Goal: Task Accomplishment & Management: Manage account settings

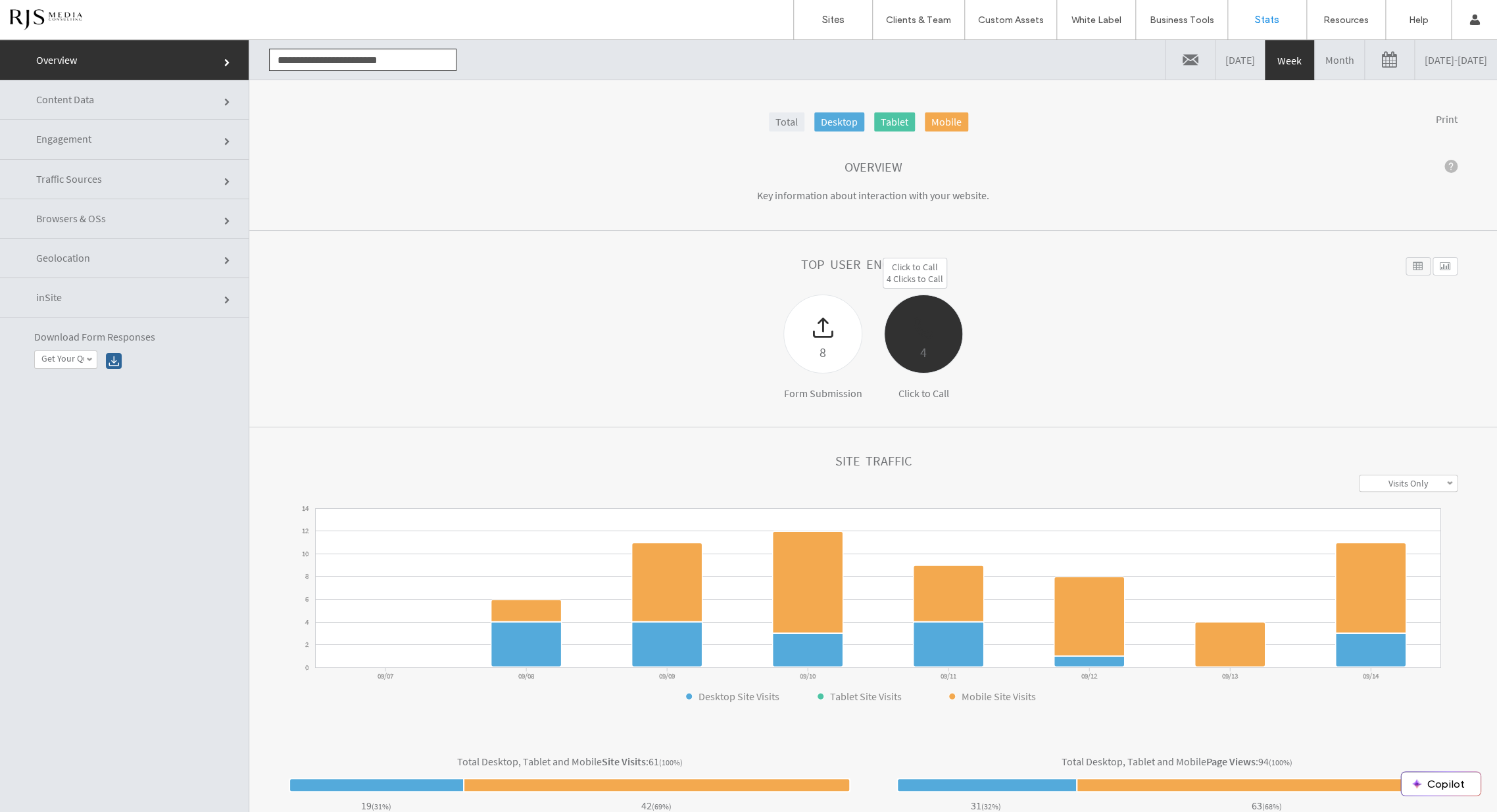
click at [894, 333] on div at bounding box center [923, 318] width 77 height 46
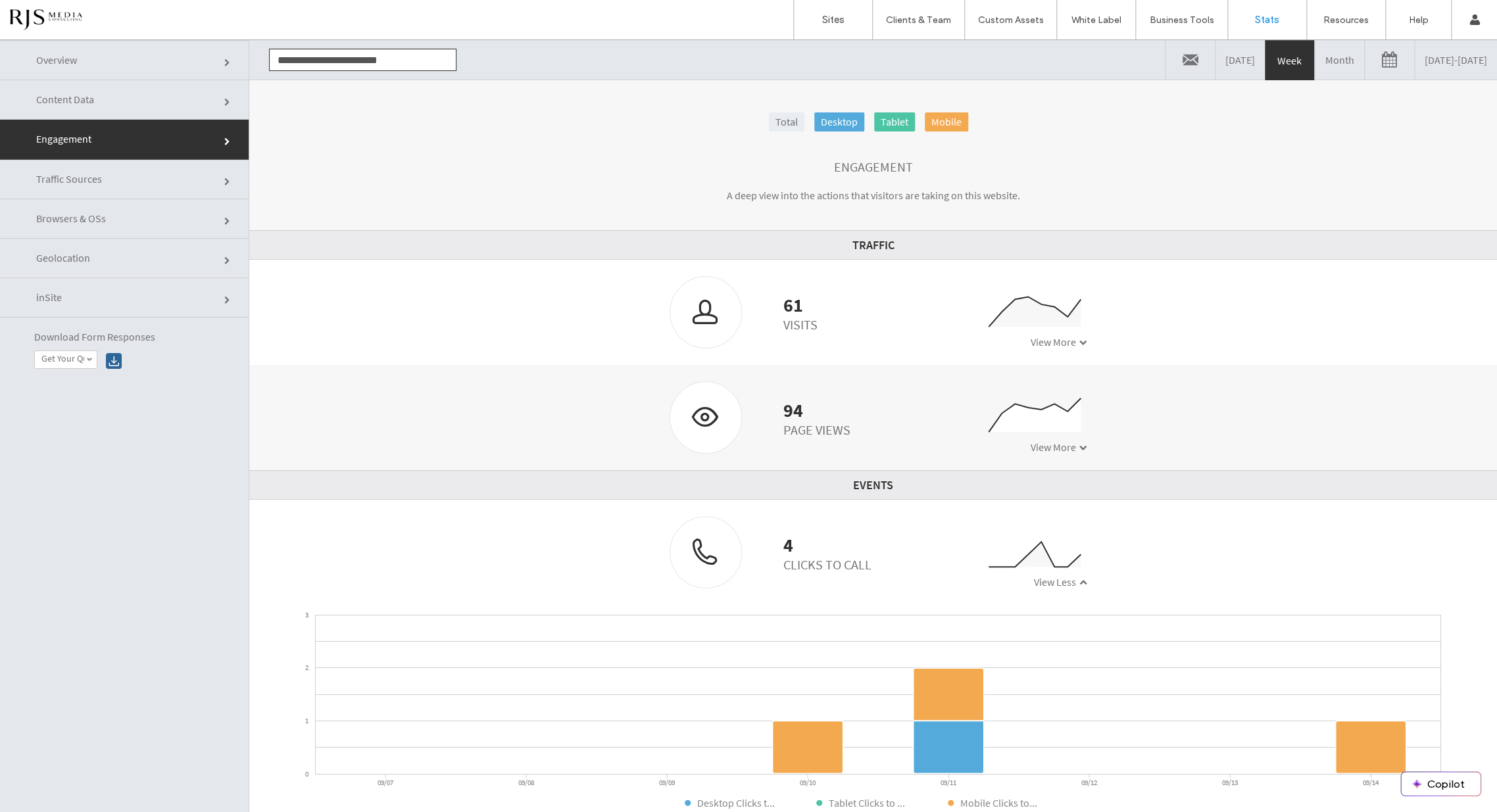
click at [123, 65] on link "Overview" at bounding box center [124, 59] width 248 height 40
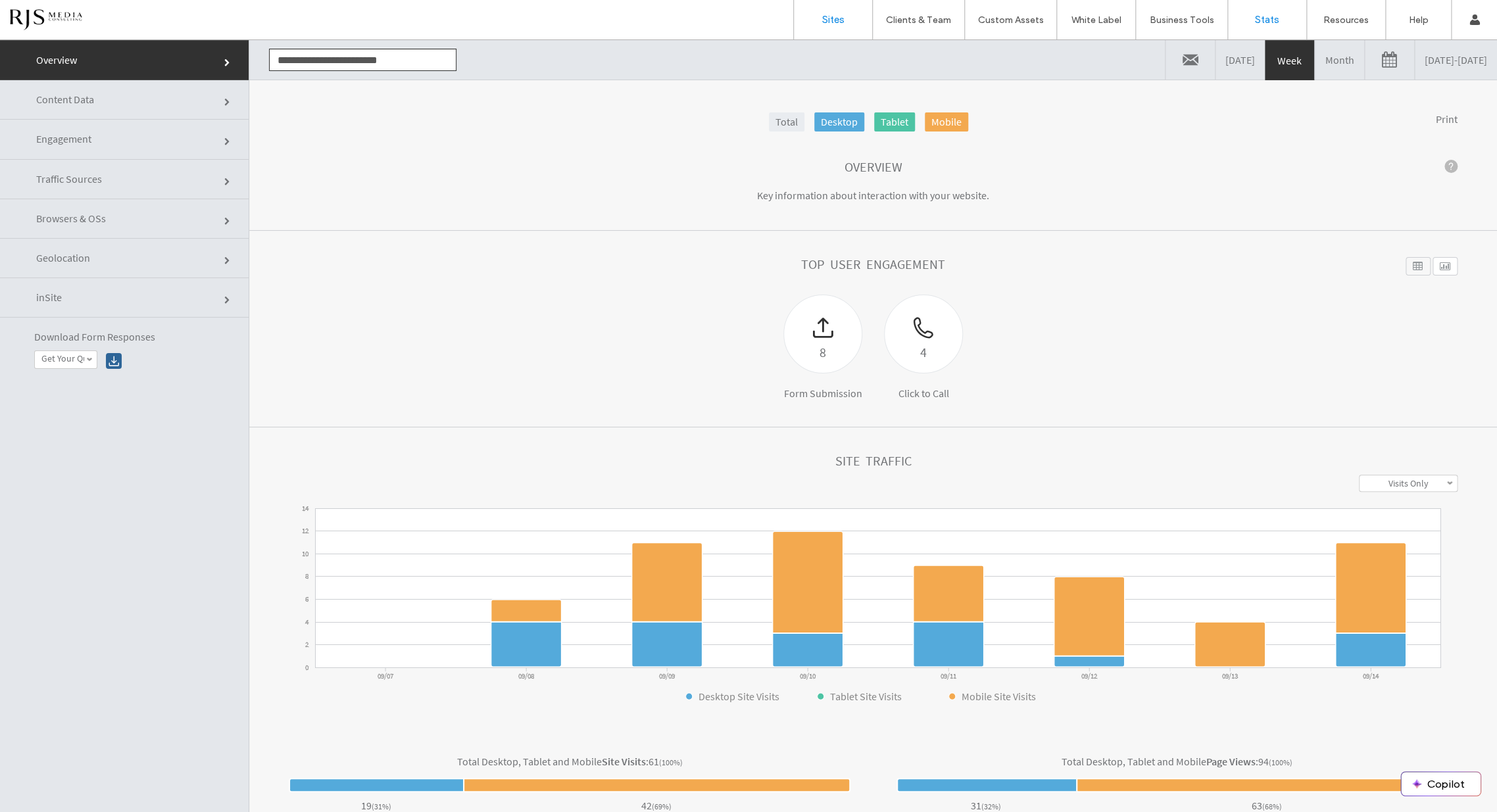
click at [832, 23] on label "Sites" at bounding box center [833, 20] width 23 height 12
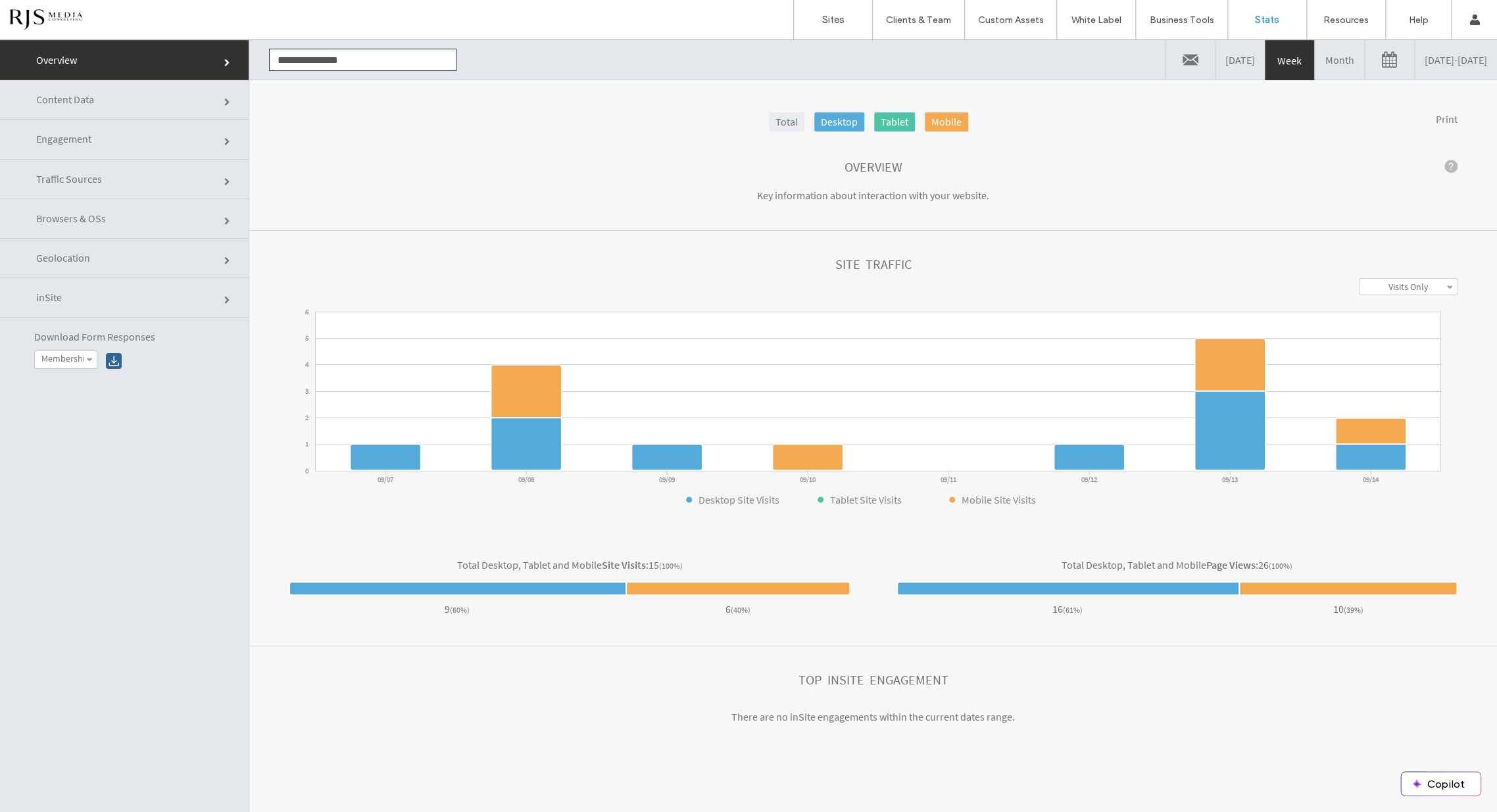
scroll to position [66, 0]
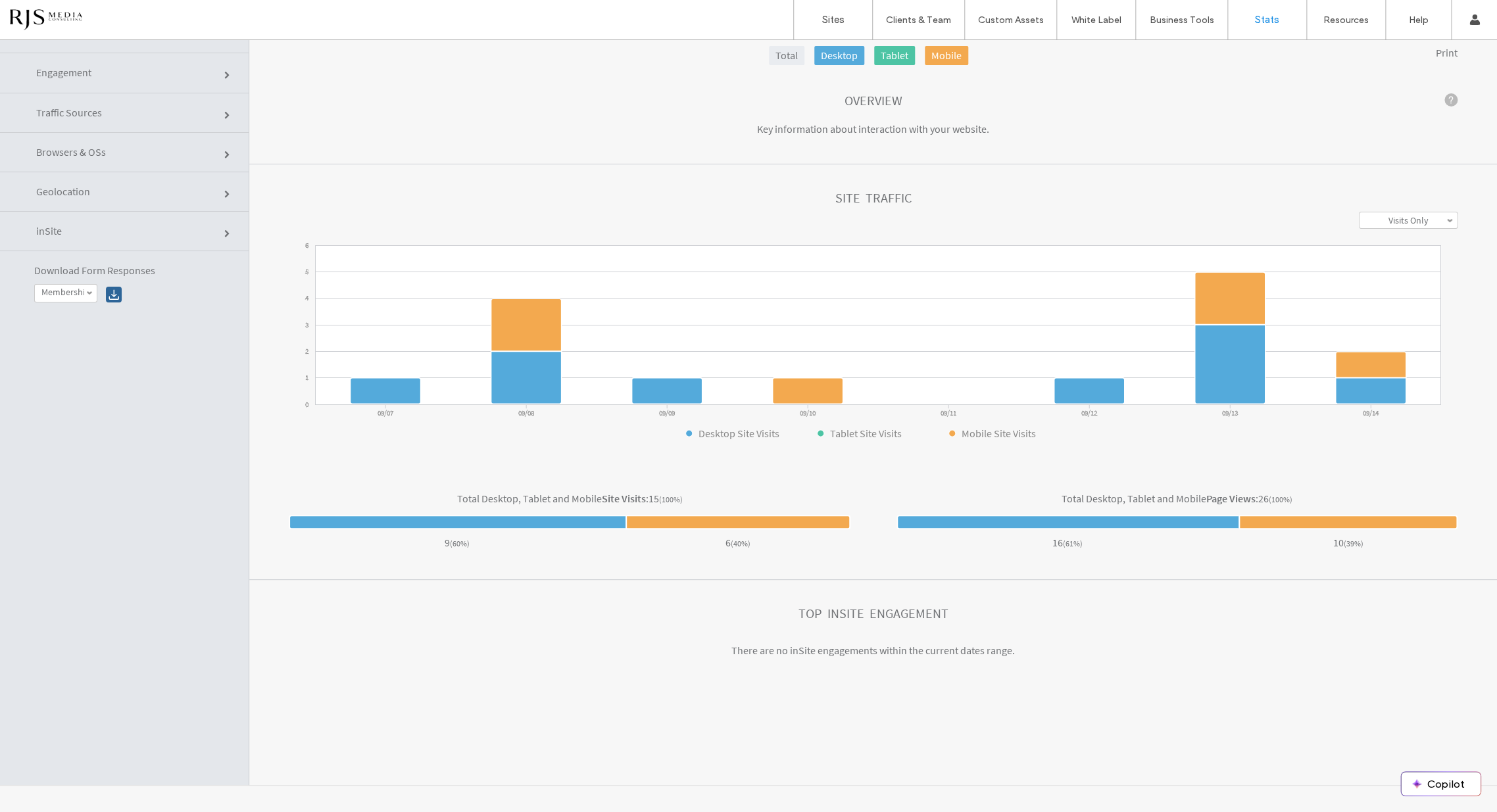
click at [176, 194] on link "Geolocation" at bounding box center [124, 192] width 248 height 40
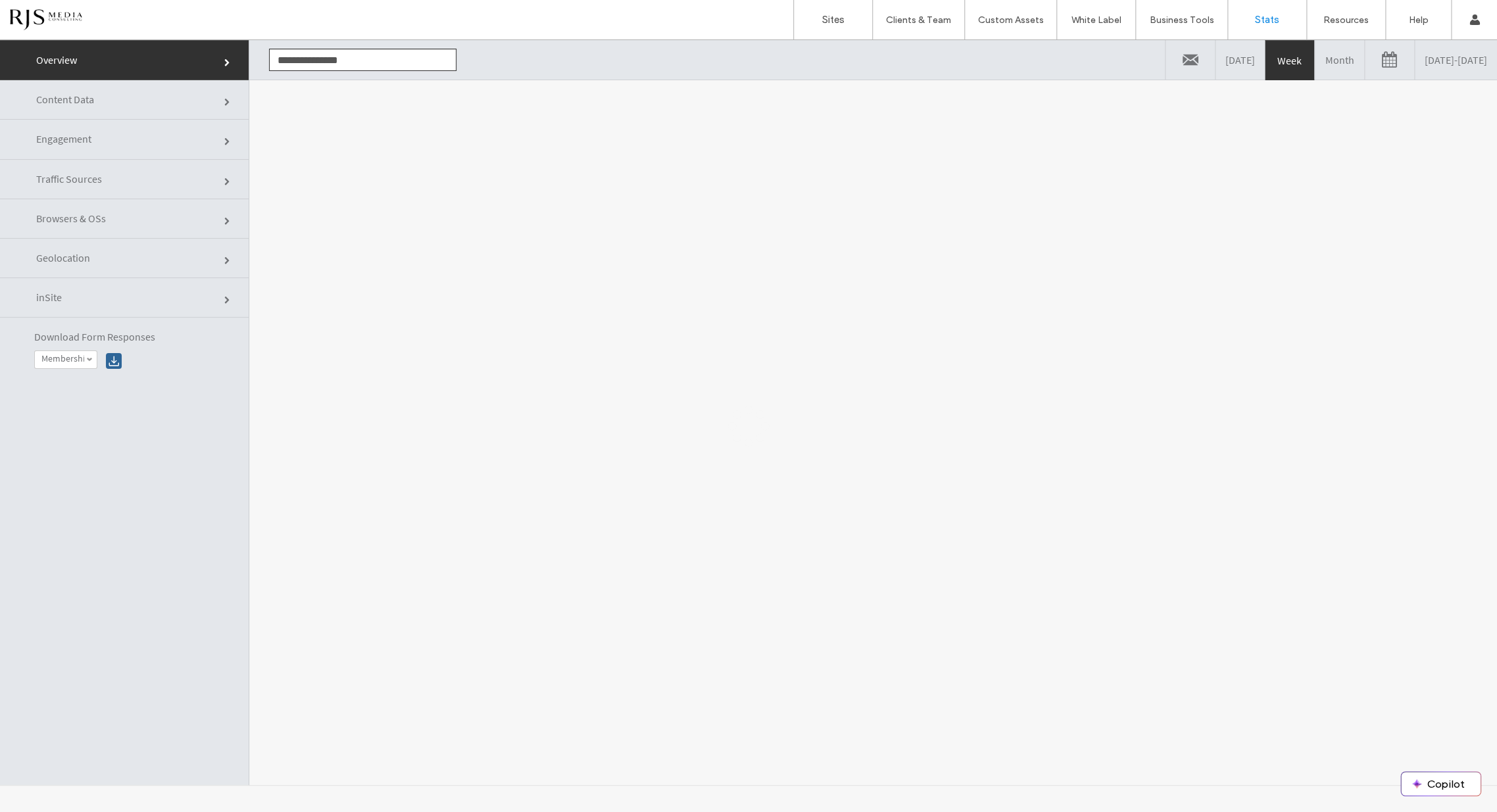
scroll to position [0, 0]
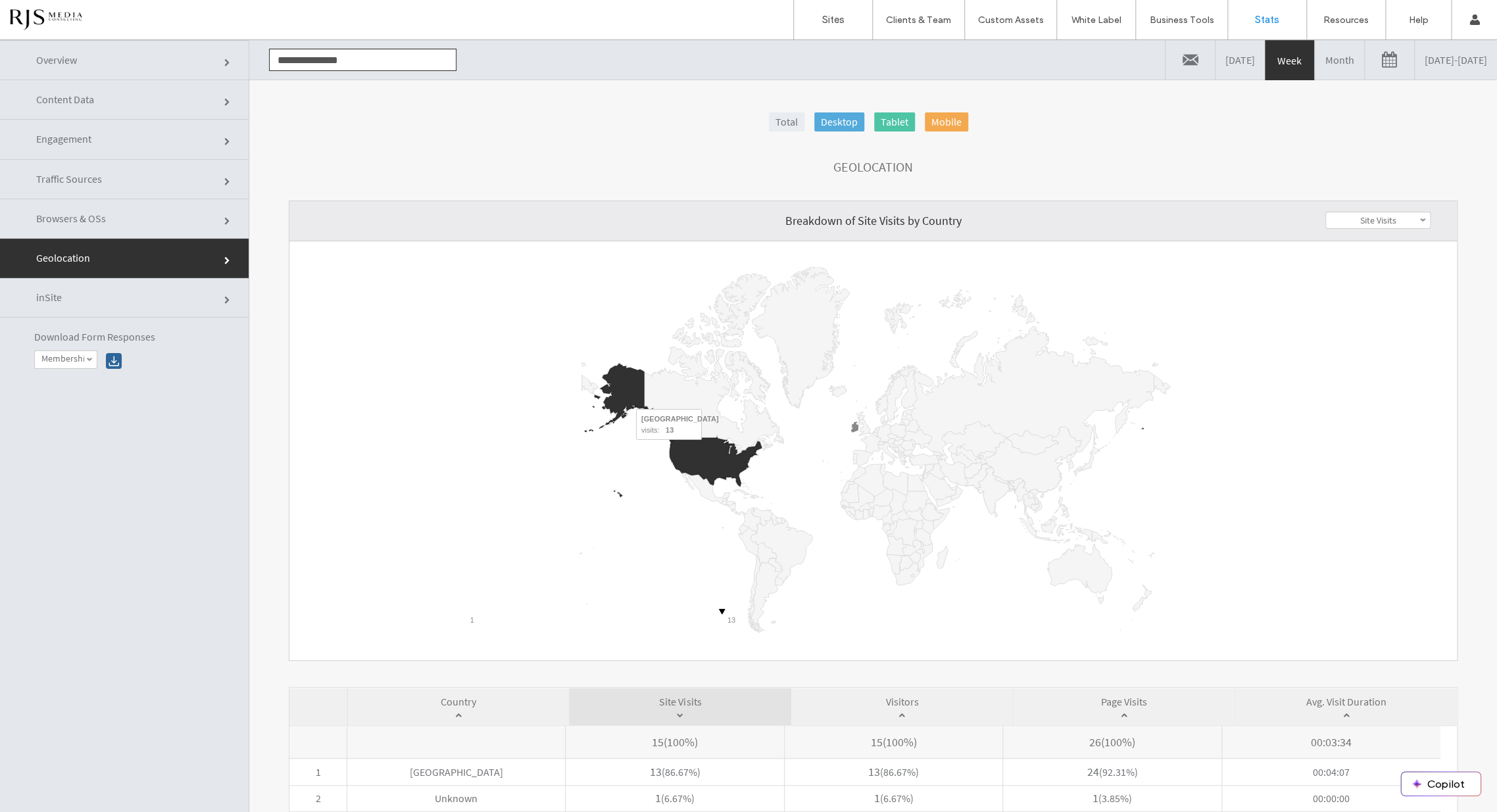
click at [705, 448] on icon "A chart." at bounding box center [715, 461] width 92 height 48
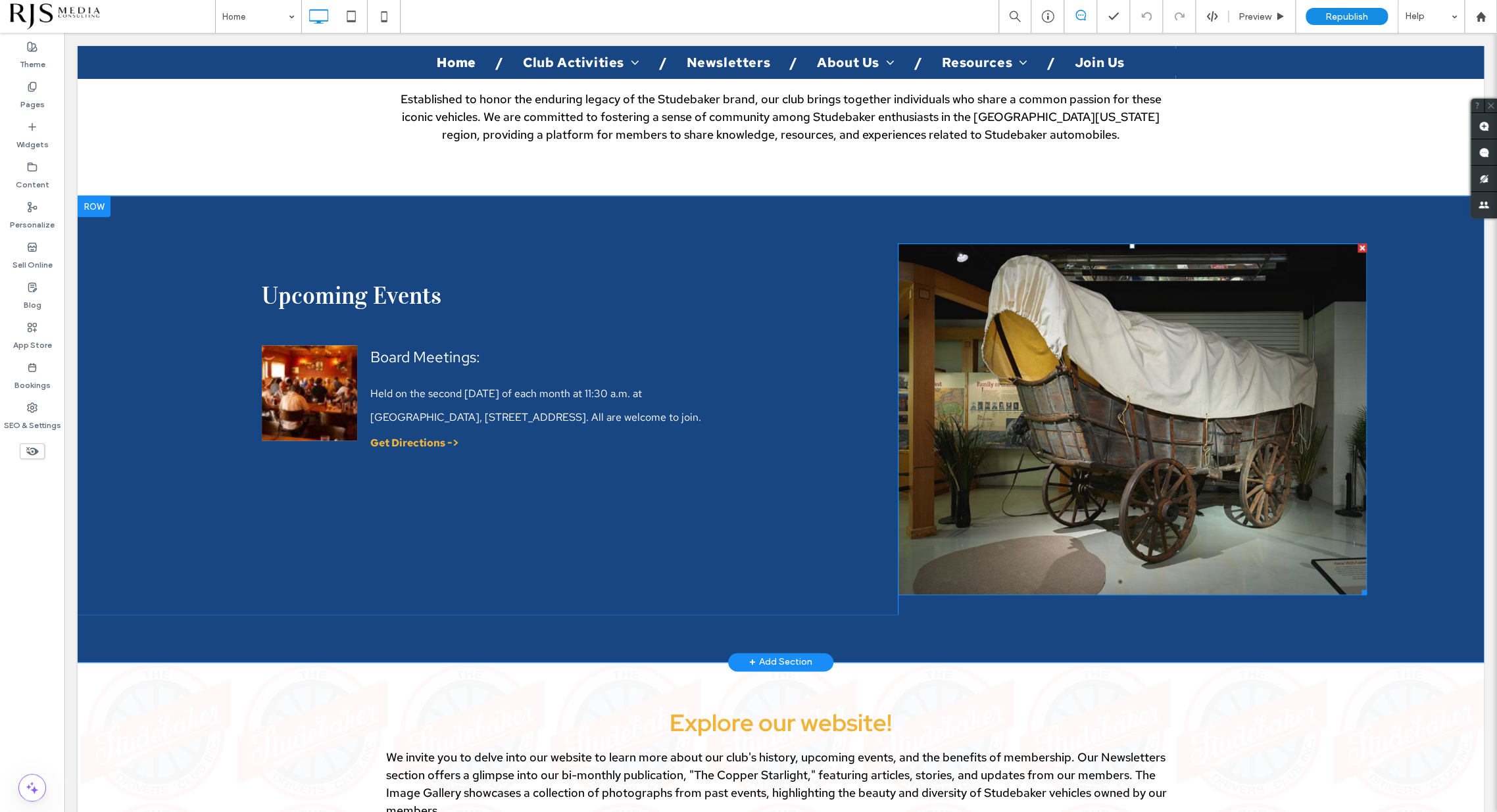
click at [1000, 399] on img at bounding box center [1132, 419] width 469 height 351
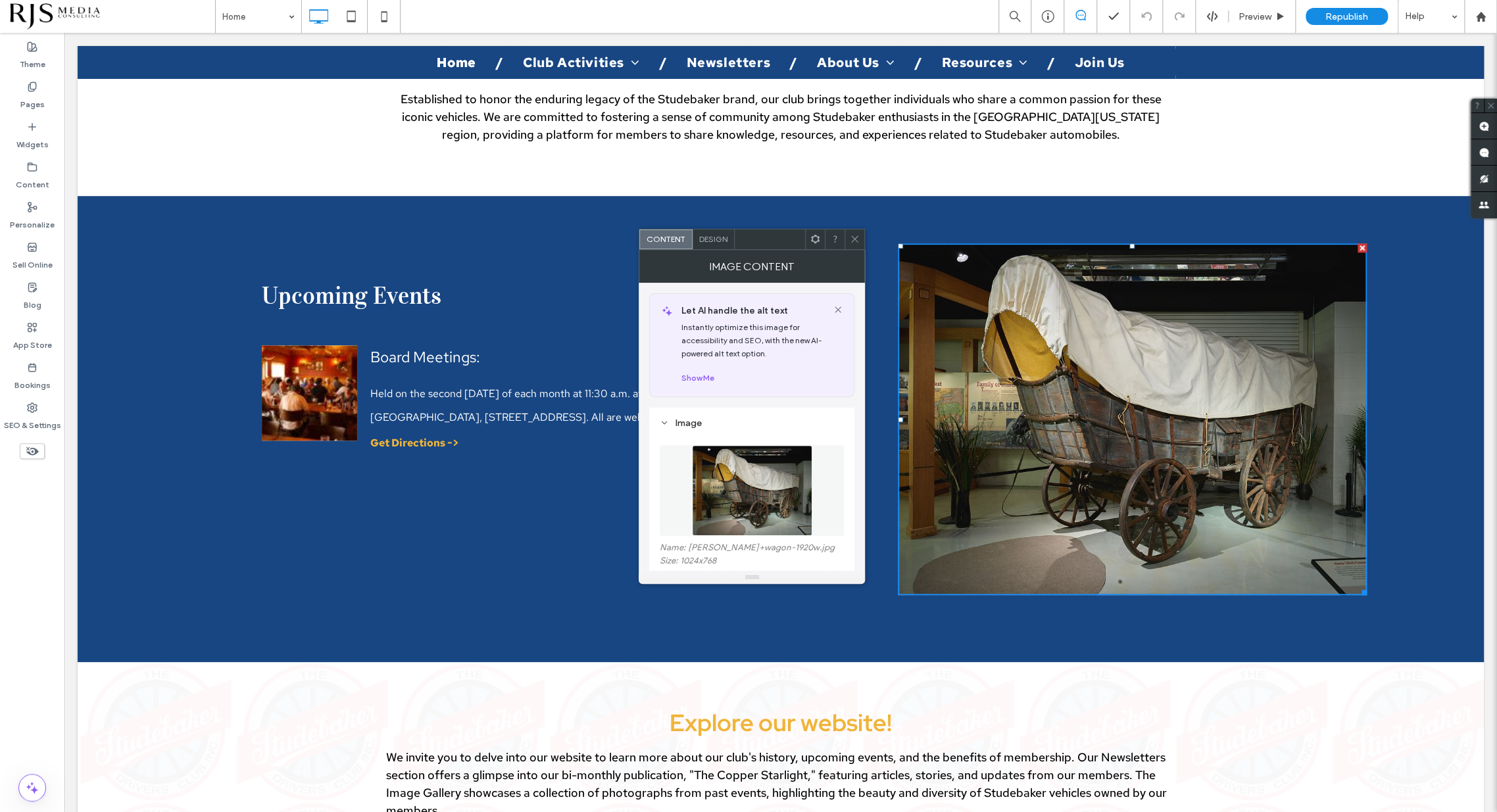
click at [850, 245] on span at bounding box center [854, 239] width 10 height 20
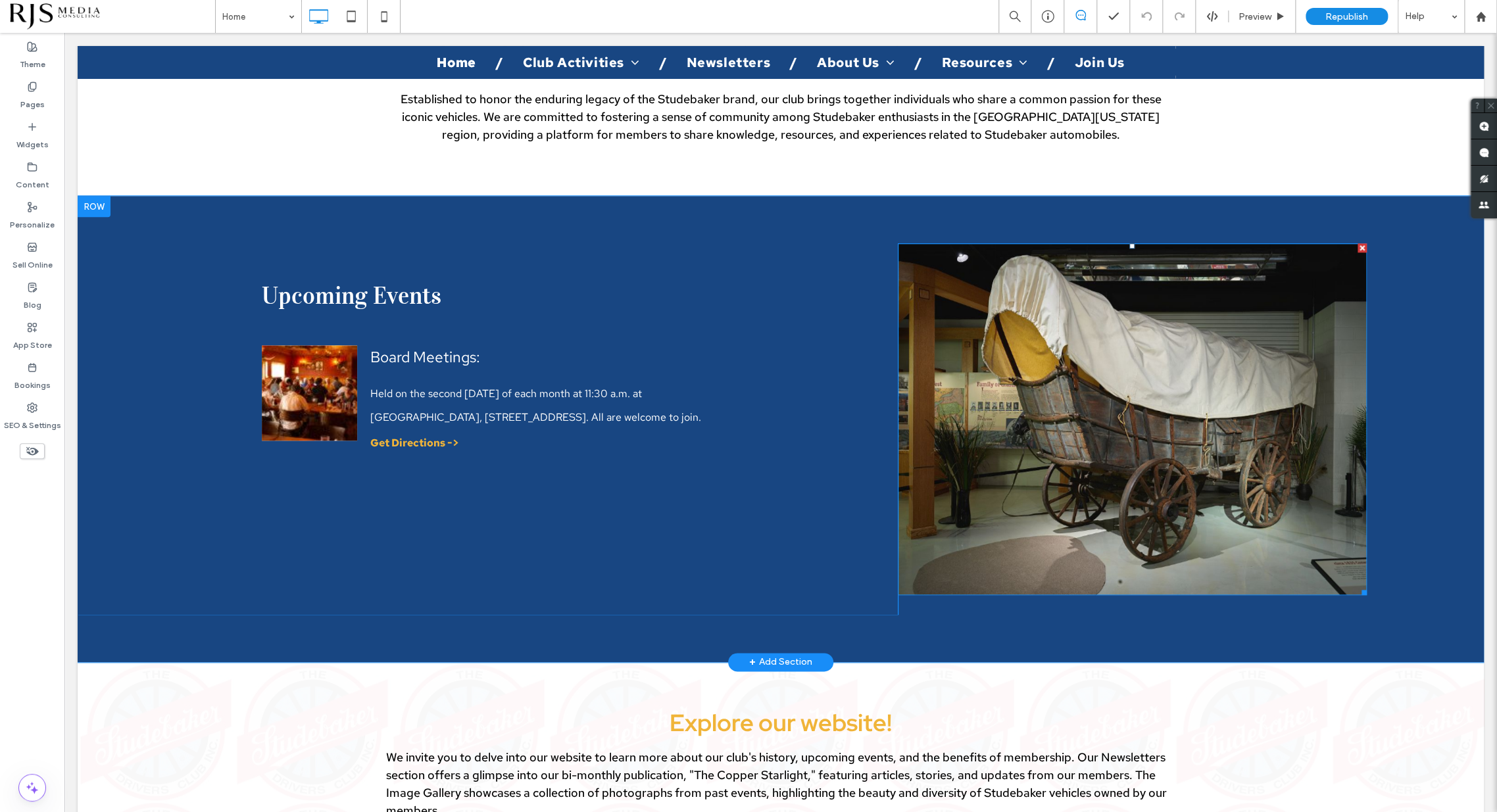
click at [1288, 281] on img at bounding box center [1132, 419] width 469 height 351
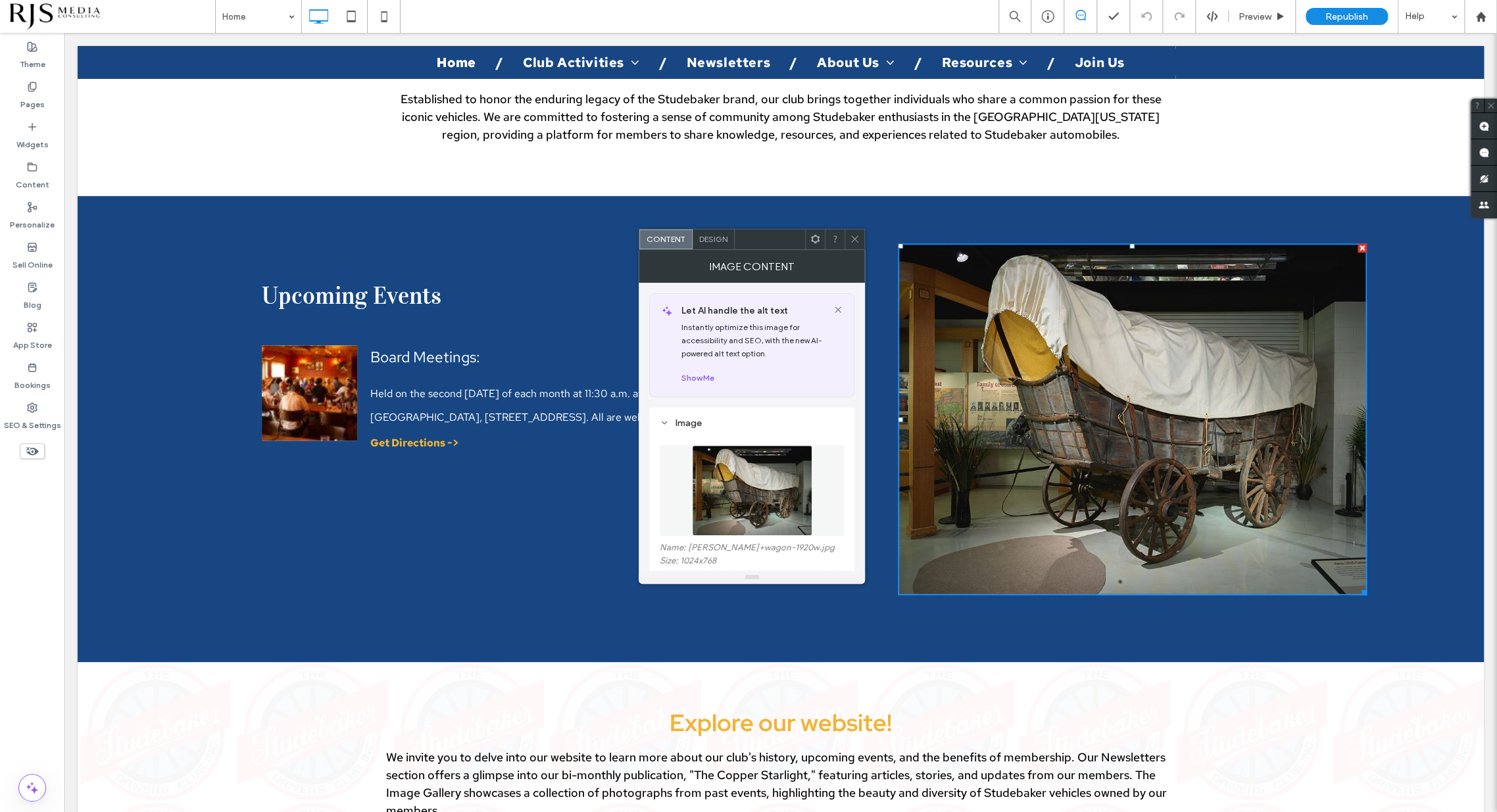
click at [861, 244] on div at bounding box center [854, 239] width 20 height 20
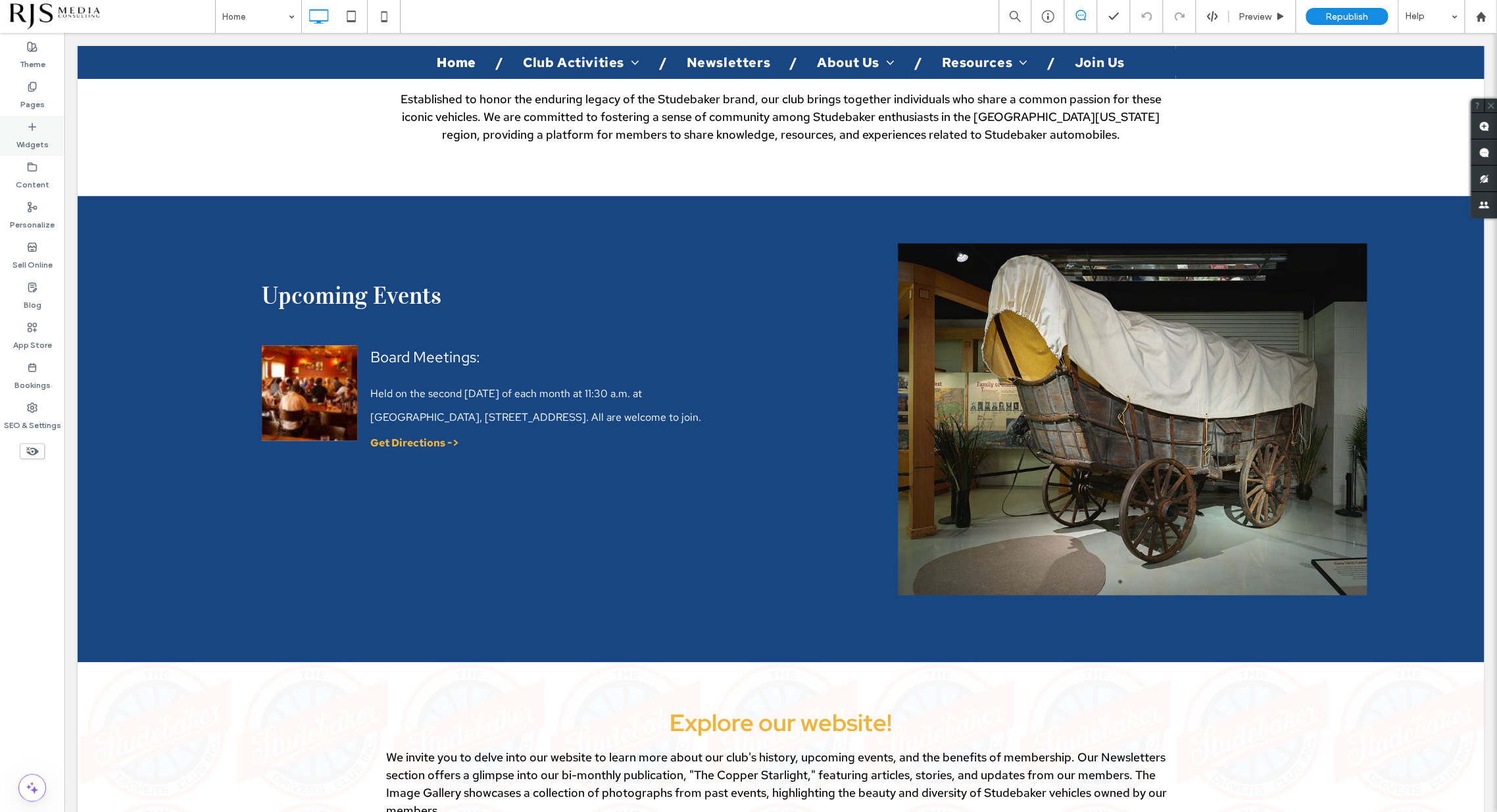
click at [30, 122] on icon at bounding box center [32, 126] width 10 height 10
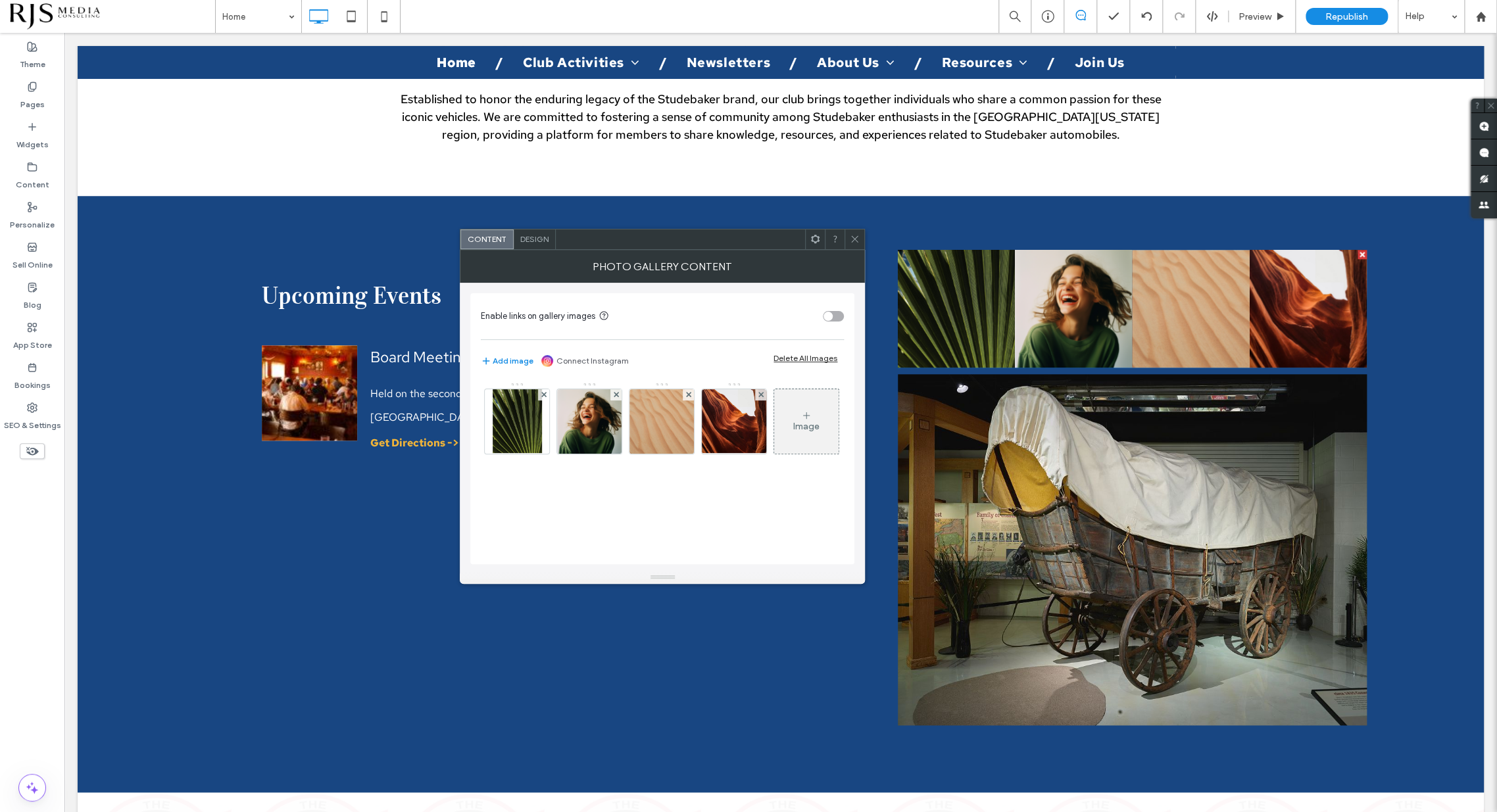
drag, startPoint x: 1349, startPoint y: 225, endPoint x: 1401, endPoint y: 268, distance: 67.5
click at [1357, 250] on div at bounding box center [1362, 255] width 9 height 9
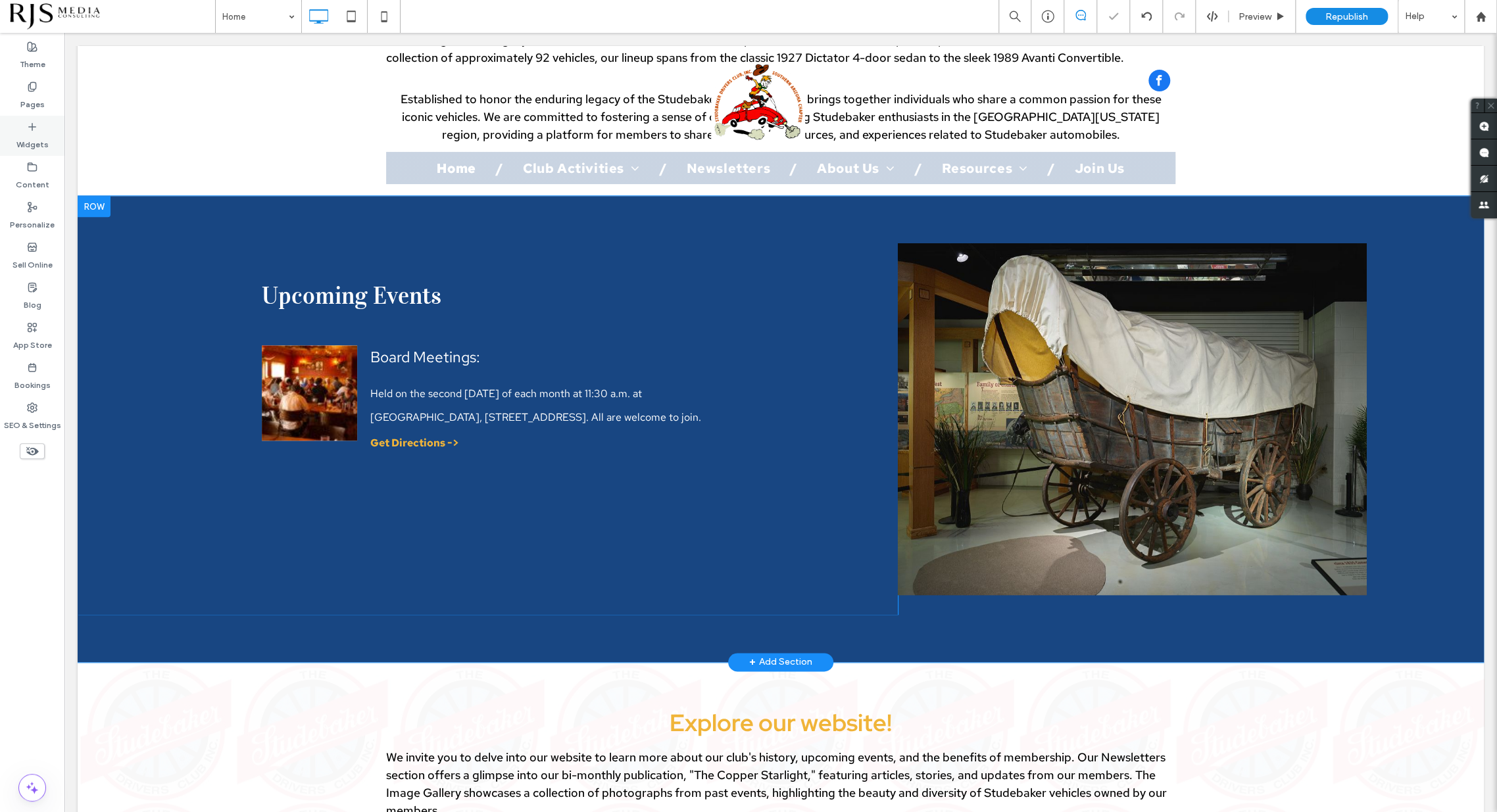
click at [15, 128] on div "Widgets" at bounding box center [32, 135] width 65 height 40
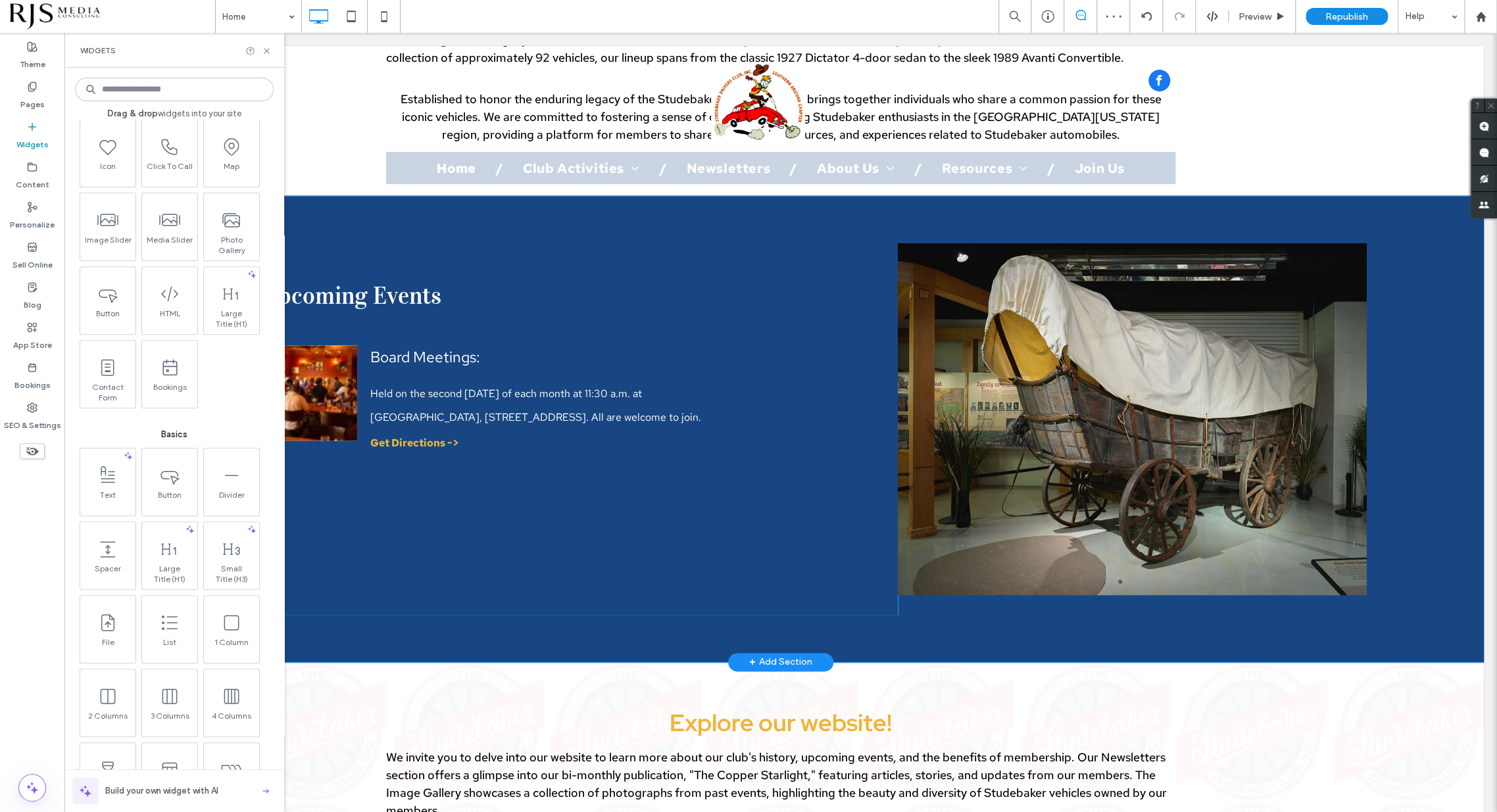
scroll to position [292, 0]
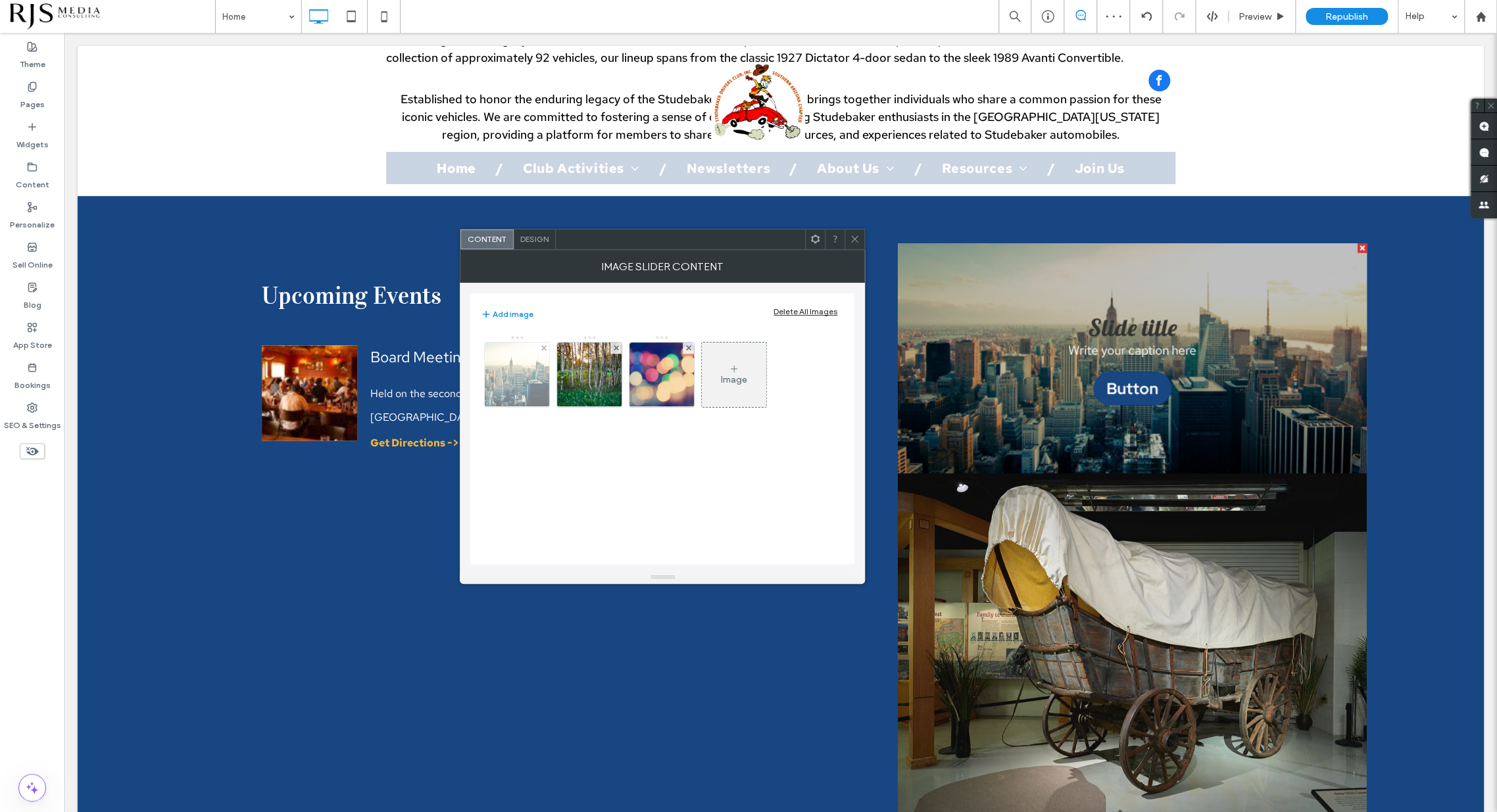
click at [536, 377] on img at bounding box center [516, 375] width 137 height 65
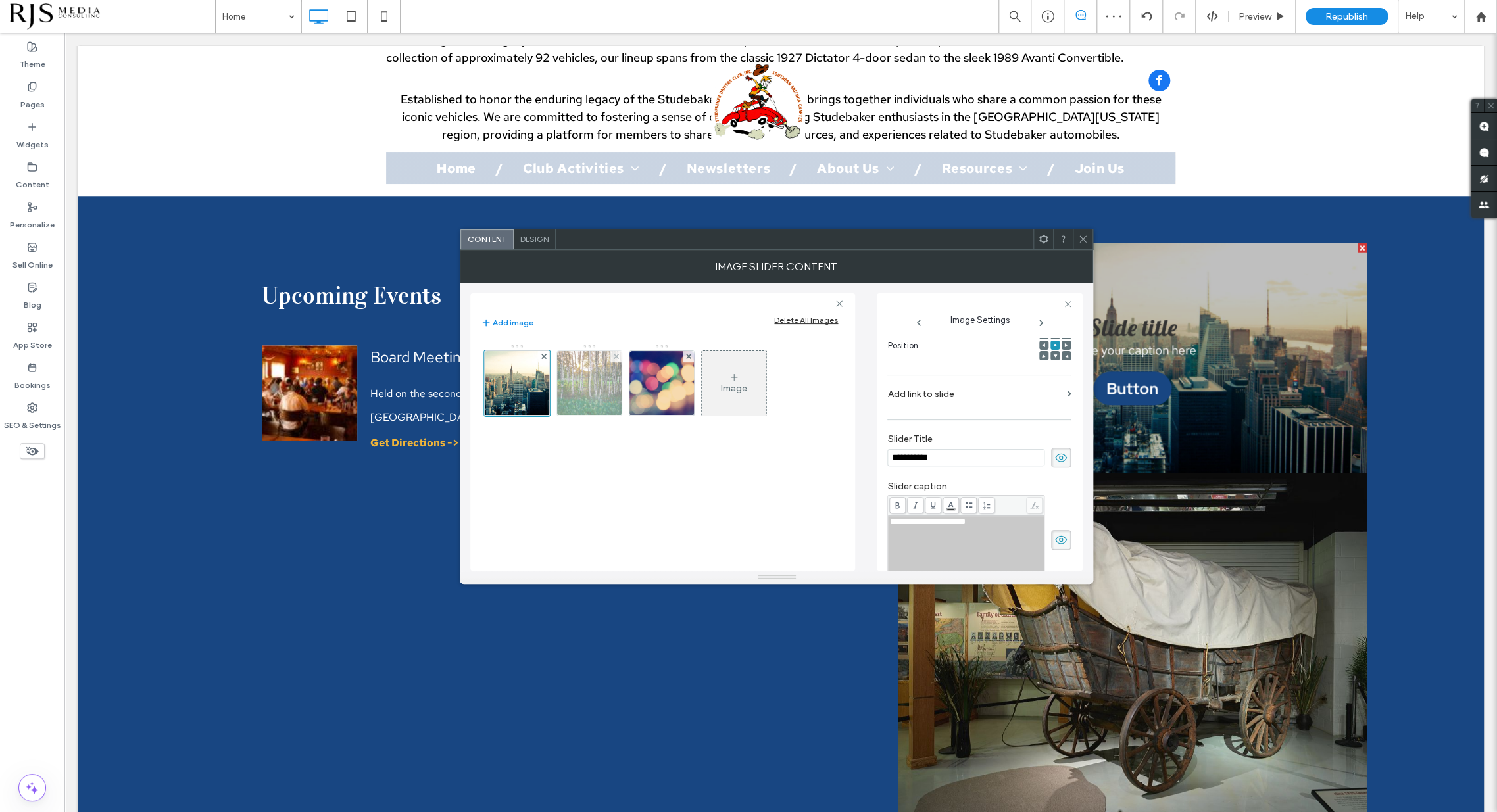
scroll to position [0, 0]
click at [540, 351] on div at bounding box center [544, 357] width 11 height 11
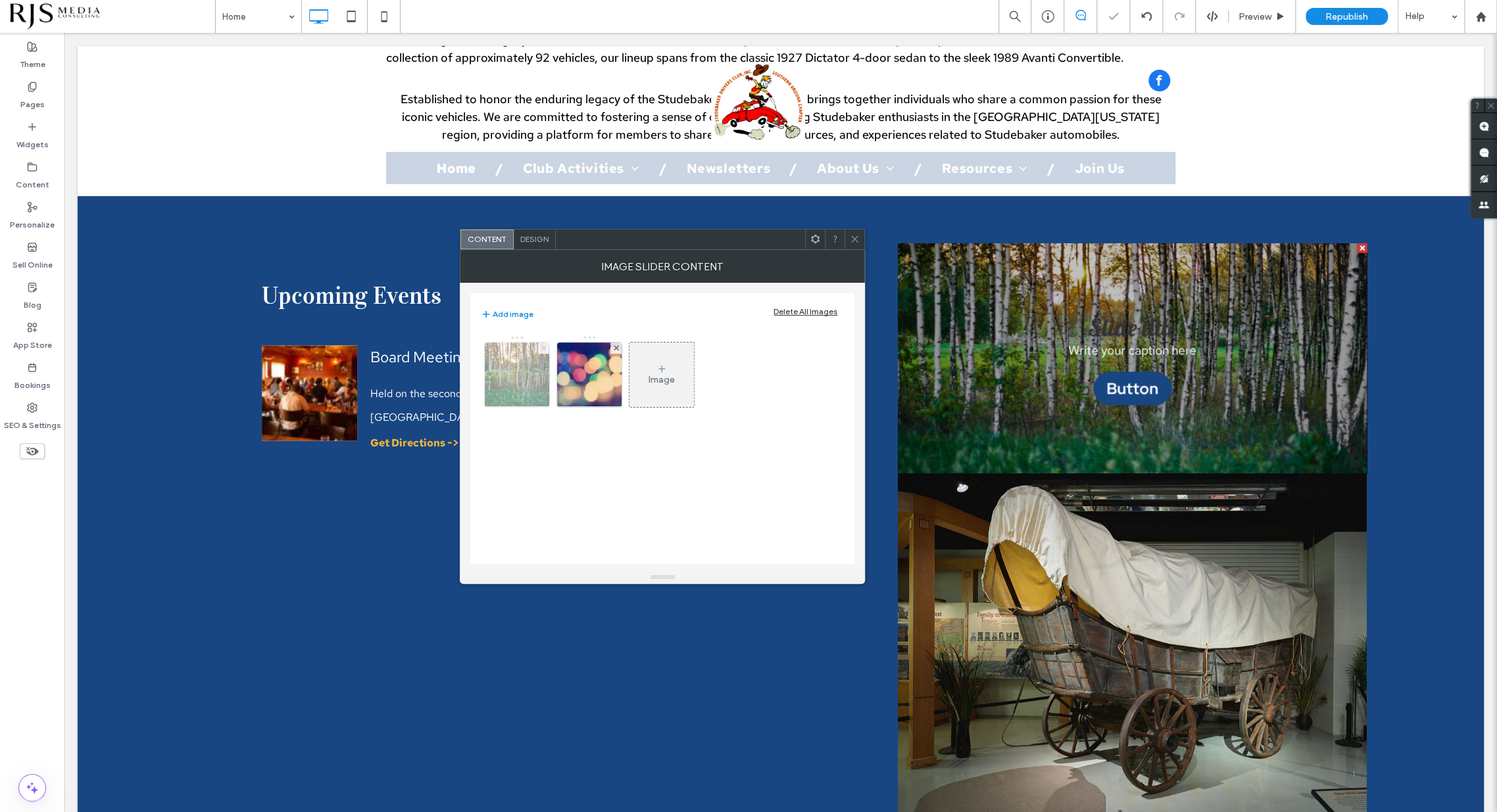
click at [543, 348] on use at bounding box center [544, 347] width 5 height 5
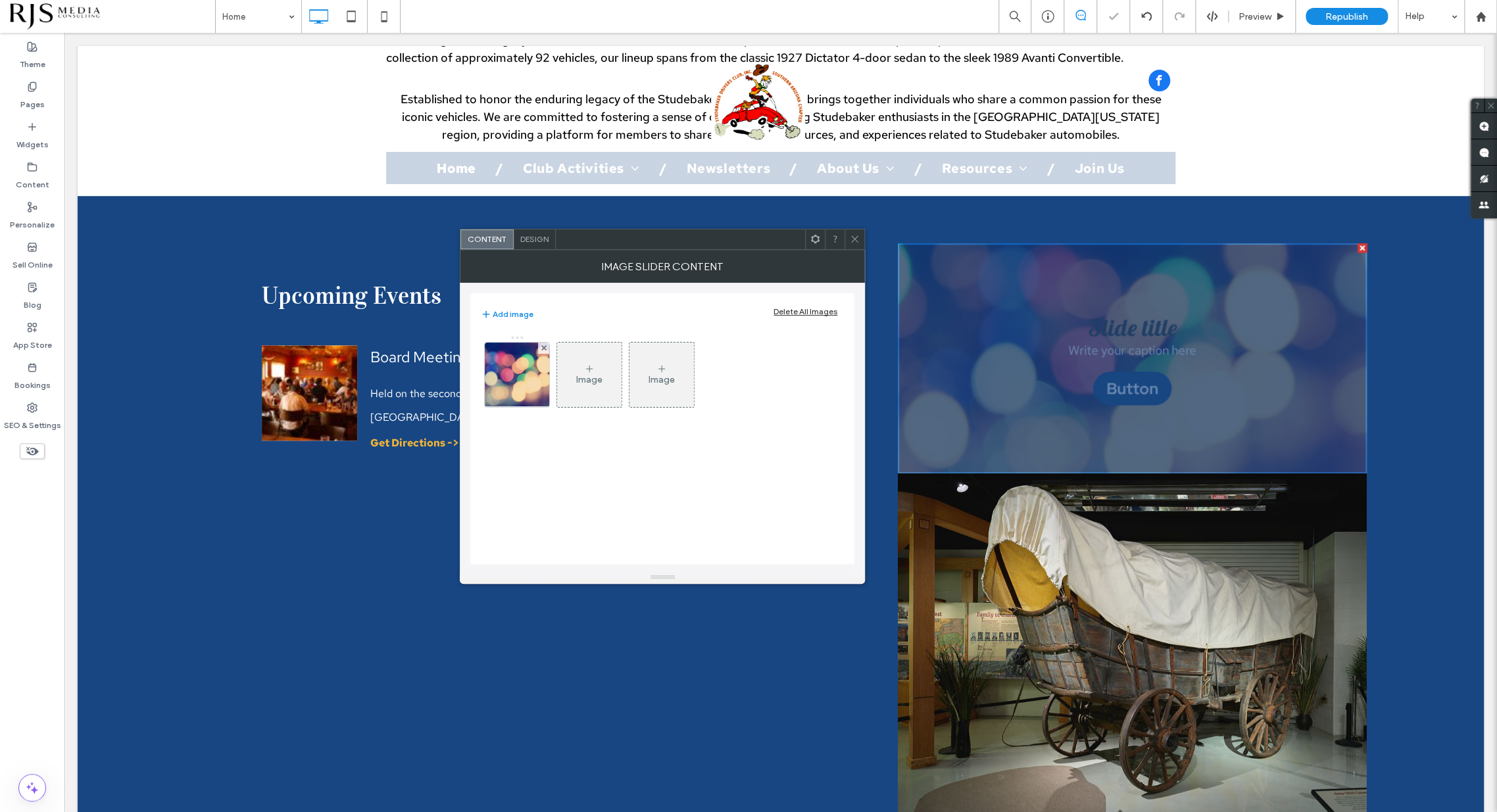
click at [543, 348] on use at bounding box center [544, 347] width 5 height 5
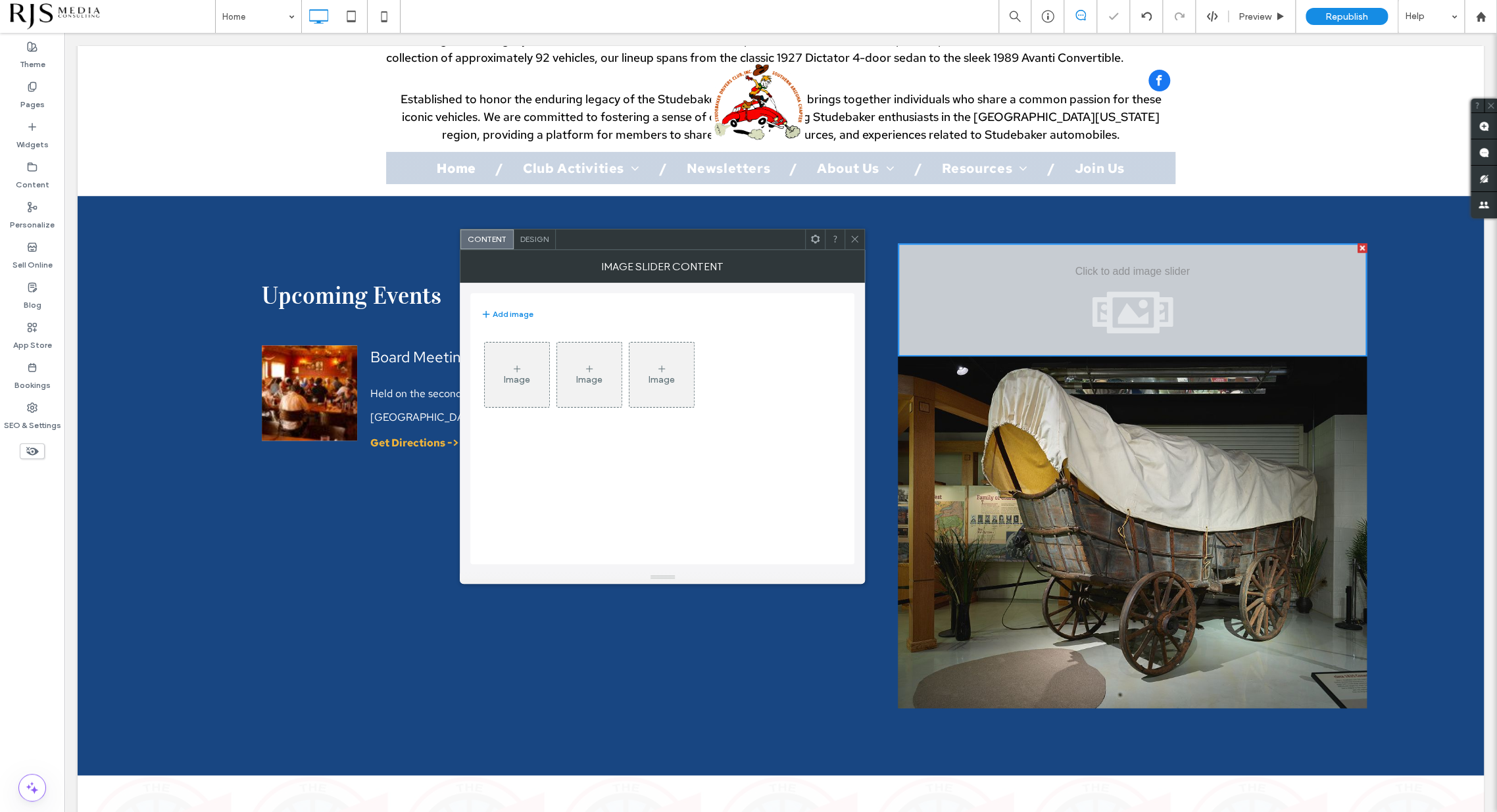
click at [521, 370] on icon at bounding box center [516, 369] width 10 height 10
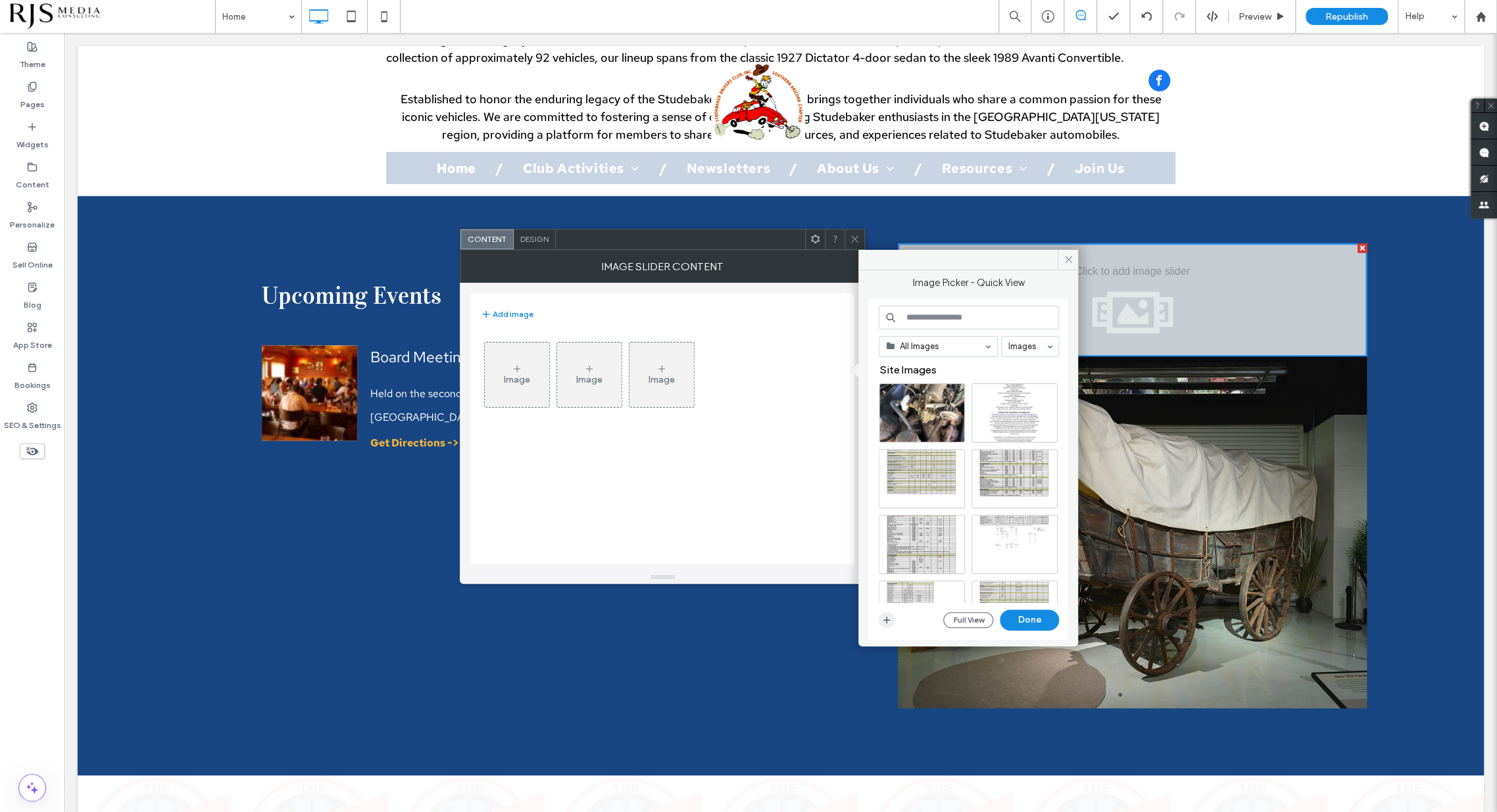
click at [886, 621] on use "button" at bounding box center [886, 619] width 7 height 7
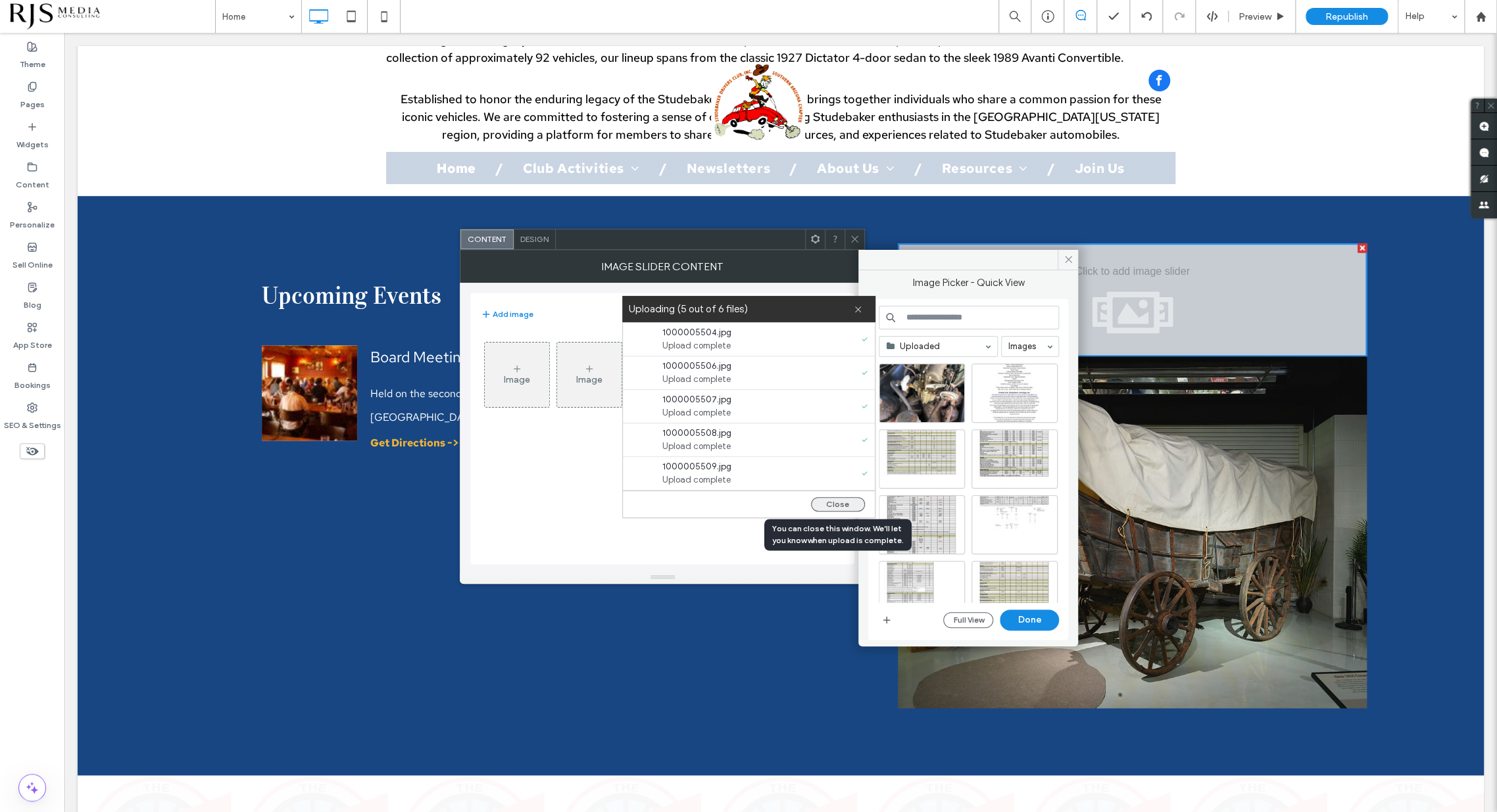
click at [827, 504] on button "Close" at bounding box center [837, 504] width 54 height 15
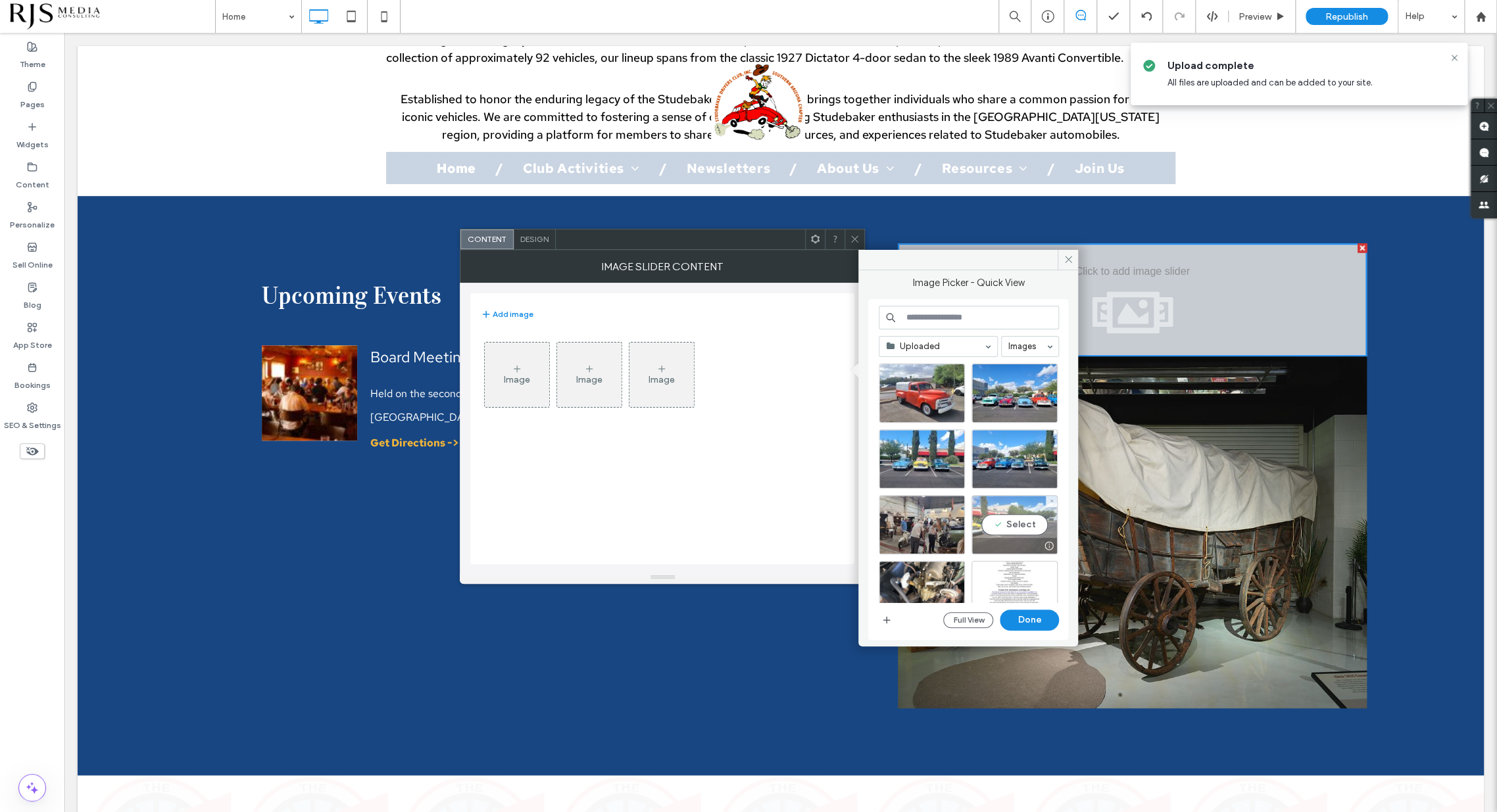
click at [1007, 519] on div "Select" at bounding box center [1014, 525] width 86 height 59
click at [935, 394] on div "Select" at bounding box center [921, 394] width 86 height 59
click at [1029, 394] on div "Select" at bounding box center [1014, 394] width 86 height 59
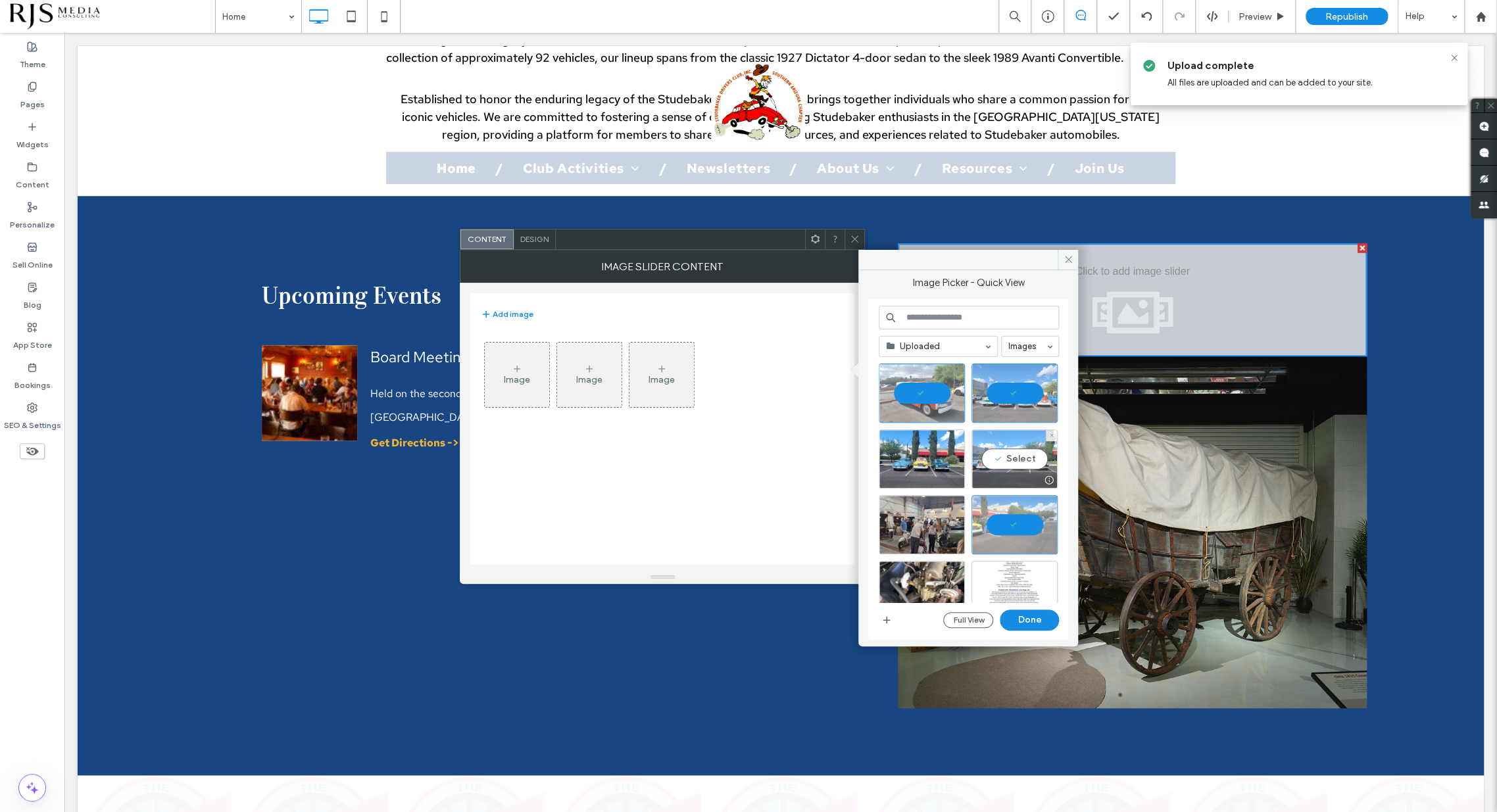
click at [1016, 457] on div "Select" at bounding box center [1014, 459] width 86 height 59
click at [942, 461] on div "Select" at bounding box center [921, 459] width 86 height 59
click at [924, 515] on div "Select" at bounding box center [921, 525] width 86 height 59
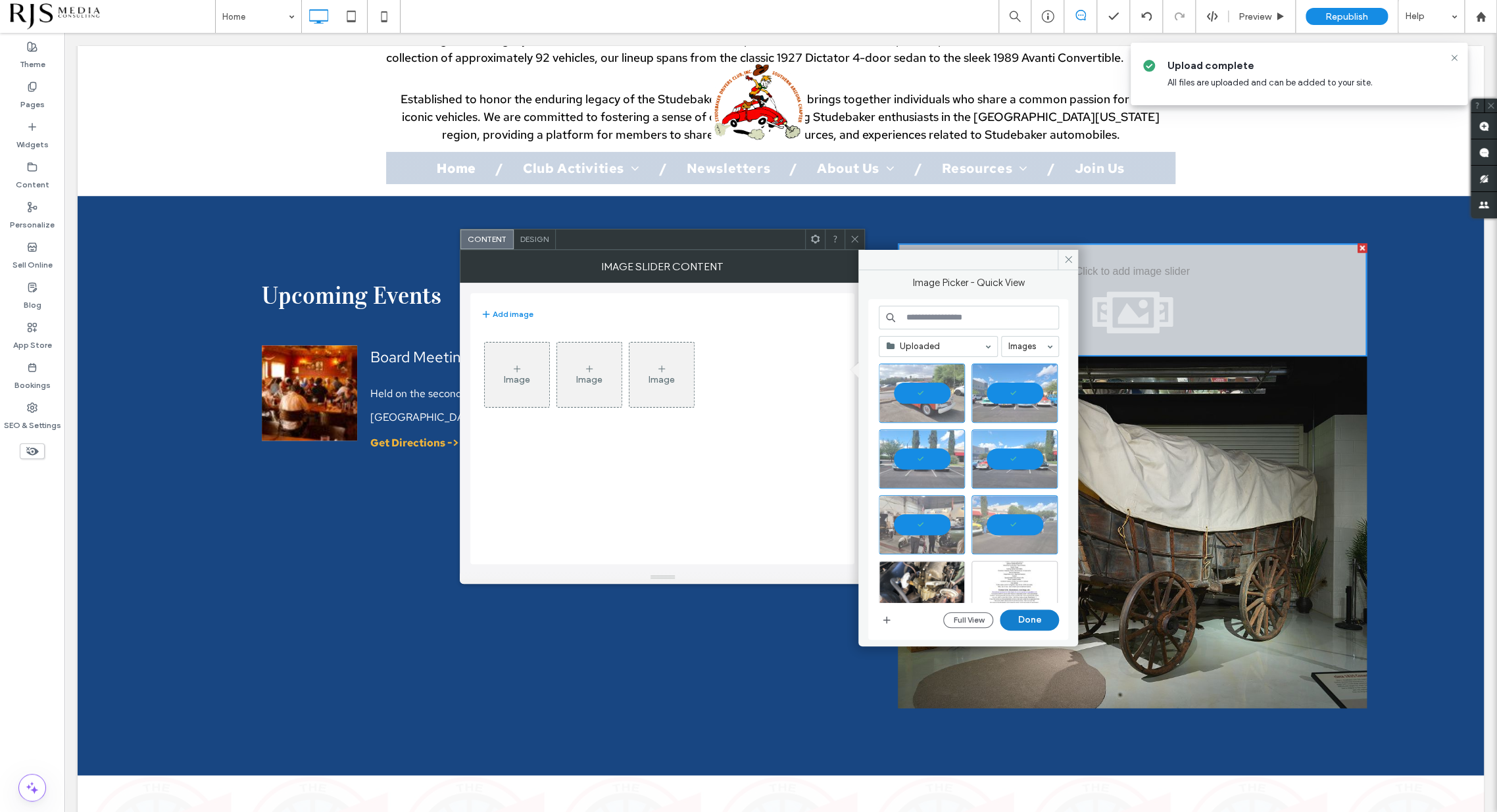
click at [1011, 618] on button "Done" at bounding box center [1029, 620] width 59 height 21
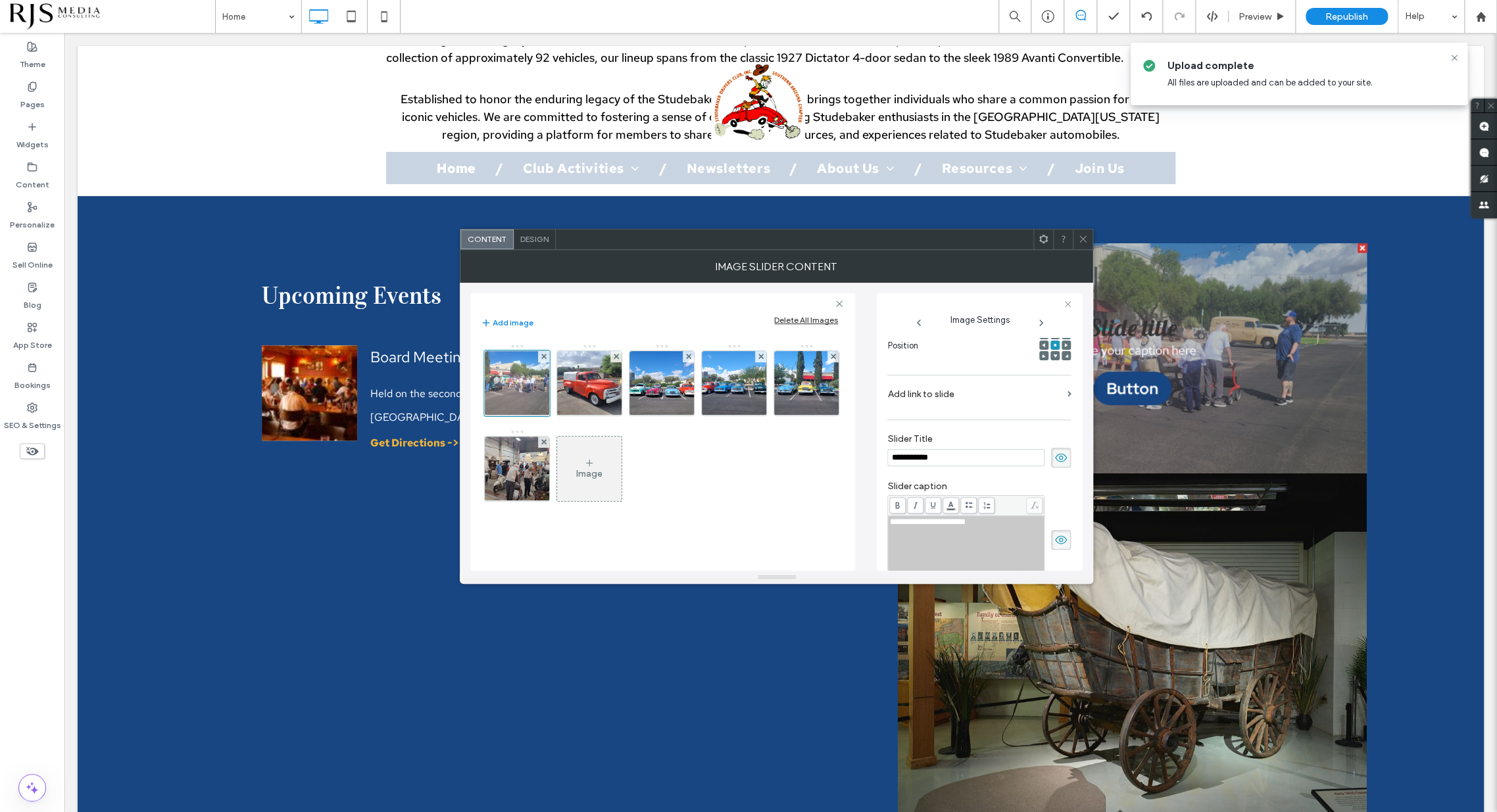
drag, startPoint x: 965, startPoint y: 457, endPoint x: 878, endPoint y: 455, distance: 87.0
click at [878, 455] on div "**********" at bounding box center [980, 432] width 206 height 277
click at [1053, 356] on use at bounding box center [1055, 356] width 4 height 3
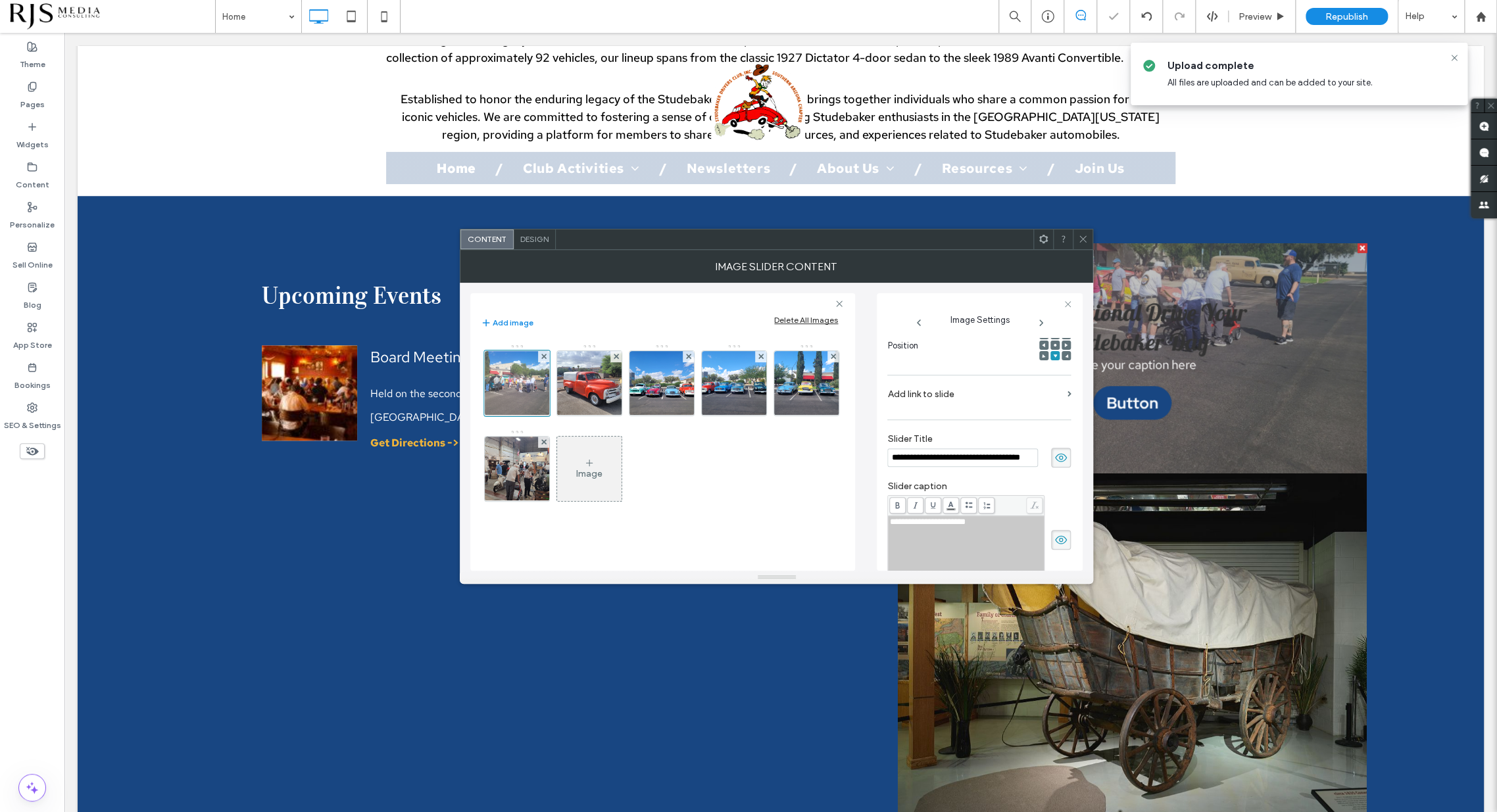
scroll to position [0, 0]
click at [1053, 344] on span at bounding box center [1054, 345] width 4 height 9
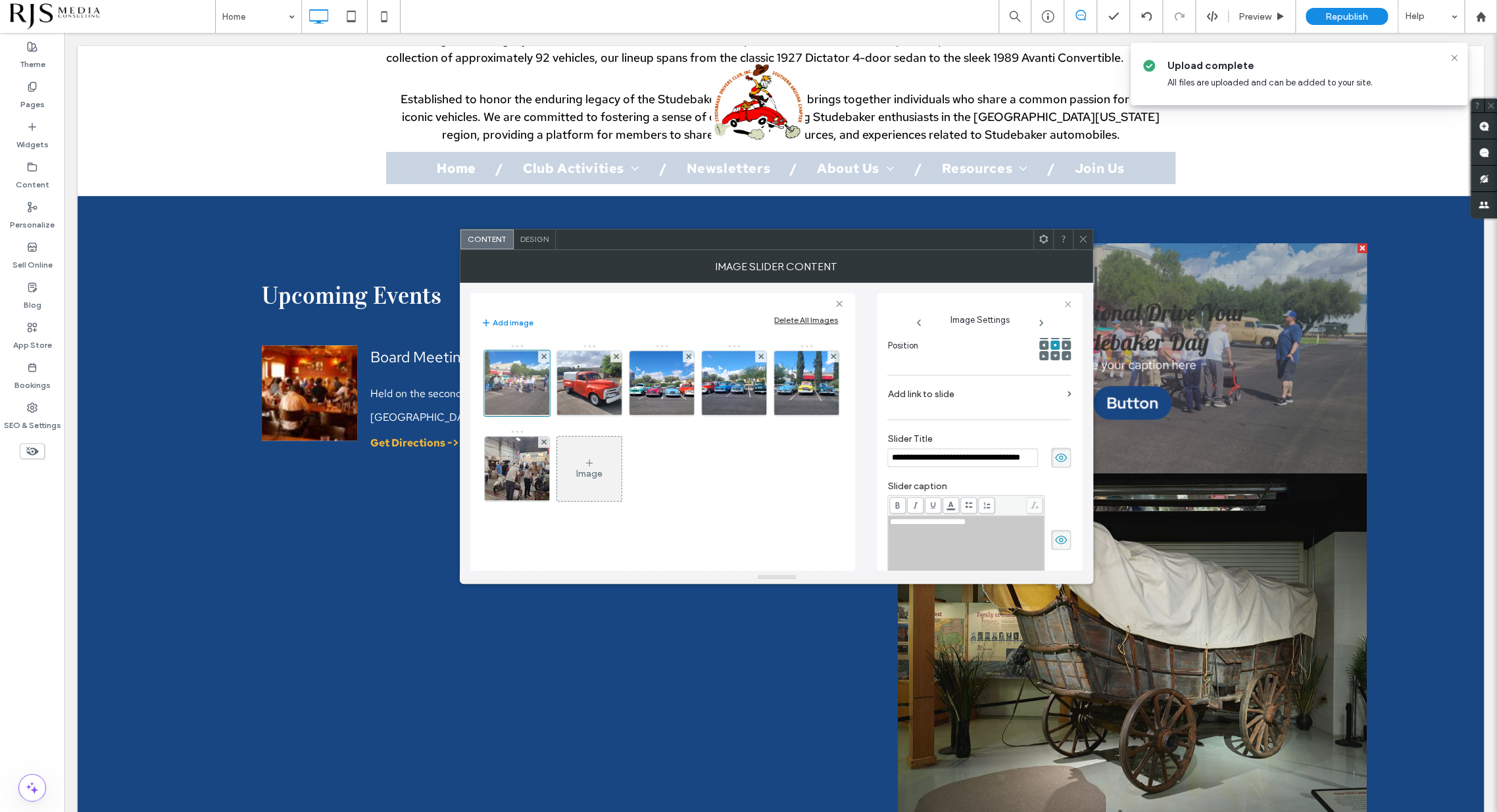
click at [1057, 535] on icon at bounding box center [1060, 540] width 13 height 15
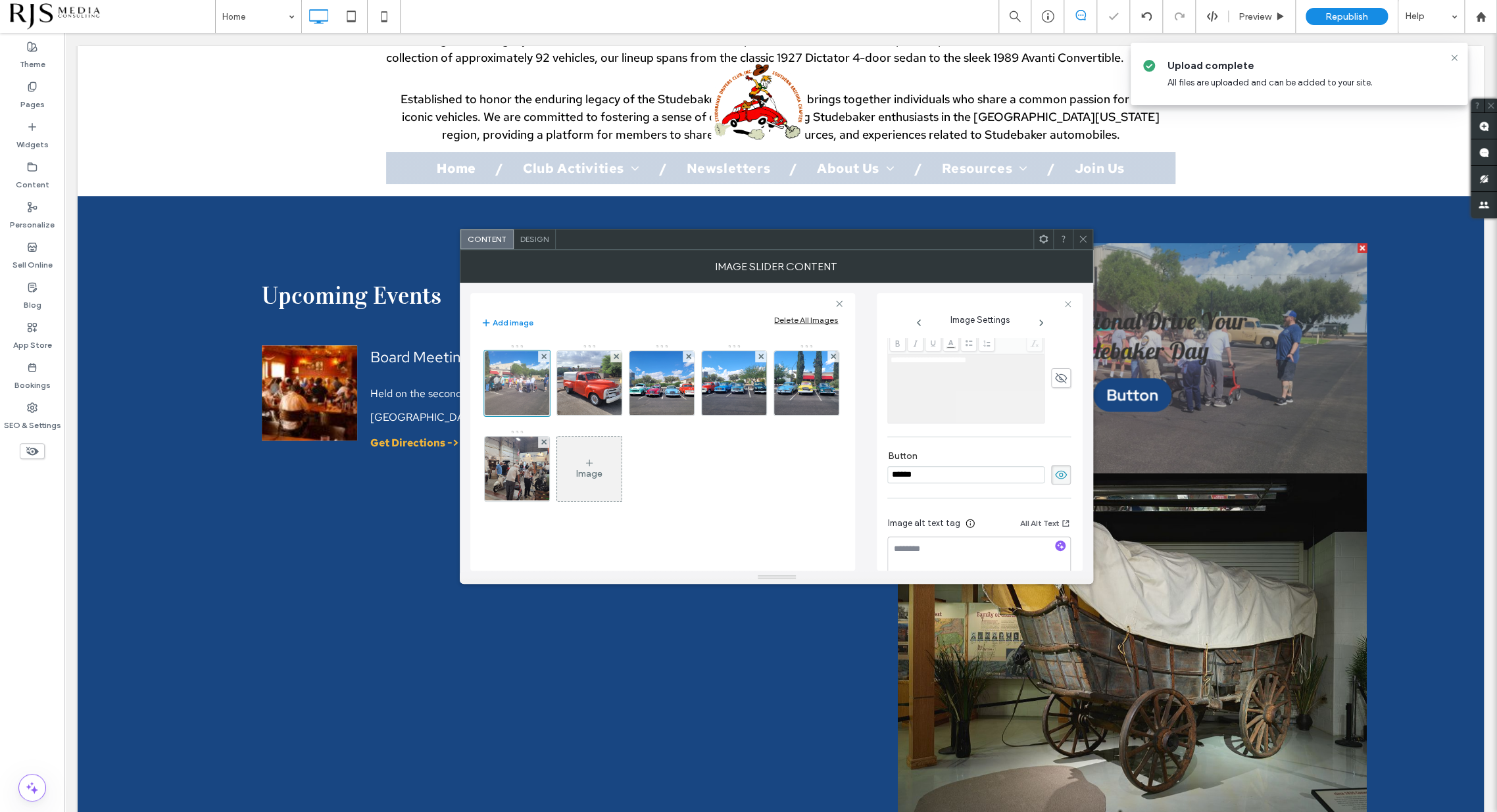
scroll to position [376, 0]
click at [1054, 455] on icon at bounding box center [1060, 455] width 13 height 15
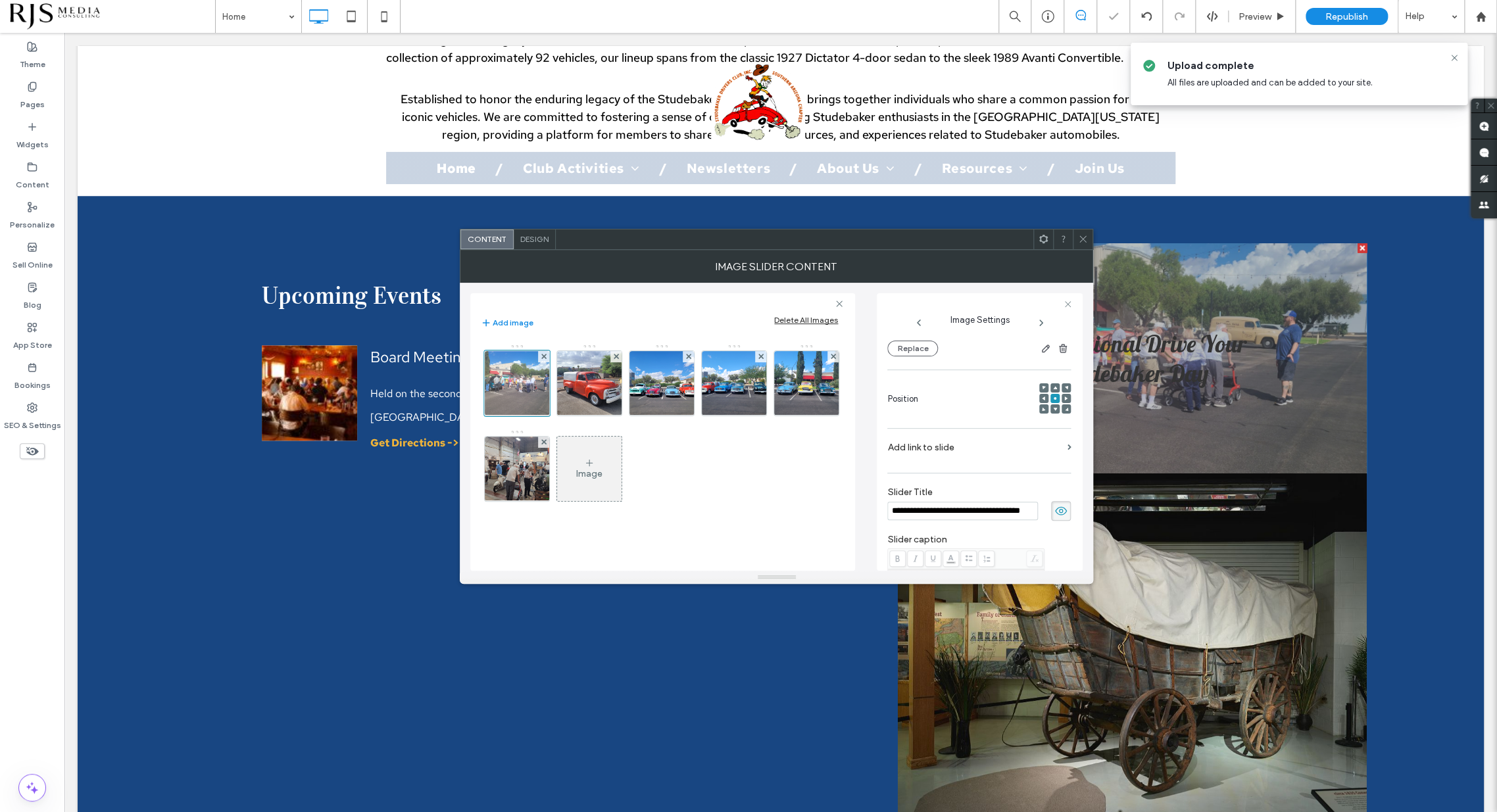
scroll to position [230, 0]
click at [968, 423] on input "**********" at bounding box center [962, 422] width 150 height 19
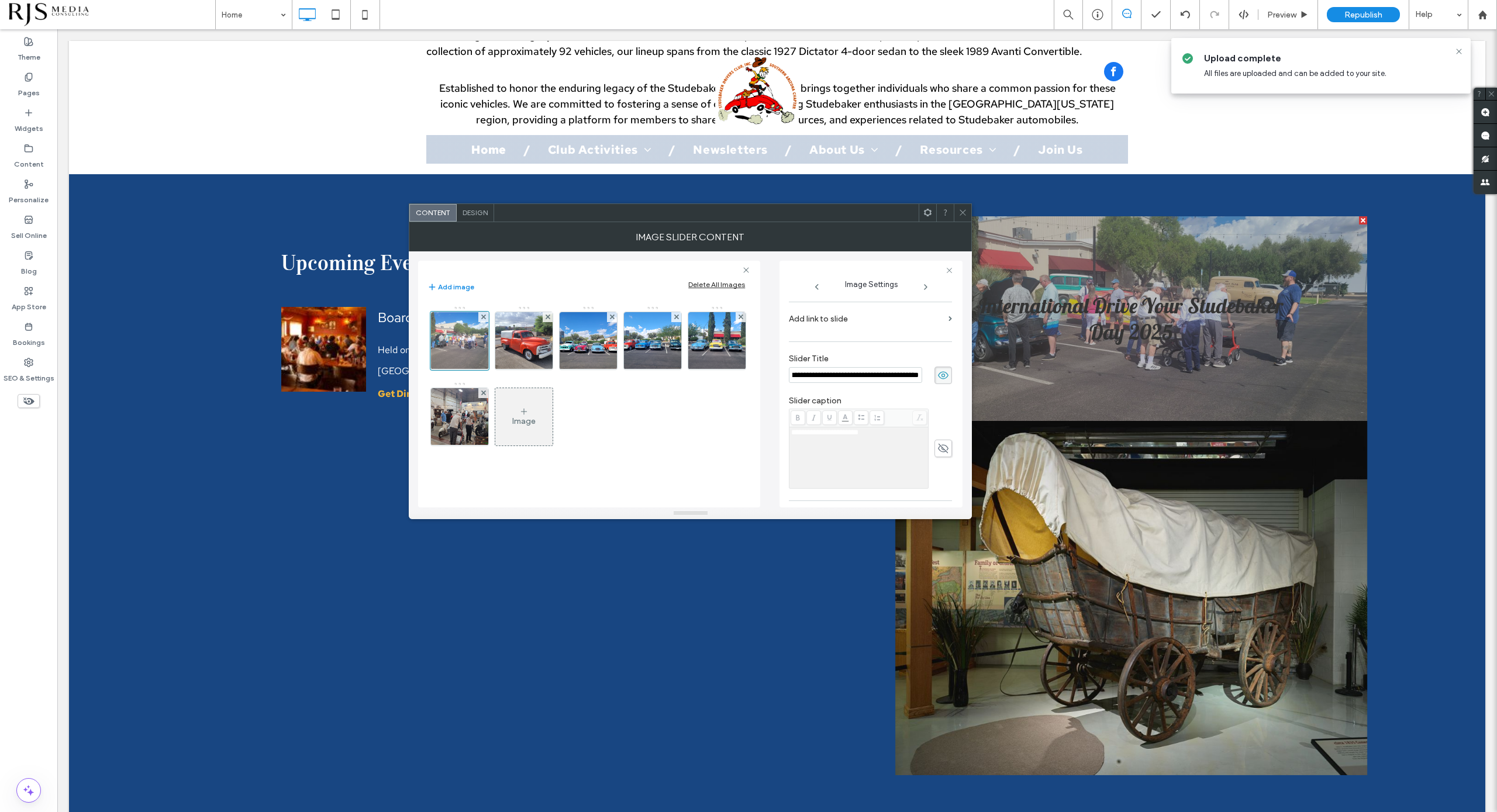
scroll to position [650, 0]
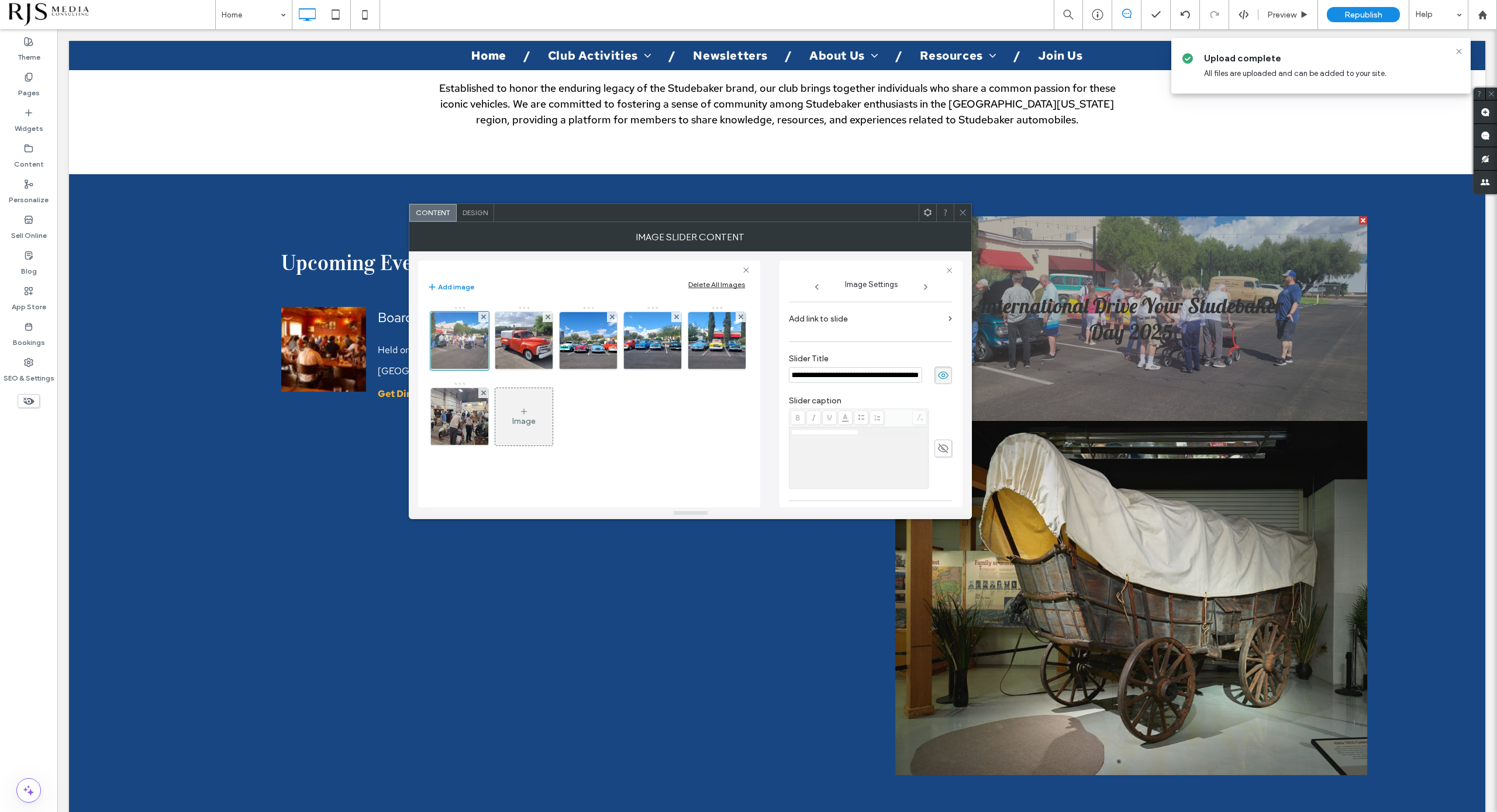
type input "**********"
click at [858, 432] on span "**********" at bounding box center [825, 432] width 67 height 8
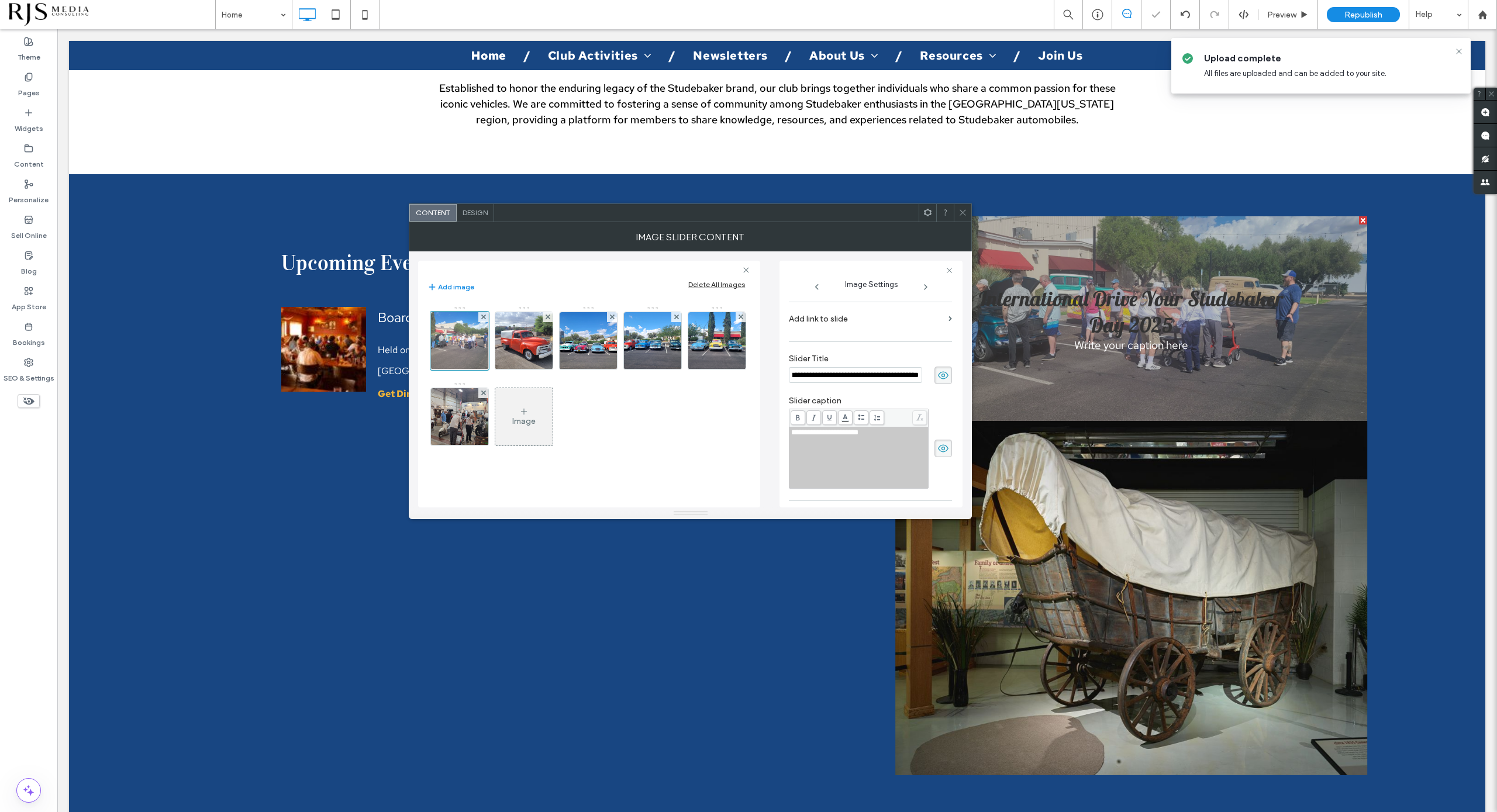
scroll to position [0, 0]
click at [858, 435] on span "**********" at bounding box center [825, 432] width 67 height 8
drag, startPoint x: 876, startPoint y: 430, endPoint x: 737, endPoint y: 432, distance: 139.0
click at [737, 432] on div "**********" at bounding box center [690, 379] width 544 height 256
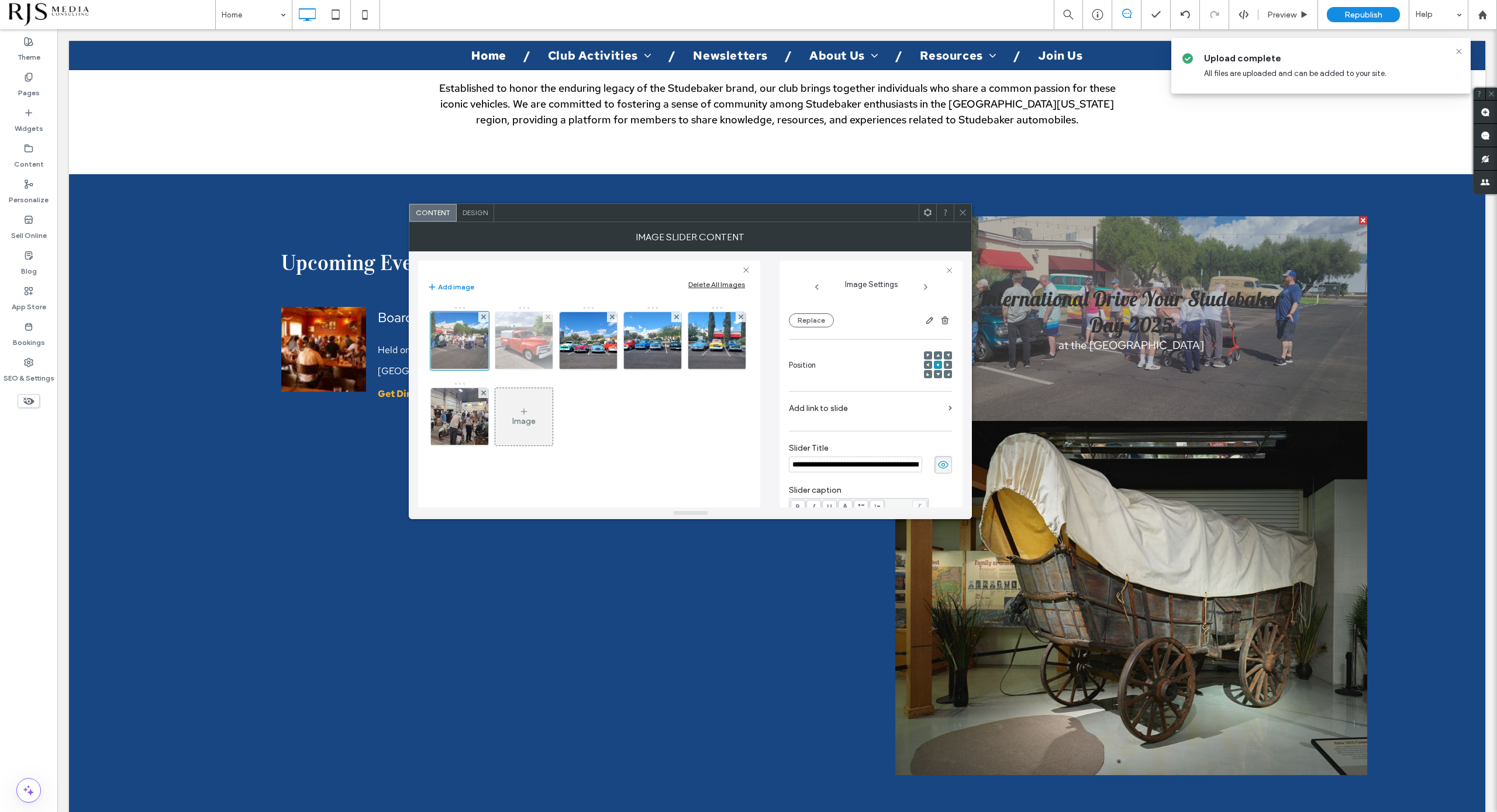
click at [528, 350] on img at bounding box center [524, 341] width 76 height 58
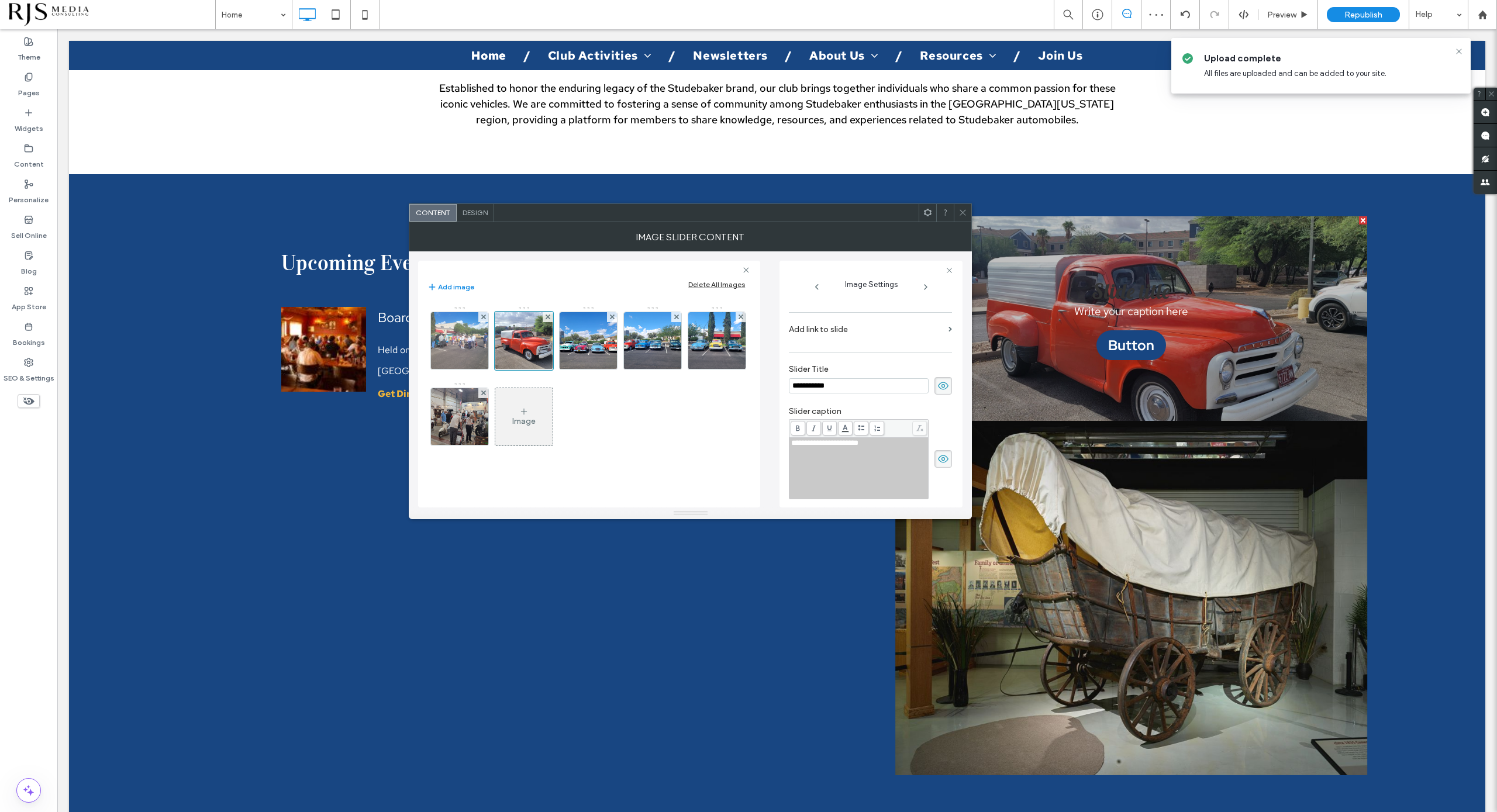
scroll to position [187, 0]
click at [938, 390] on use at bounding box center [943, 391] width 10 height 8
click at [939, 462] on icon at bounding box center [943, 464] width 12 height 13
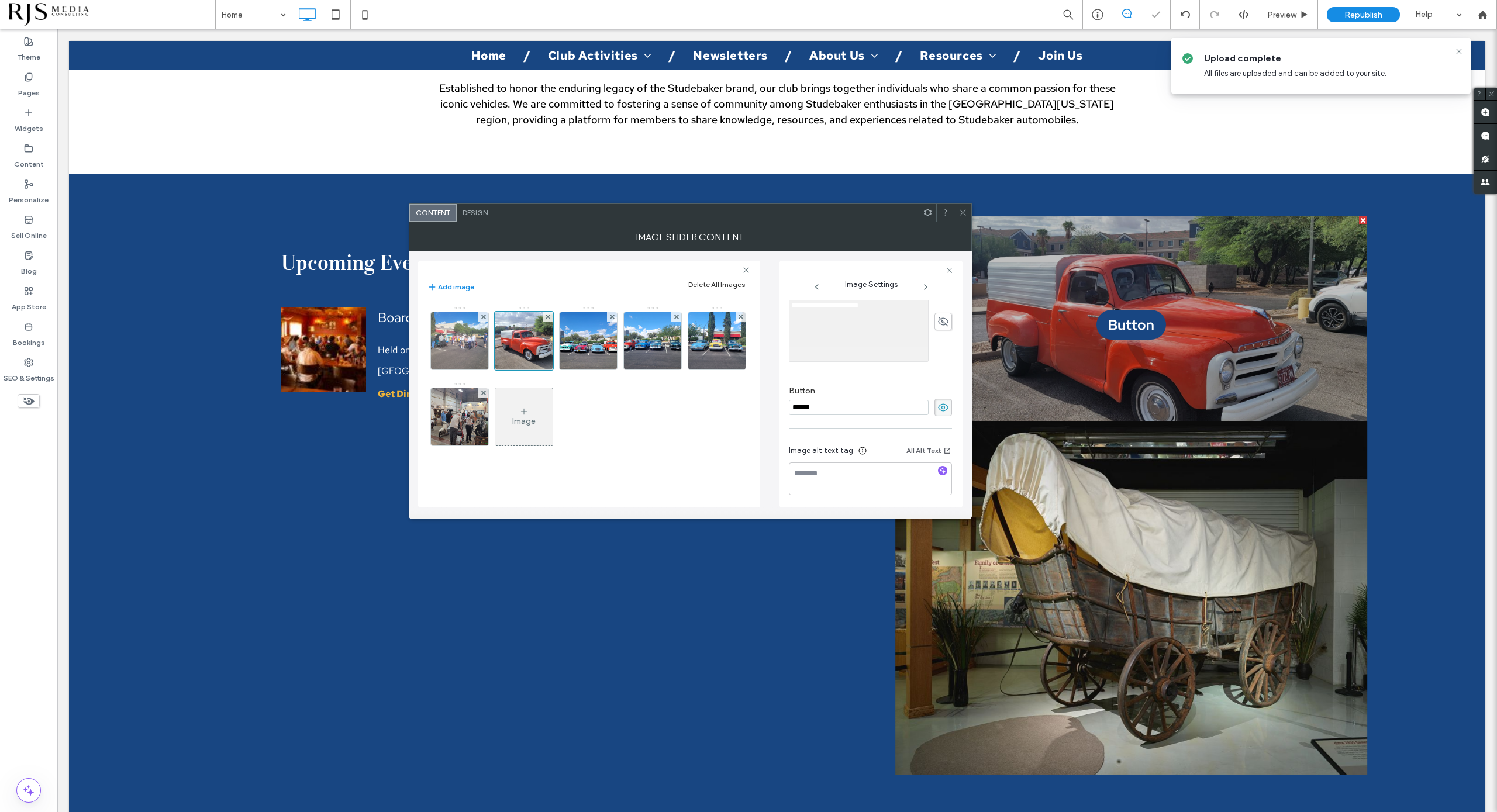
scroll to position [334, 0]
click at [937, 406] on icon at bounding box center [943, 405] width 12 height 13
click at [594, 348] on img at bounding box center [589, 341] width 76 height 58
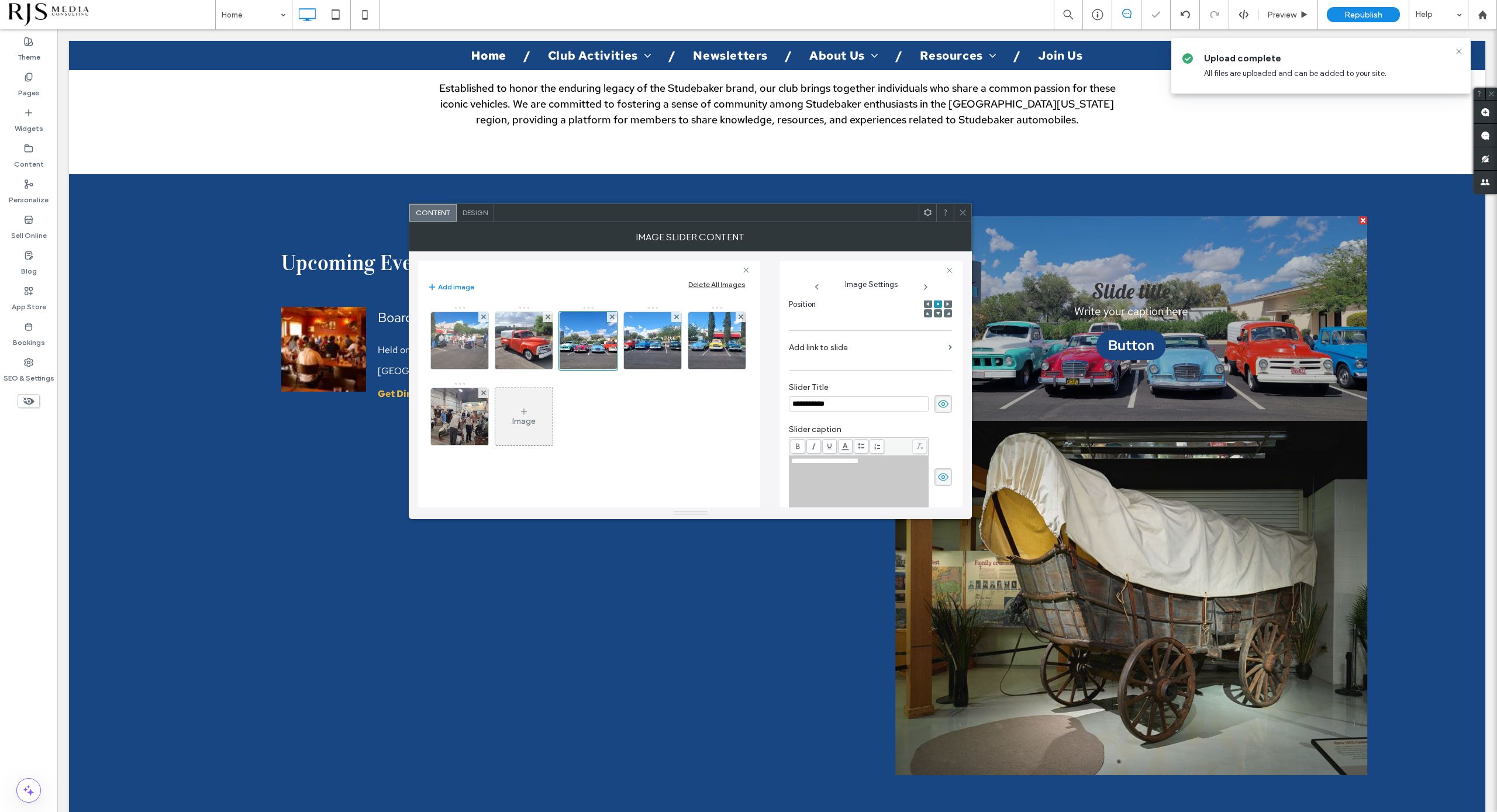
click at [935, 400] on span at bounding box center [943, 403] width 17 height 17
click at [935, 483] on span at bounding box center [943, 477] width 17 height 17
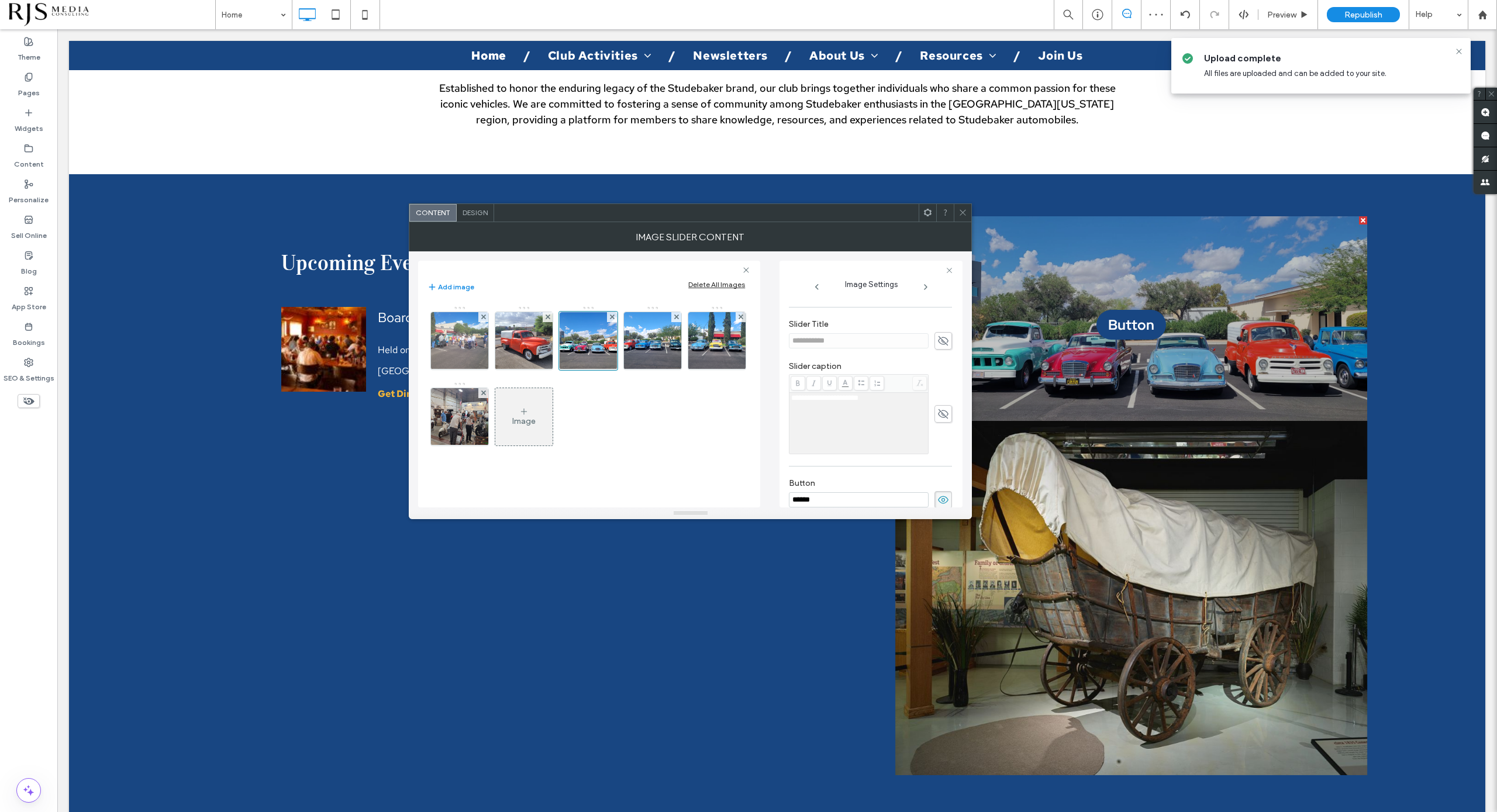
scroll to position [321, 0]
click at [935, 418] on span at bounding box center [943, 416] width 17 height 17
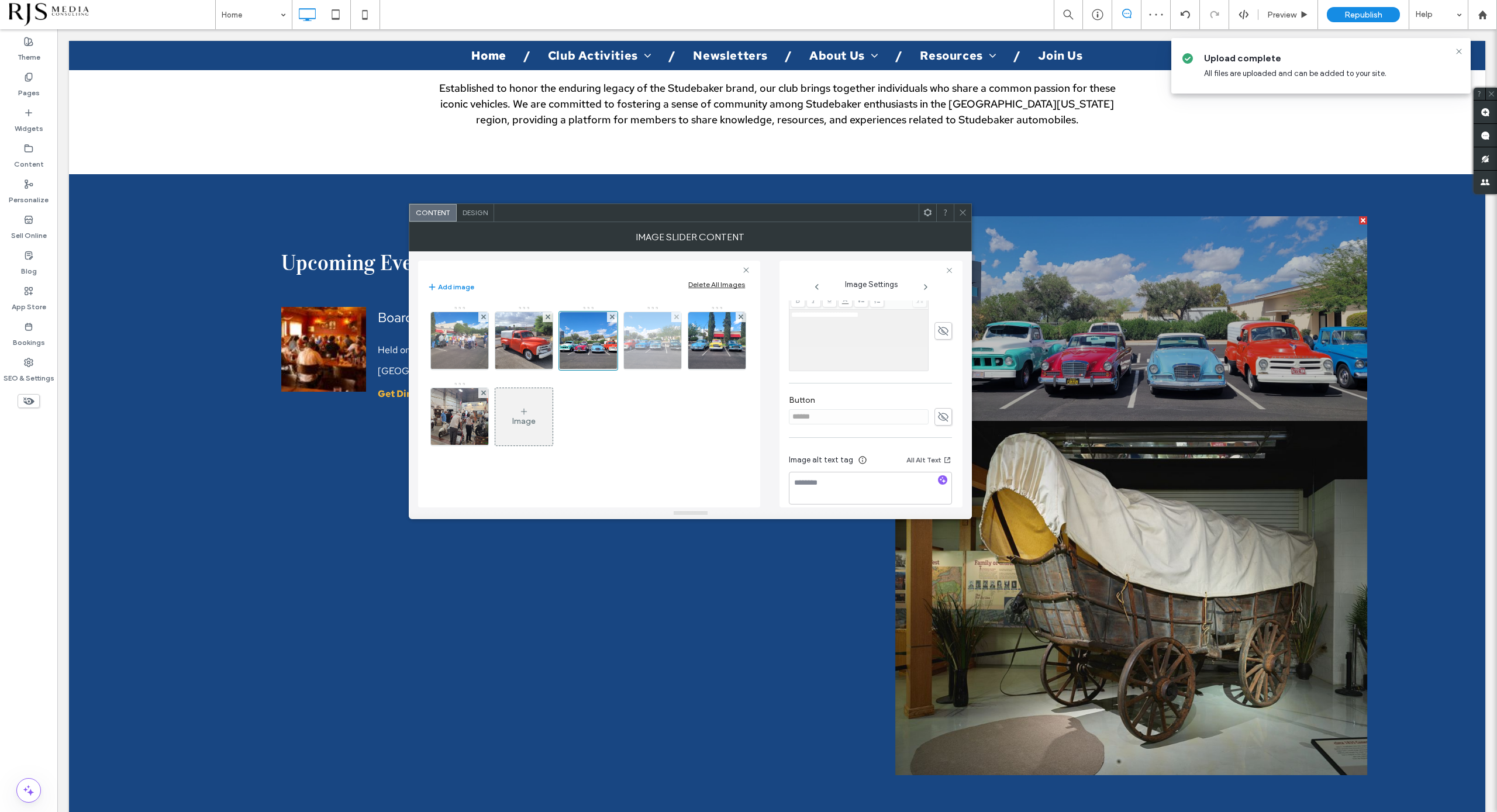
click at [662, 344] on img at bounding box center [653, 341] width 76 height 58
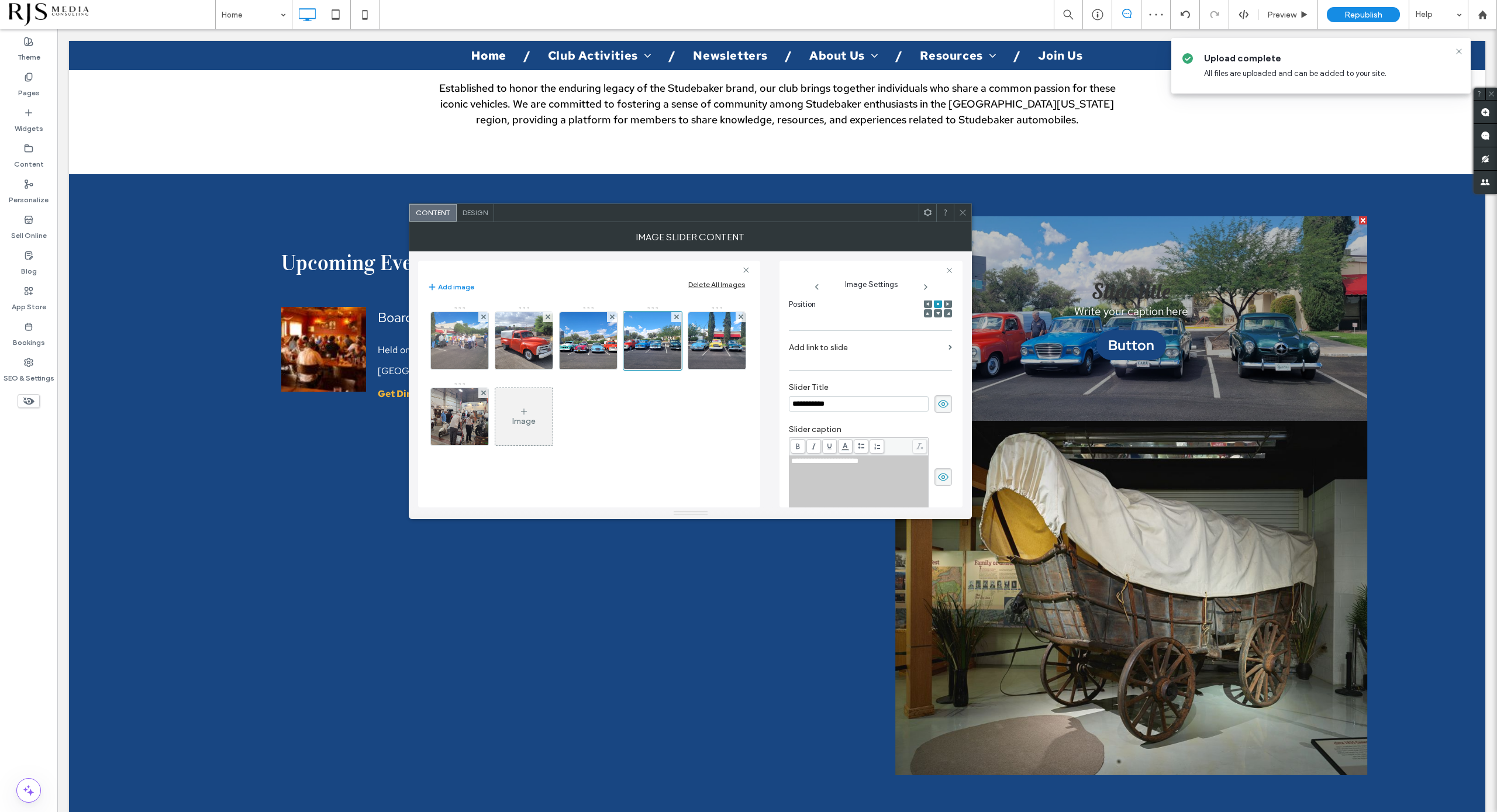
click at [937, 400] on icon at bounding box center [943, 404] width 12 height 13
click at [938, 480] on use at bounding box center [943, 477] width 10 height 8
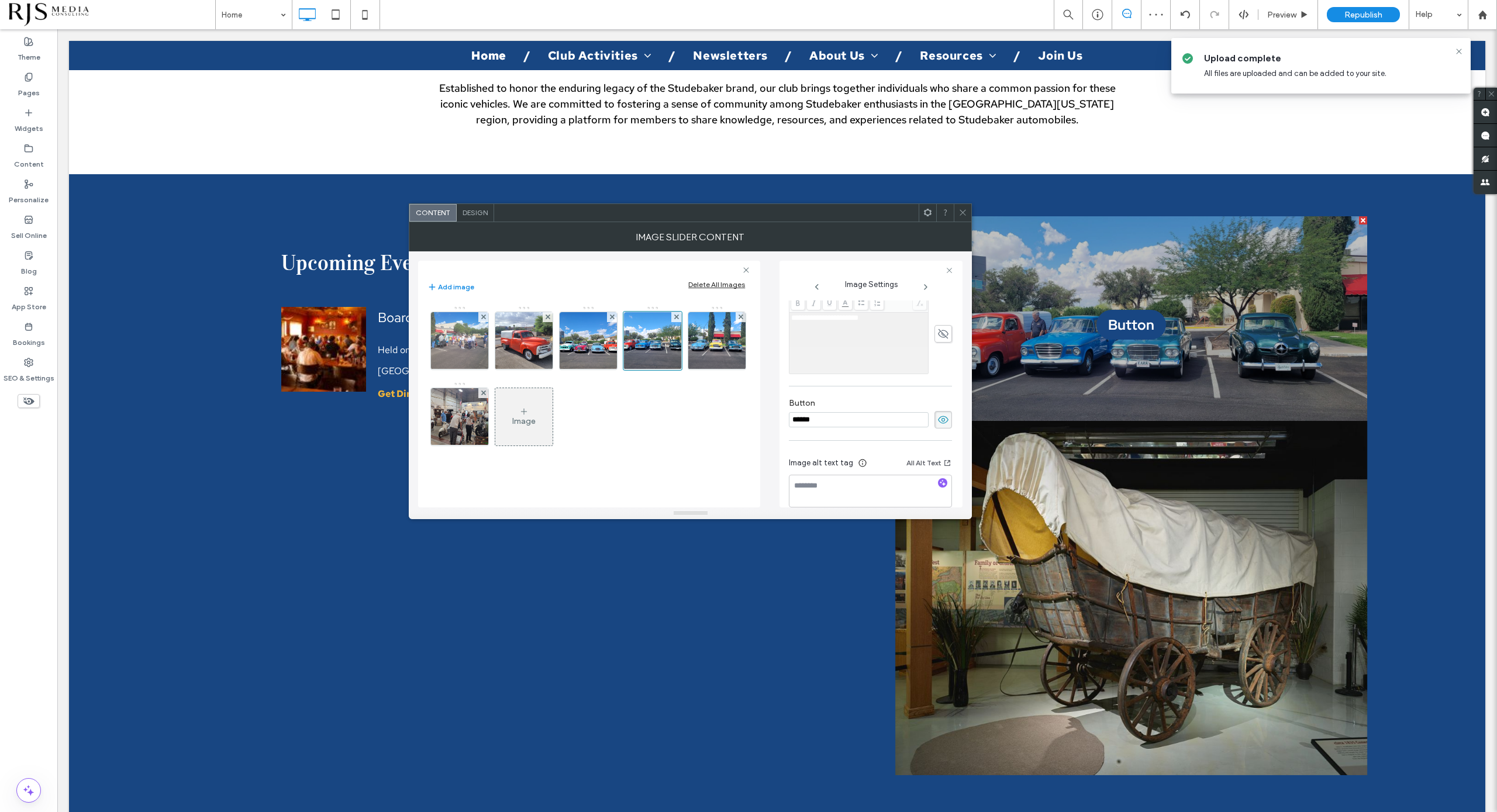
scroll to position [334, 0]
click at [935, 407] on span at bounding box center [943, 404] width 17 height 17
click at [726, 349] on img at bounding box center [717, 341] width 76 height 58
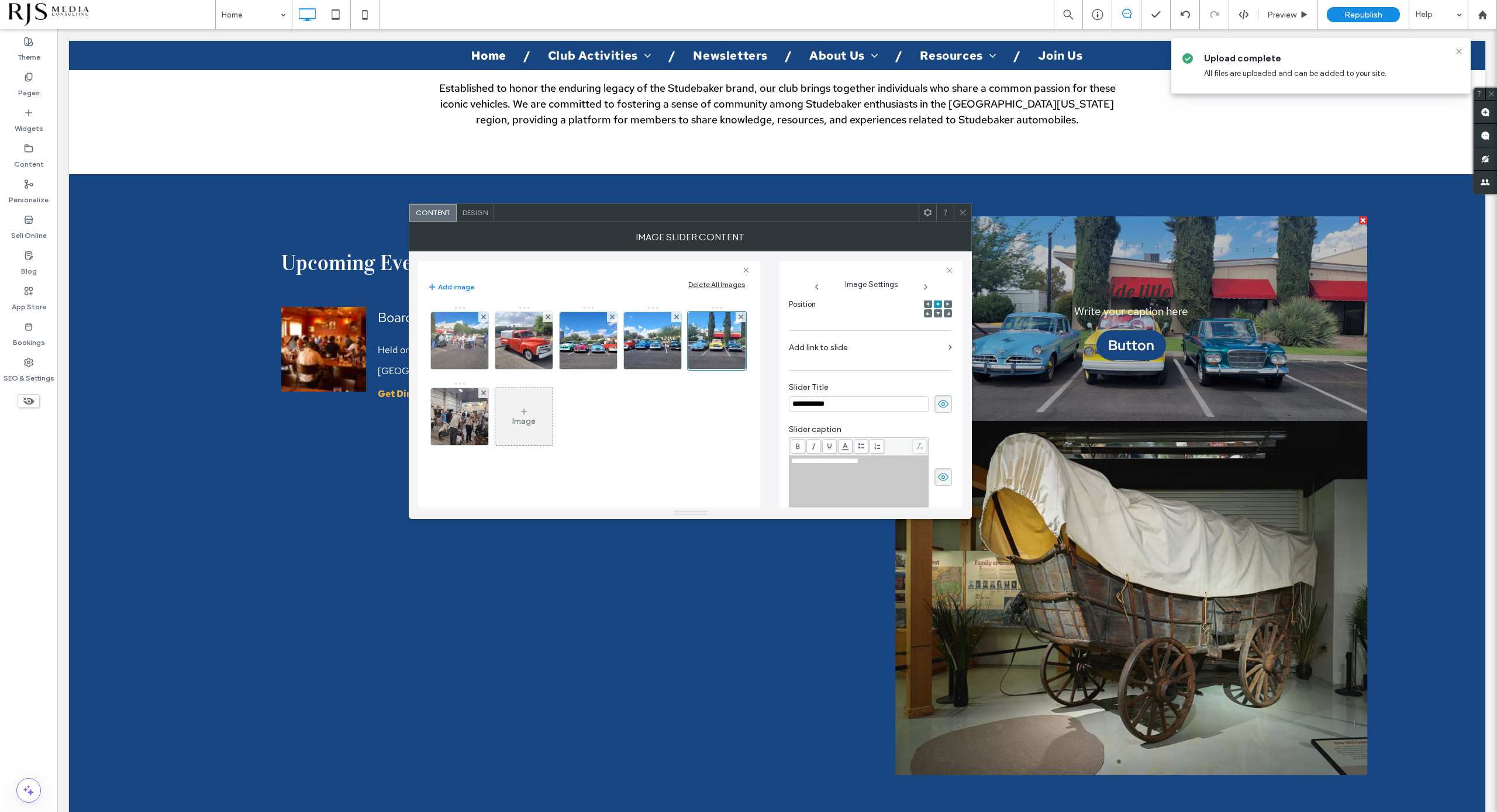
click at [937, 400] on icon at bounding box center [943, 404] width 12 height 13
click at [937, 471] on icon at bounding box center [943, 477] width 12 height 13
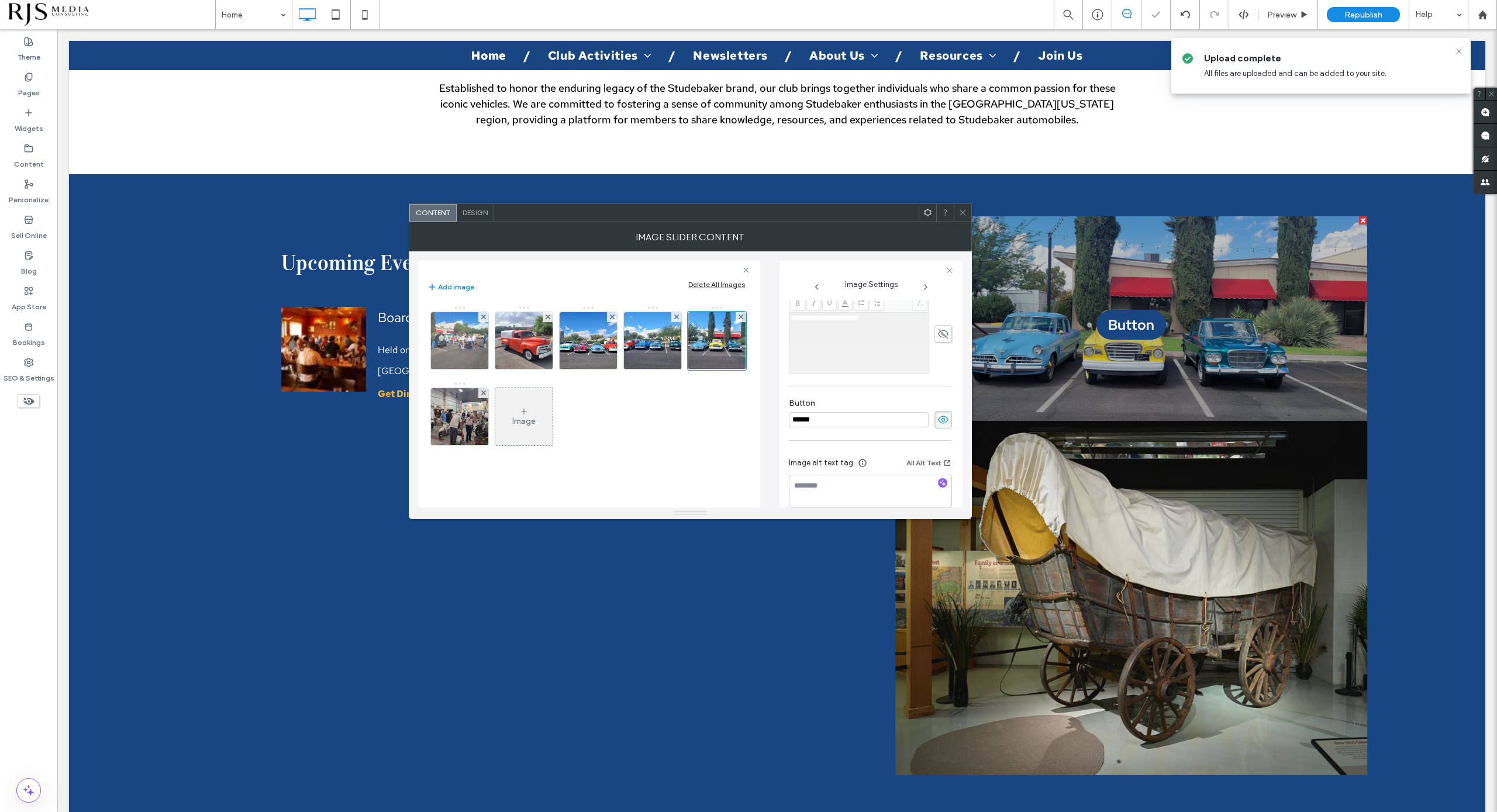
scroll to position [321, 0]
click at [937, 416] on icon at bounding box center [943, 416] width 12 height 13
click at [442, 414] on img at bounding box center [460, 416] width 76 height 58
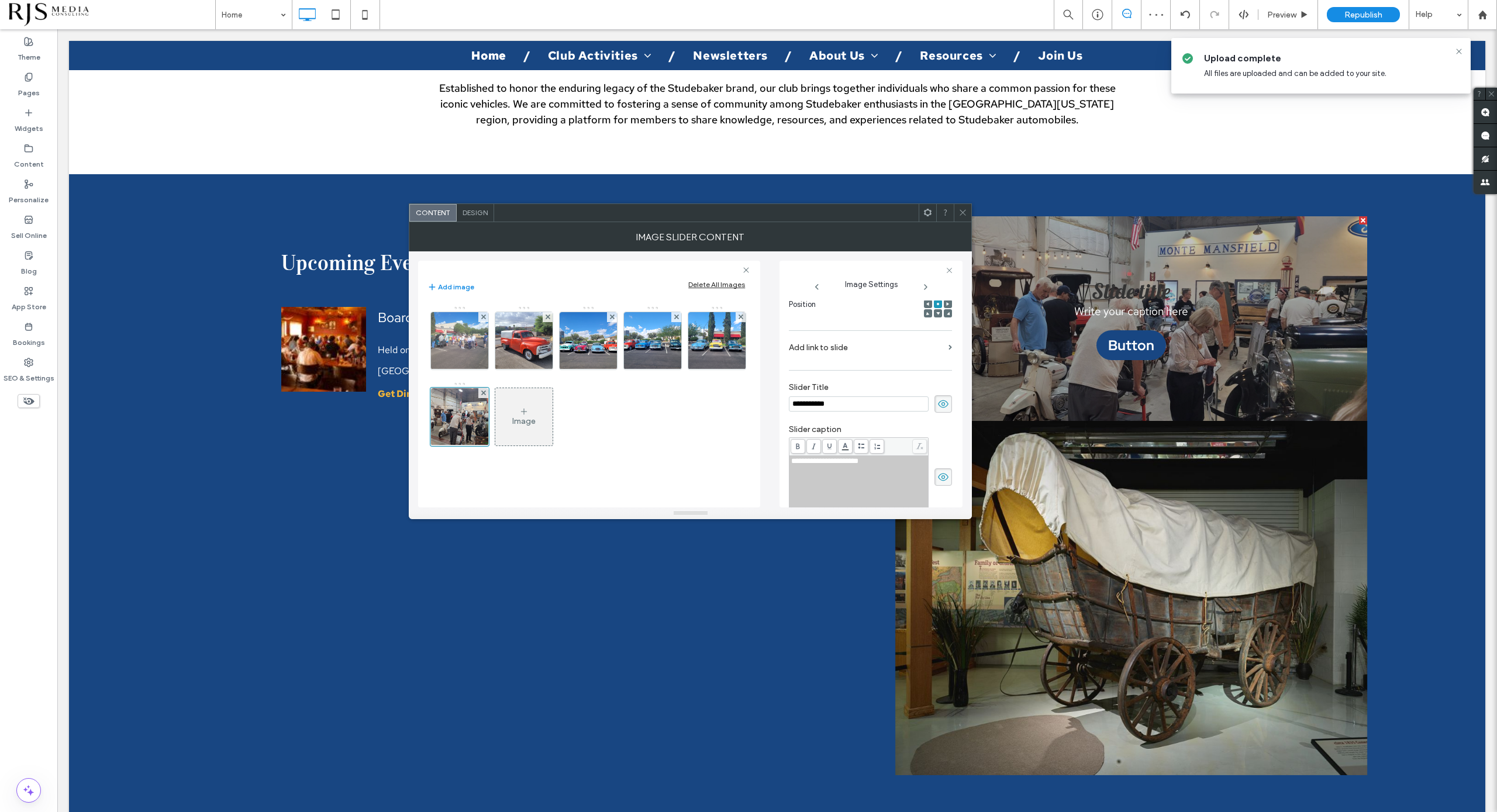
click at [944, 405] on span at bounding box center [943, 403] width 17 height 17
click at [936, 468] on span at bounding box center [943, 477] width 17 height 17
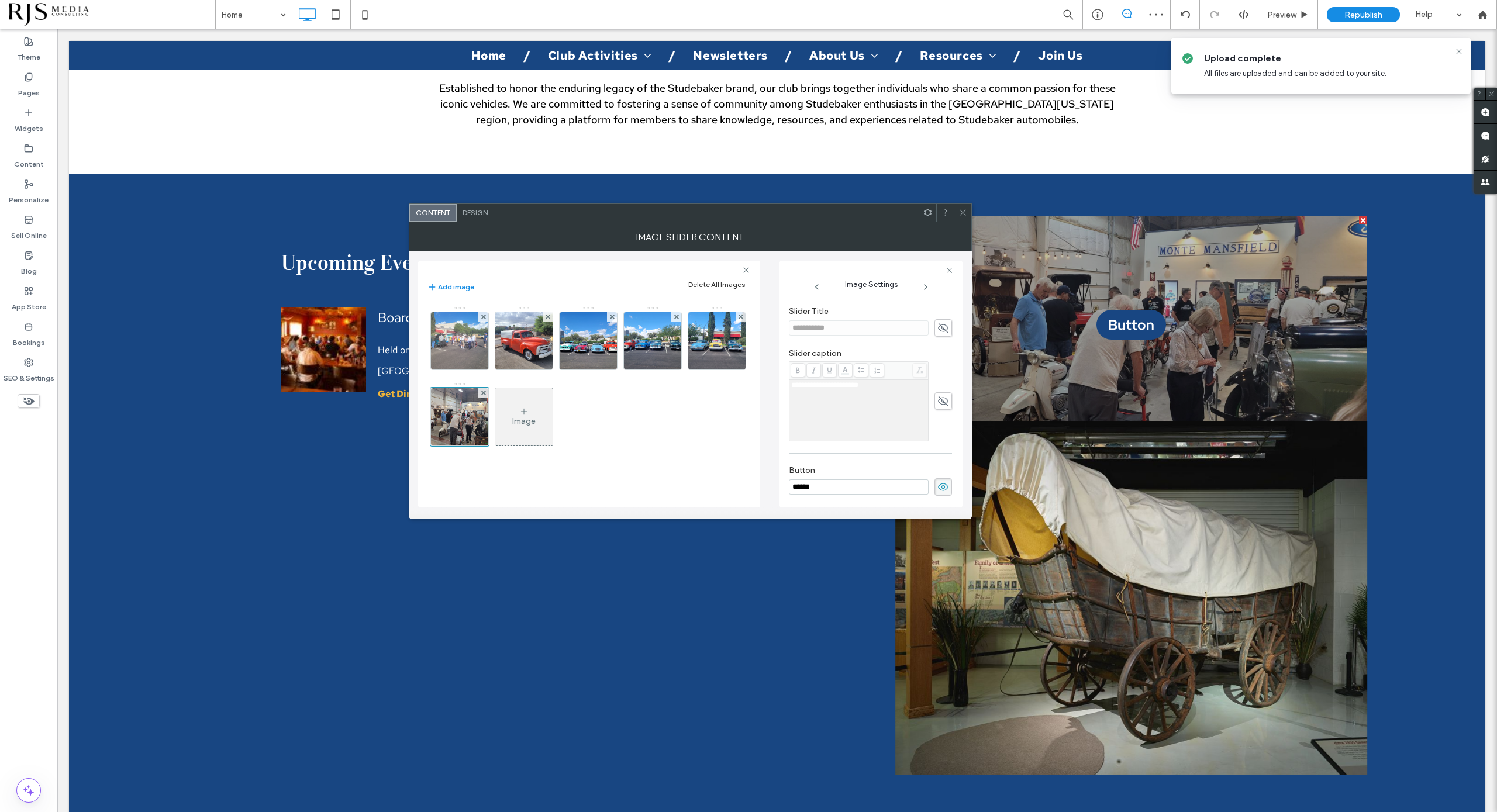
scroll to position [248, 0]
click at [935, 483] on span at bounding box center [943, 489] width 17 height 17
click at [468, 217] on span "Design" at bounding box center [475, 212] width 25 height 9
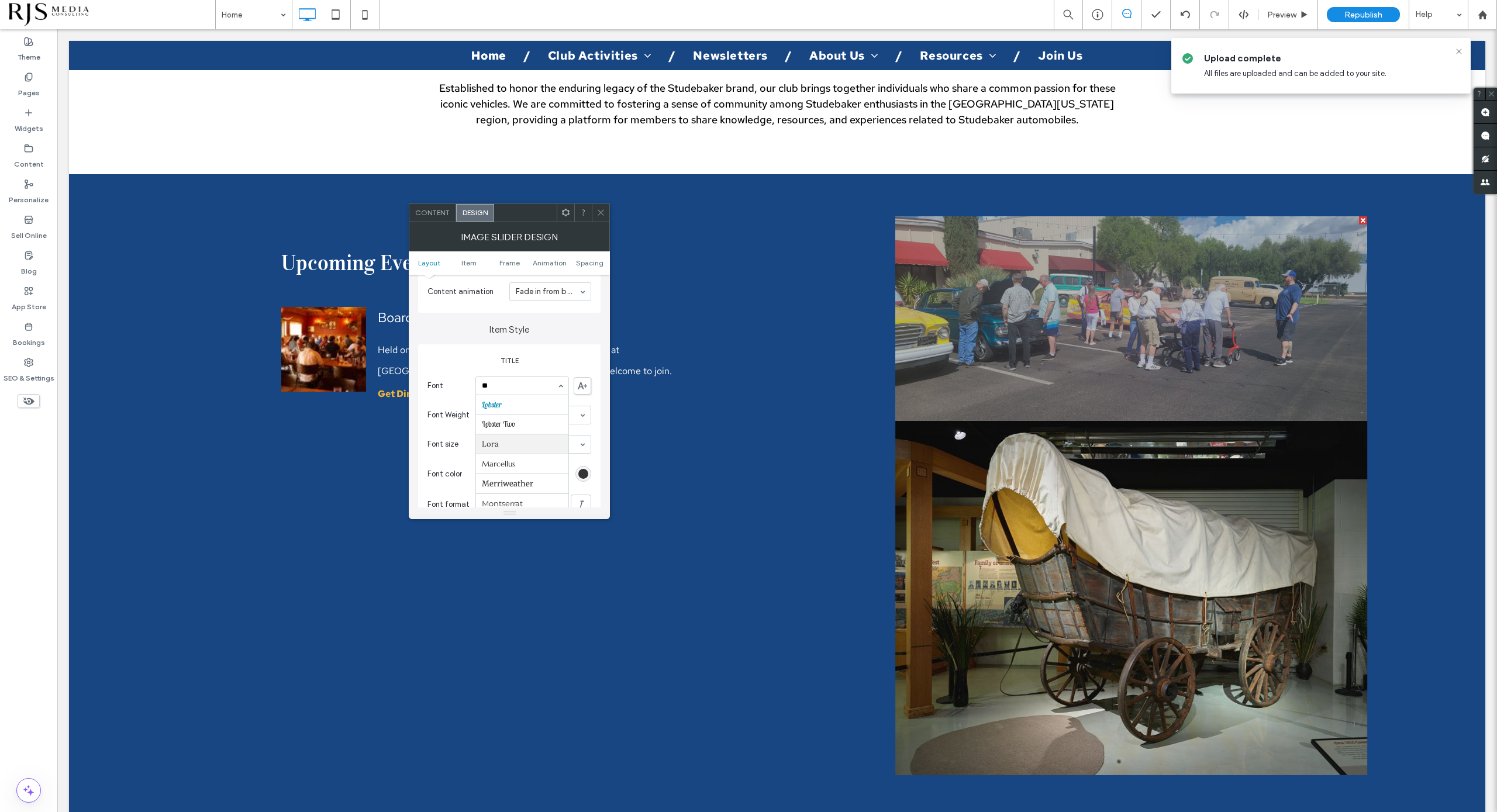
scroll to position [39, 0]
type input "***"
click at [585, 471] on div "rgb(51, 51, 51)" at bounding box center [583, 473] width 10 height 10
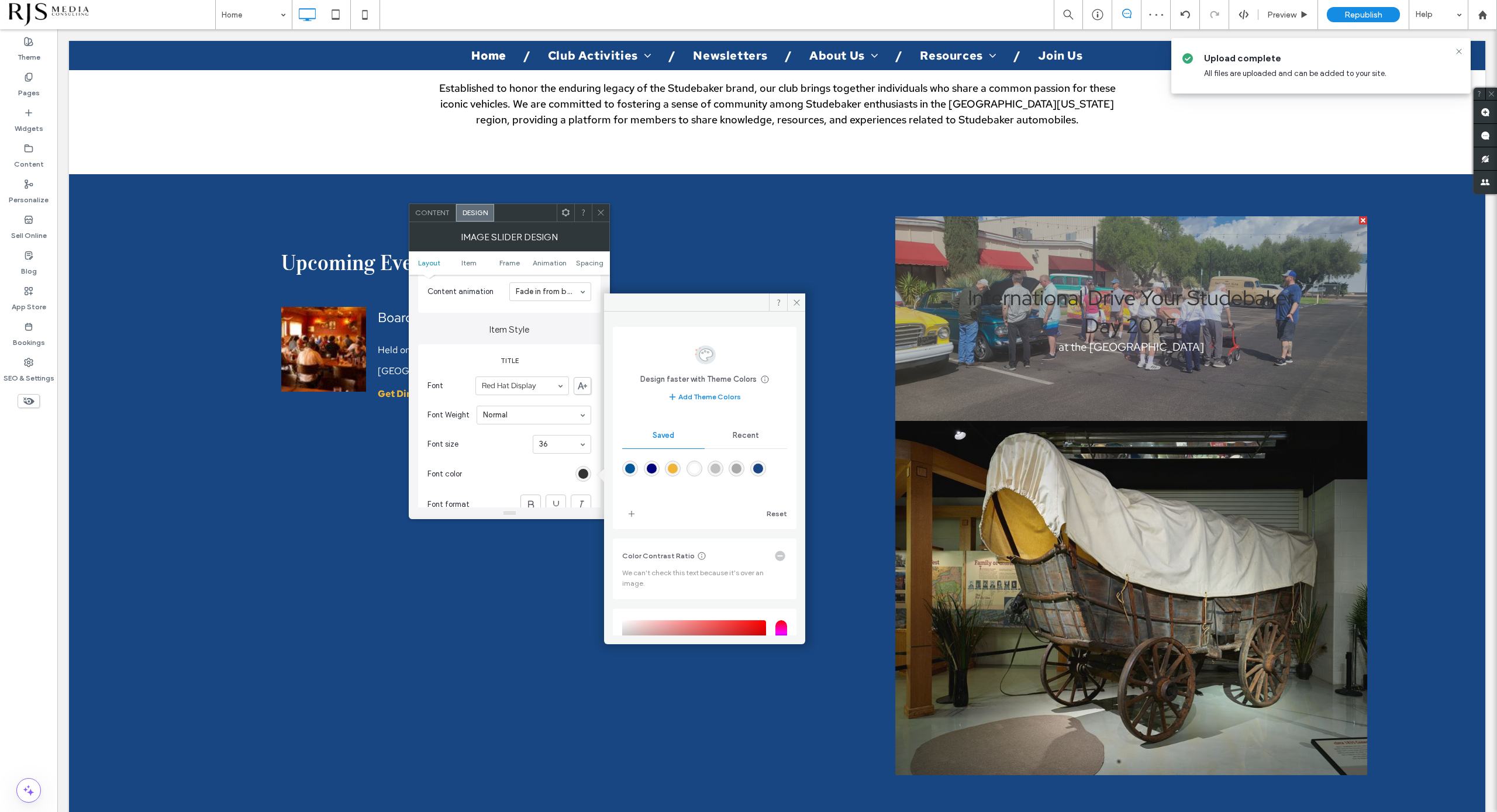
click at [699, 467] on div "rgba(255,255,255,1)" at bounding box center [694, 468] width 10 height 10
type input "*******"
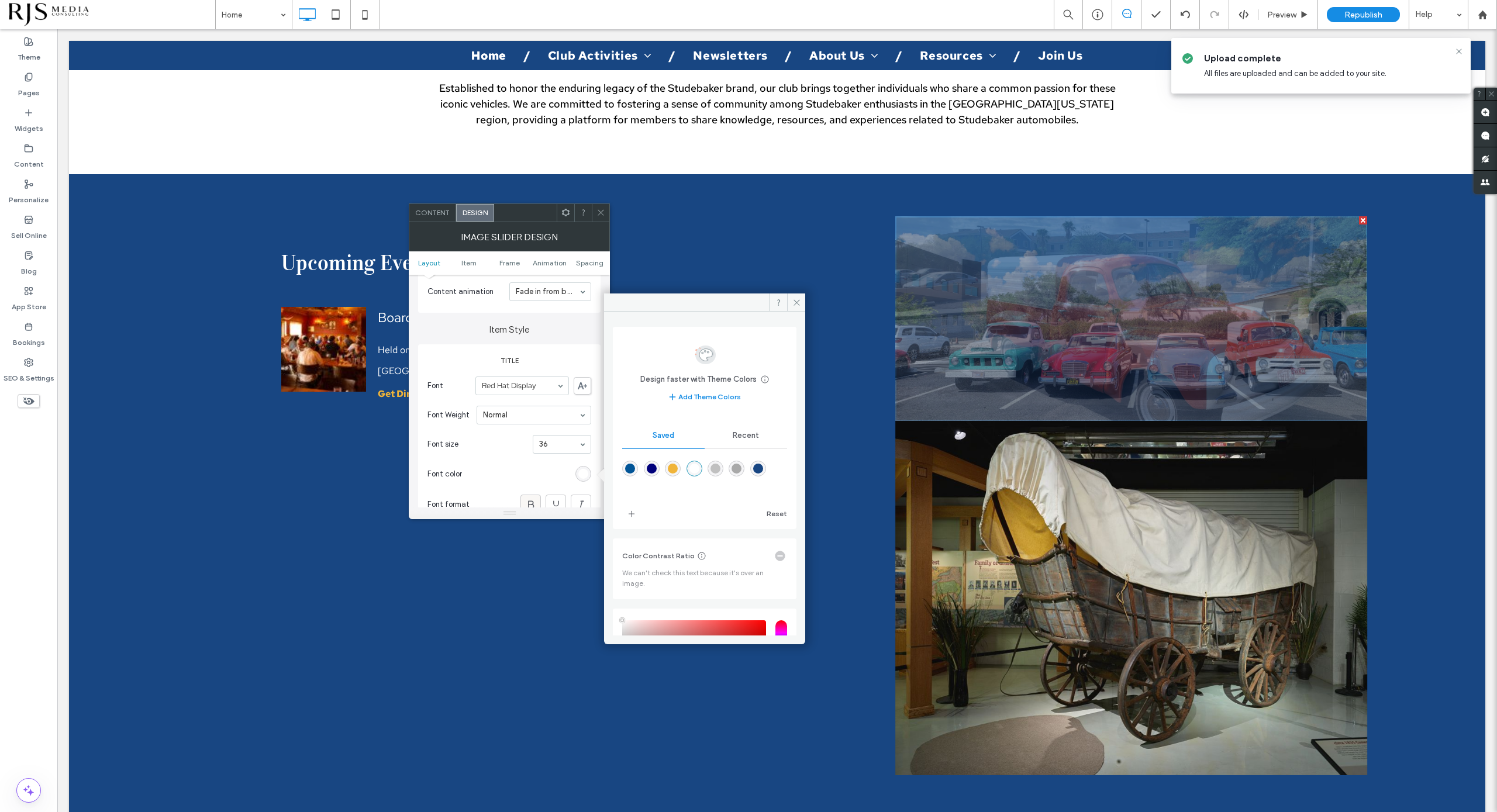
click at [528, 499] on icon at bounding box center [530, 504] width 12 height 12
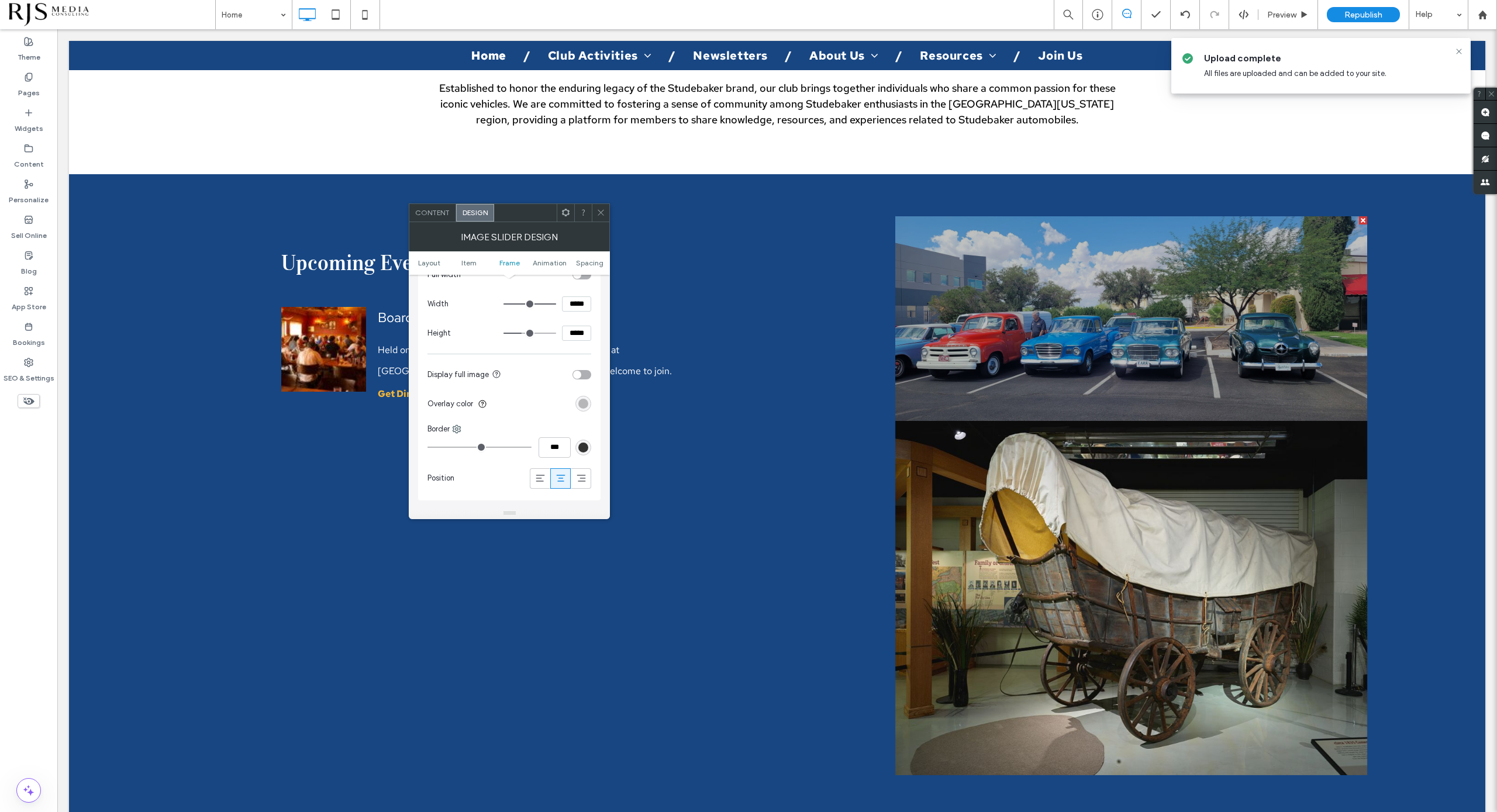
scroll to position [731, 0]
click at [579, 417] on div "toggle" at bounding box center [577, 421] width 8 height 8
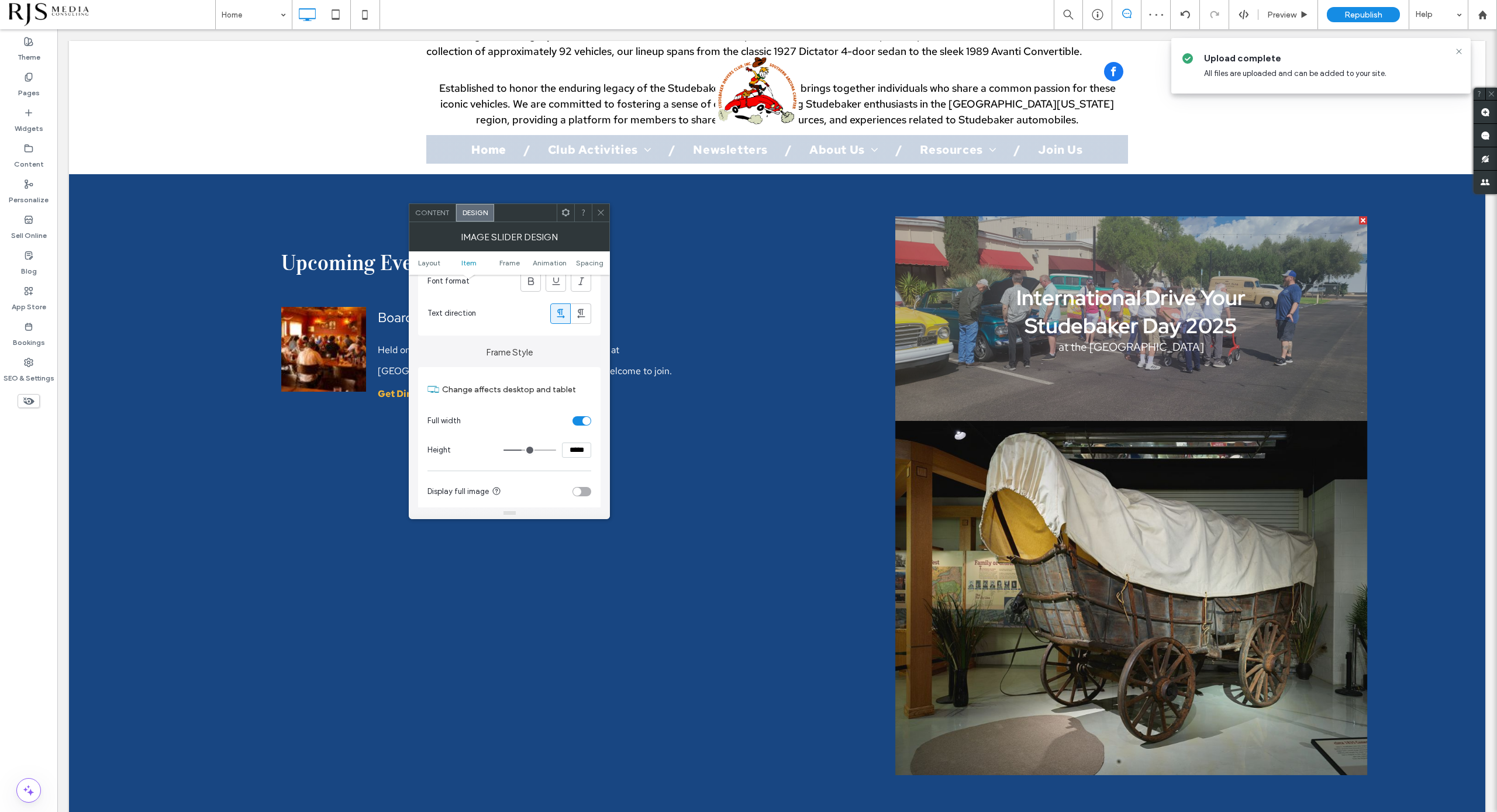
scroll to position [877, 0]
click at [584, 346] on div "toggle" at bounding box center [582, 345] width 19 height 9
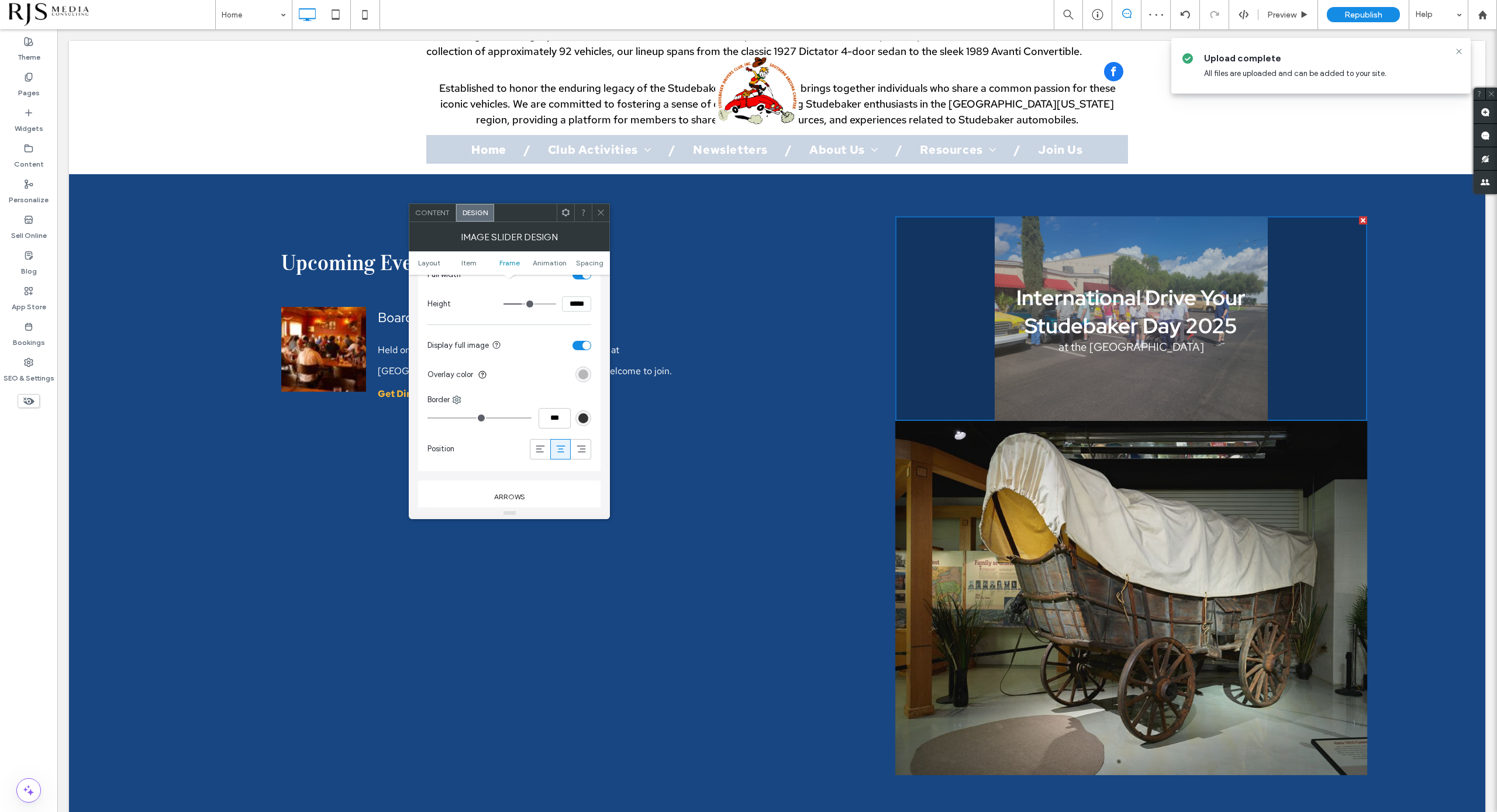
click at [606, 217] on div at bounding box center [600, 212] width 17 height 17
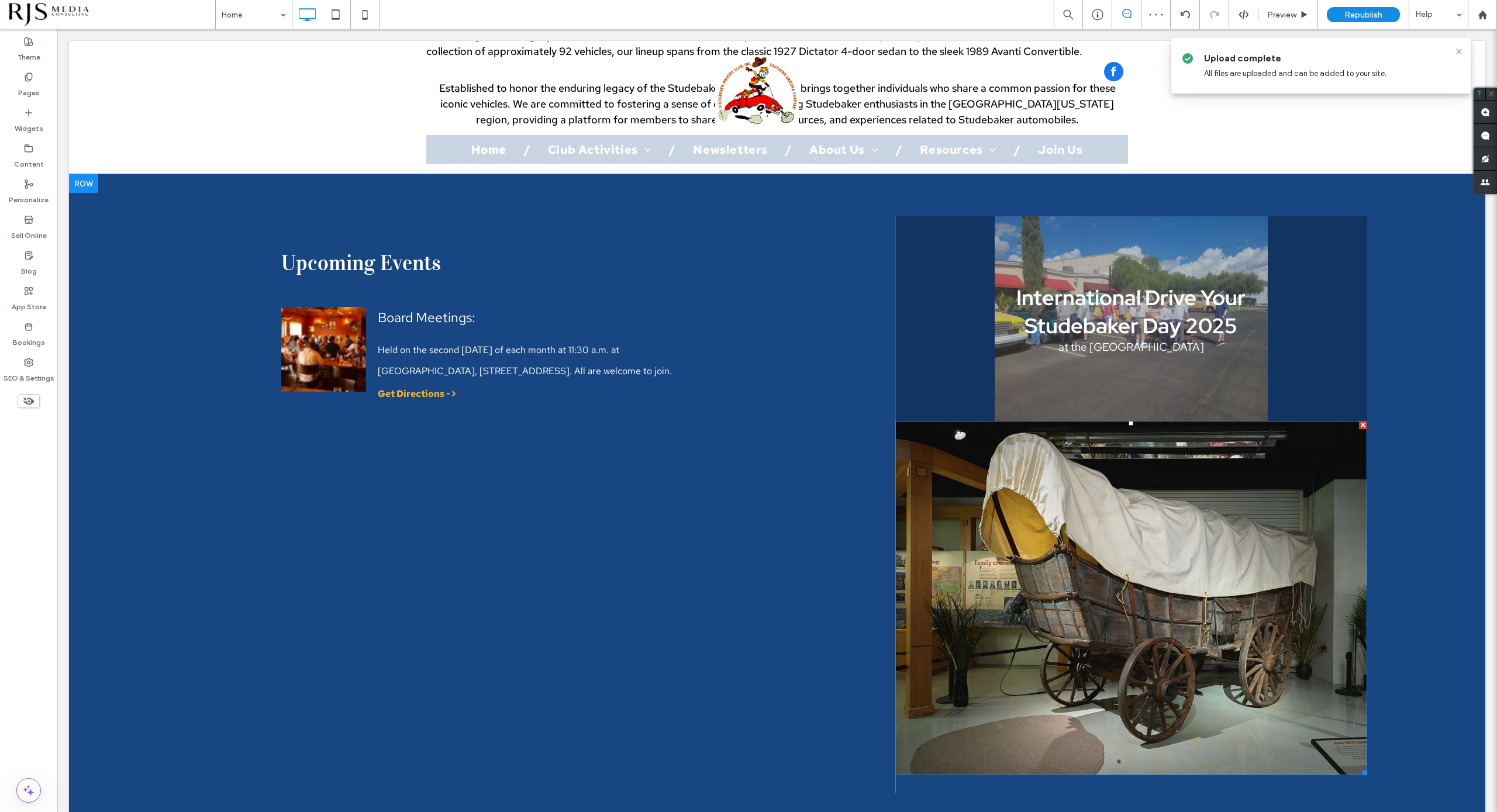
click at [1330, 421] on div at bounding box center [1363, 425] width 8 height 8
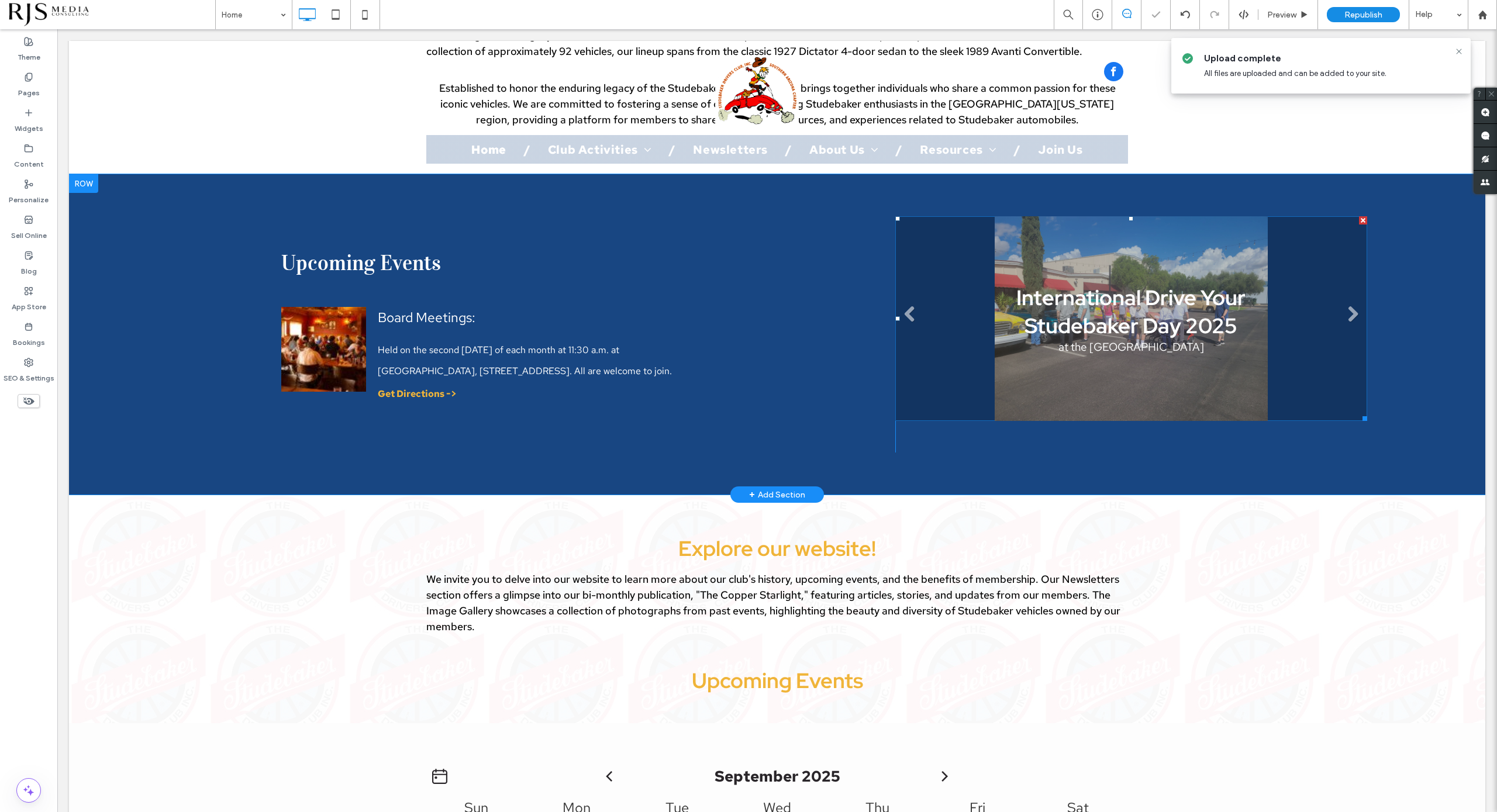
click at [1196, 351] on div "International Drive Your Studebaker Day 2025 at the Rolling Thru Time Museum Bu…" at bounding box center [1131, 319] width 331 height 71
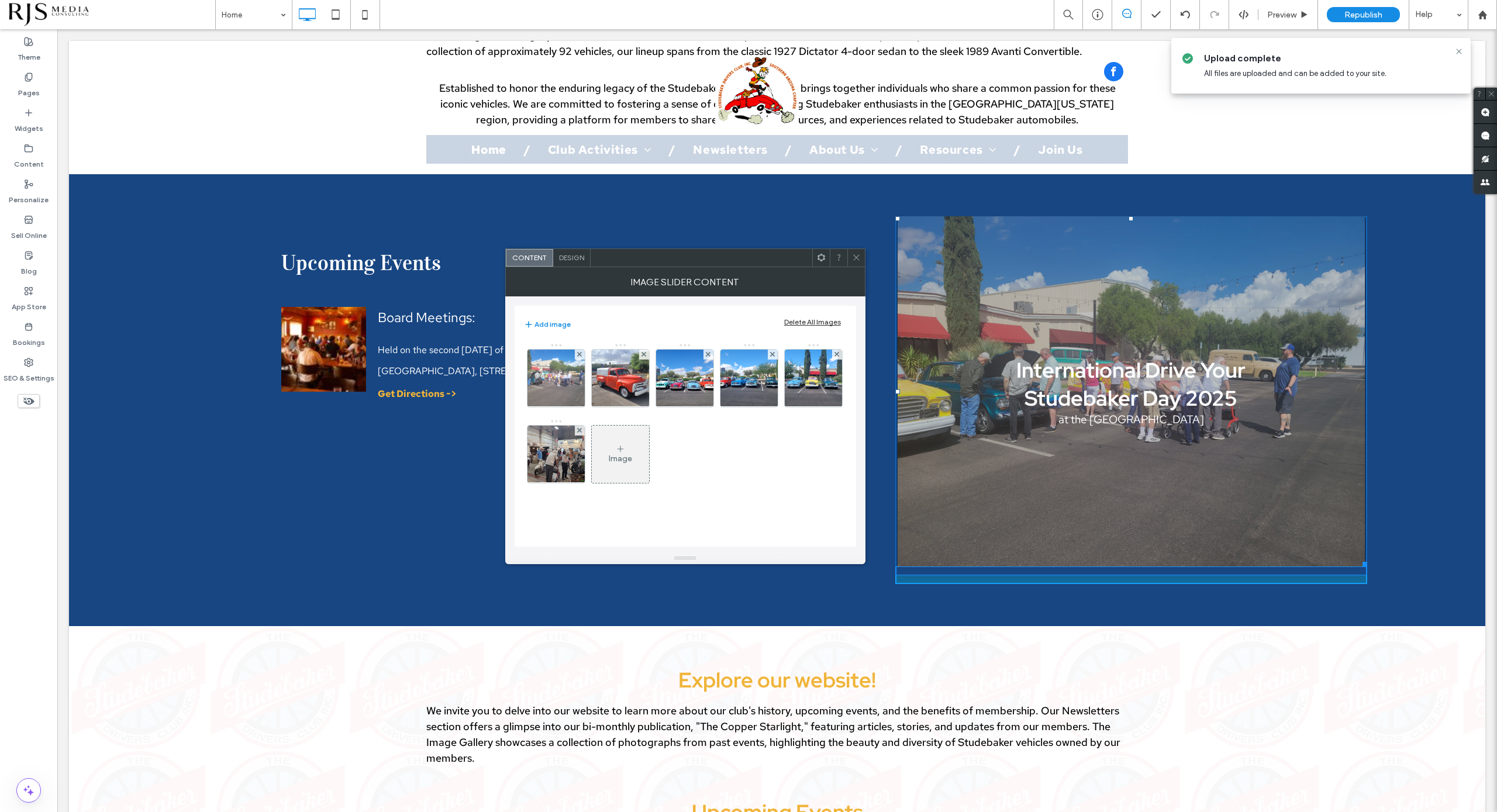
drag, startPoint x: 1351, startPoint y: 393, endPoint x: 1480, endPoint y: 568, distance: 217.4
click at [1330, 539] on div "Upcoming Events List of Services Board Meetings: Held on the second Monday of e…" at bounding box center [777, 400] width 1416 height 368
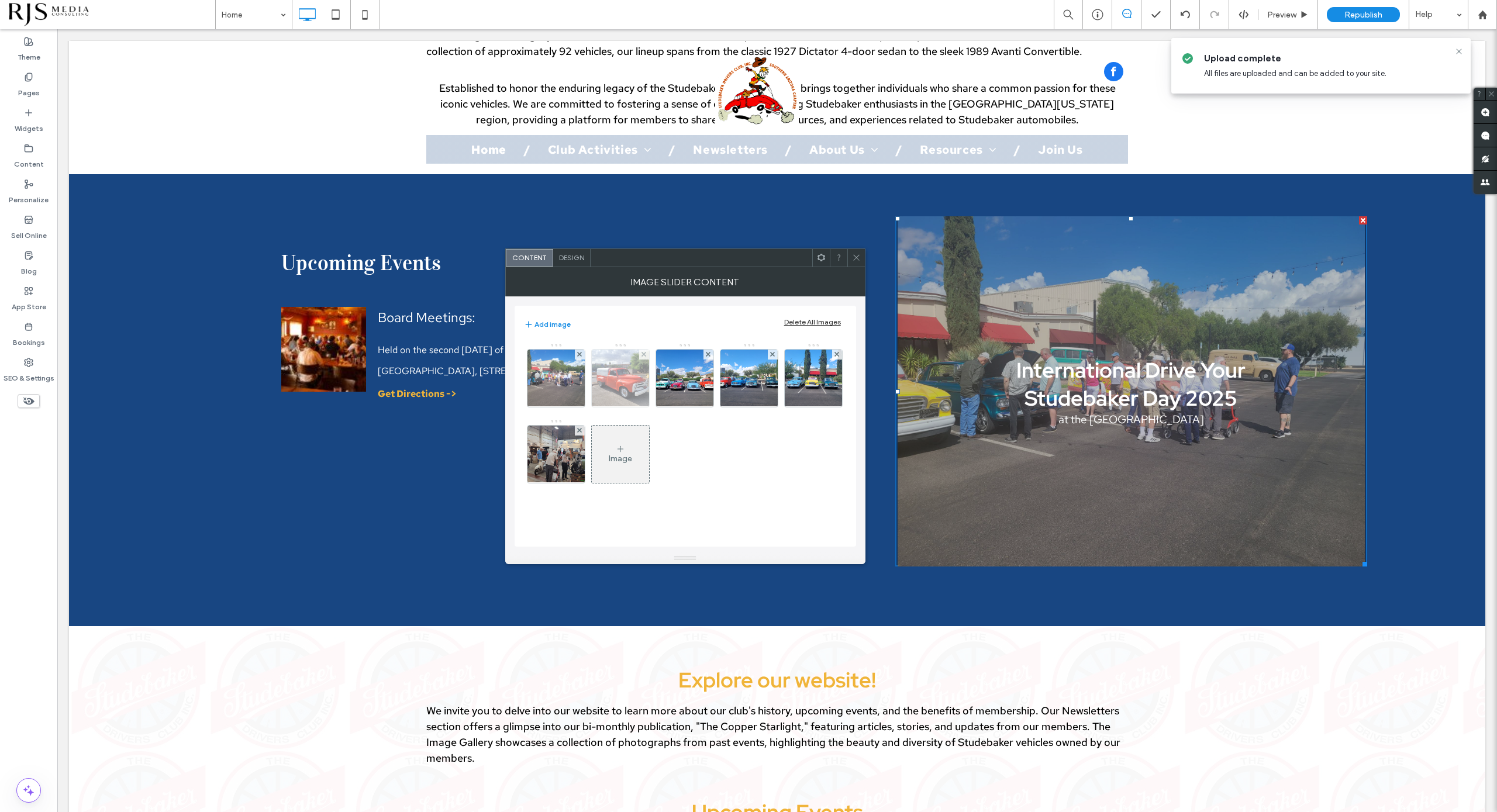
click at [597, 380] on img at bounding box center [620, 378] width 76 height 58
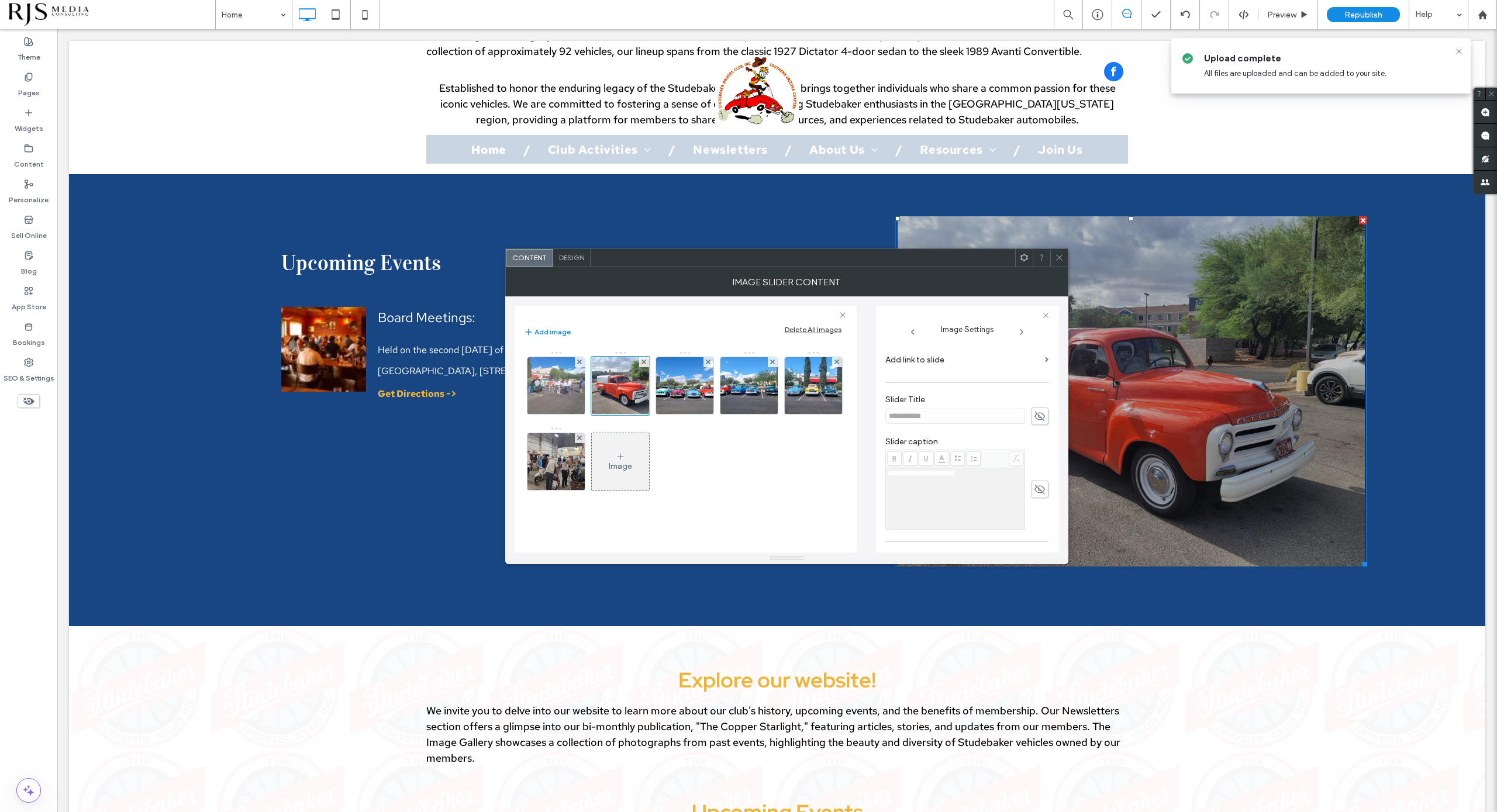
scroll to position [219, 0]
click at [566, 387] on img at bounding box center [555, 386] width 76 height 58
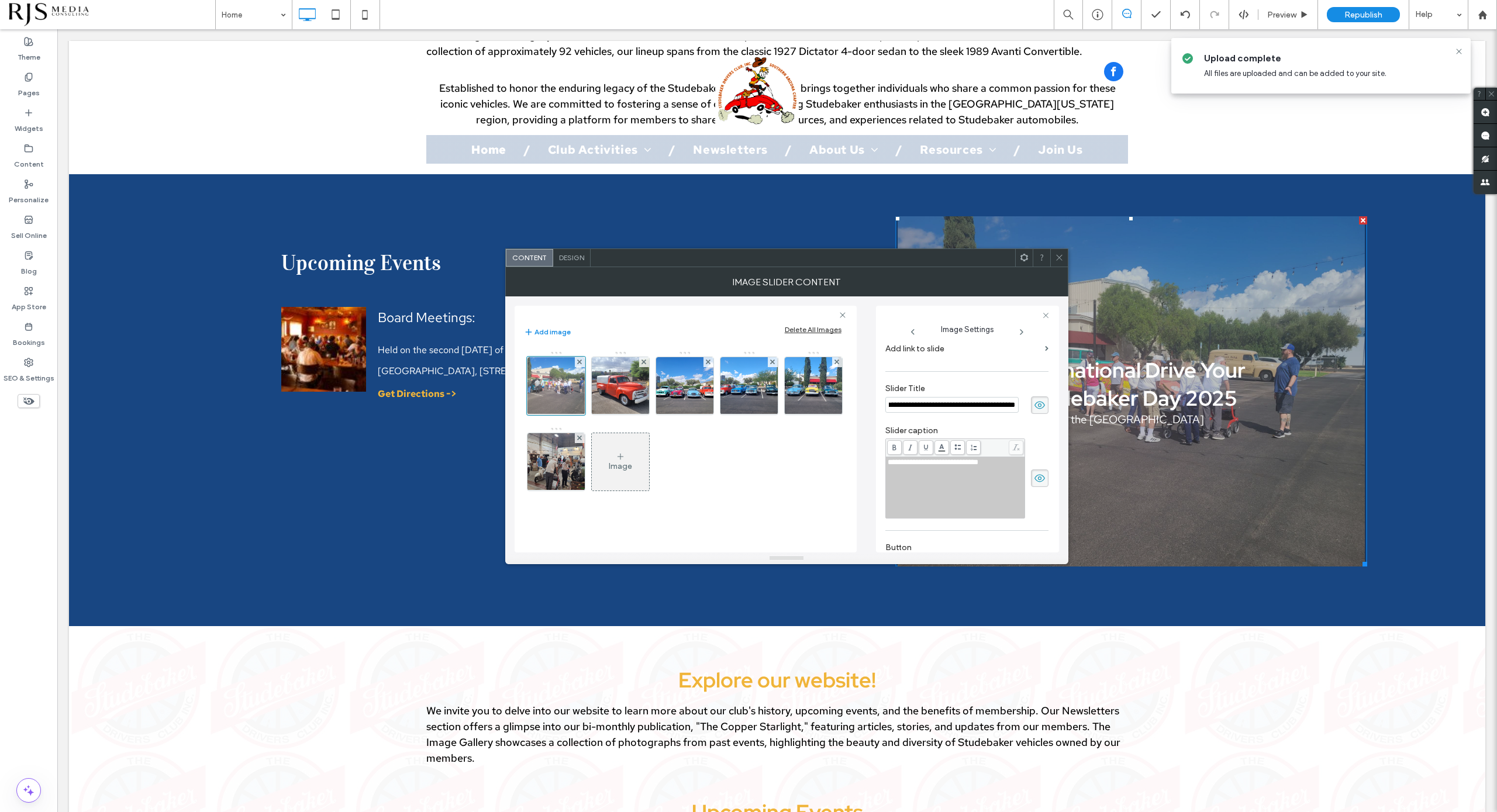
scroll to position [0, 0]
click at [1005, 463] on div "**********" at bounding box center [955, 462] width 135 height 8
click at [1055, 253] on icon at bounding box center [1059, 257] width 9 height 9
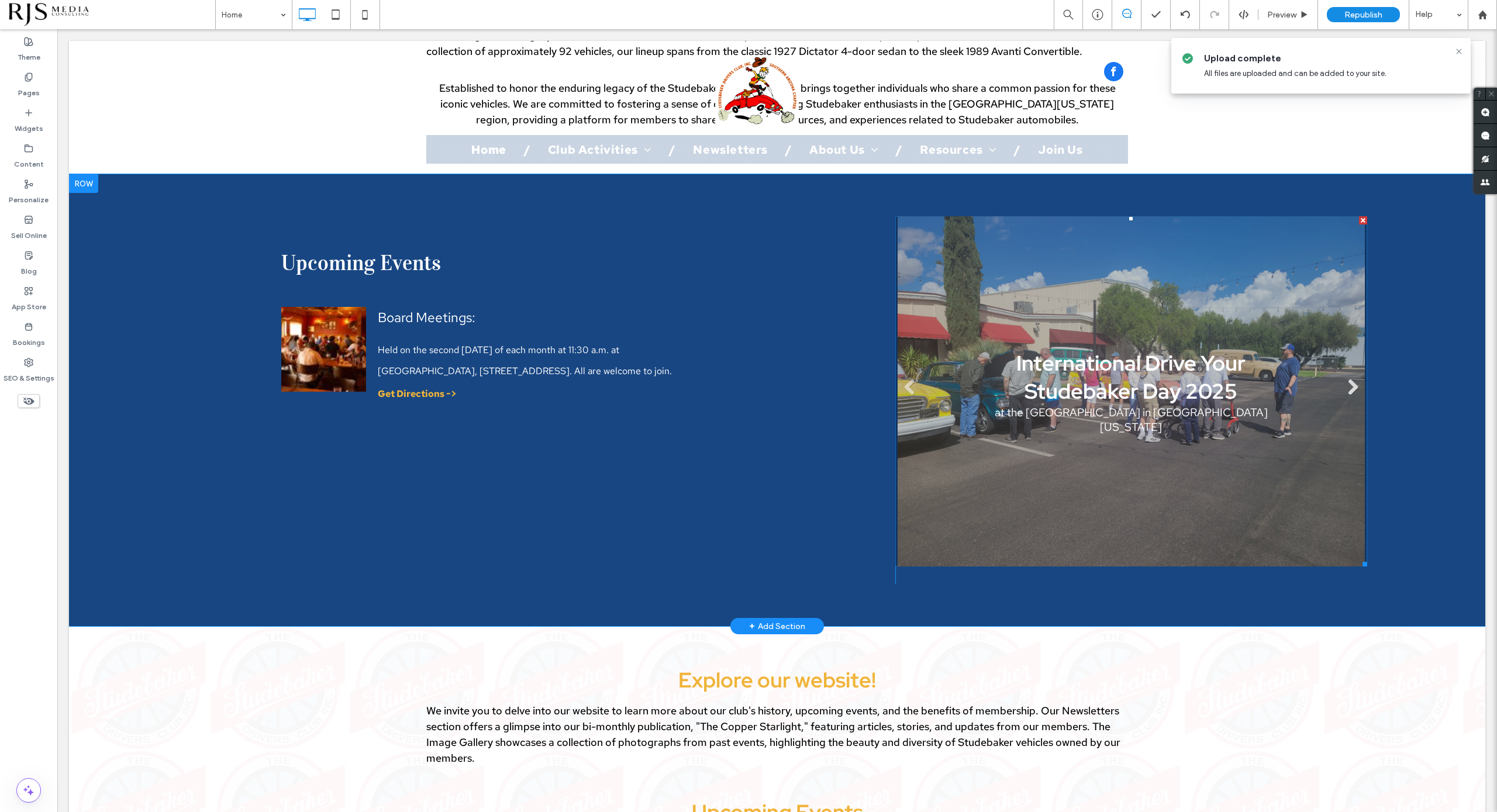
click at [1330, 378] on link "Next" at bounding box center [1352, 387] width 17 height 17
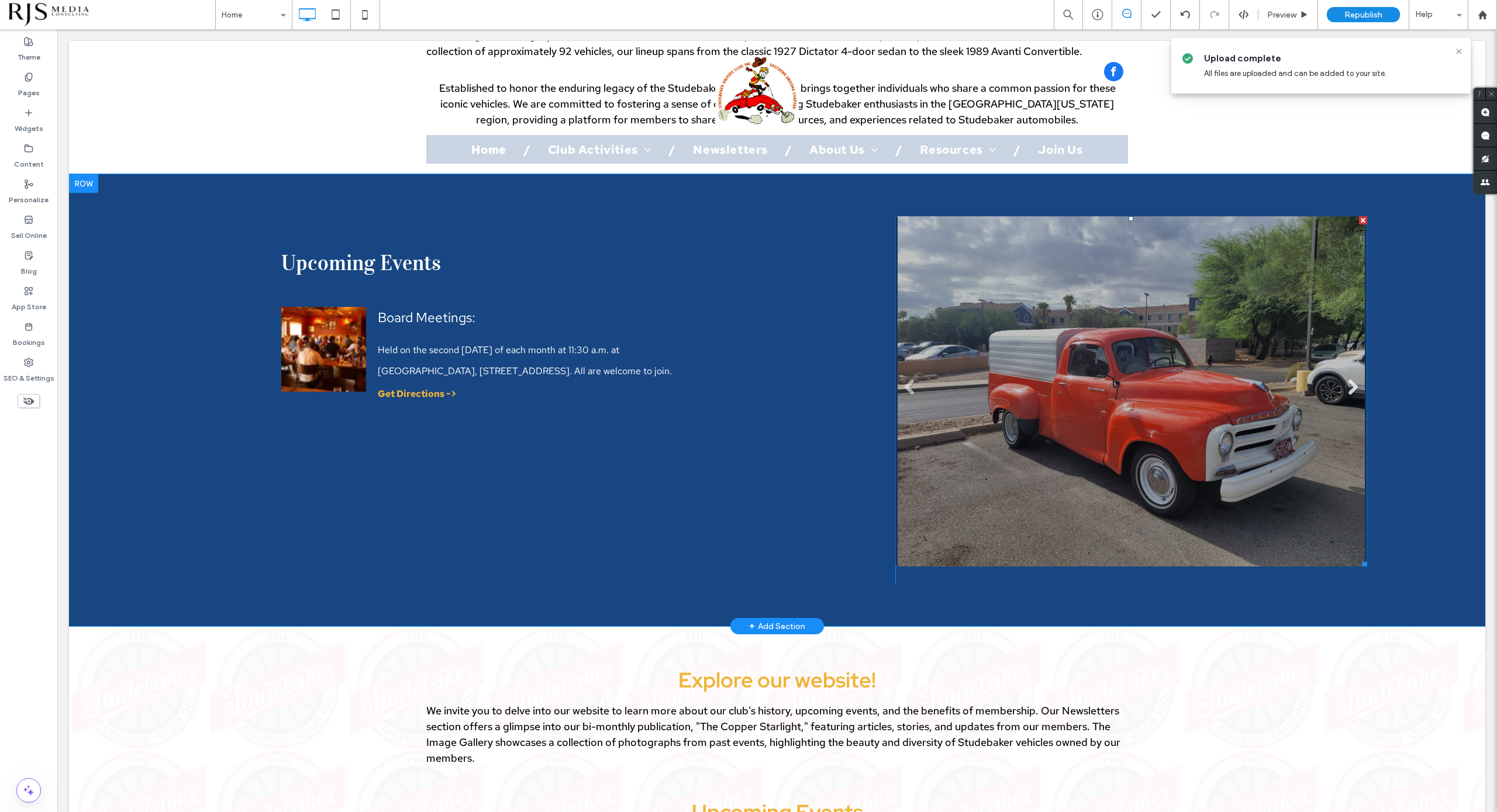
click at [1330, 378] on link "Next" at bounding box center [1352, 387] width 17 height 17
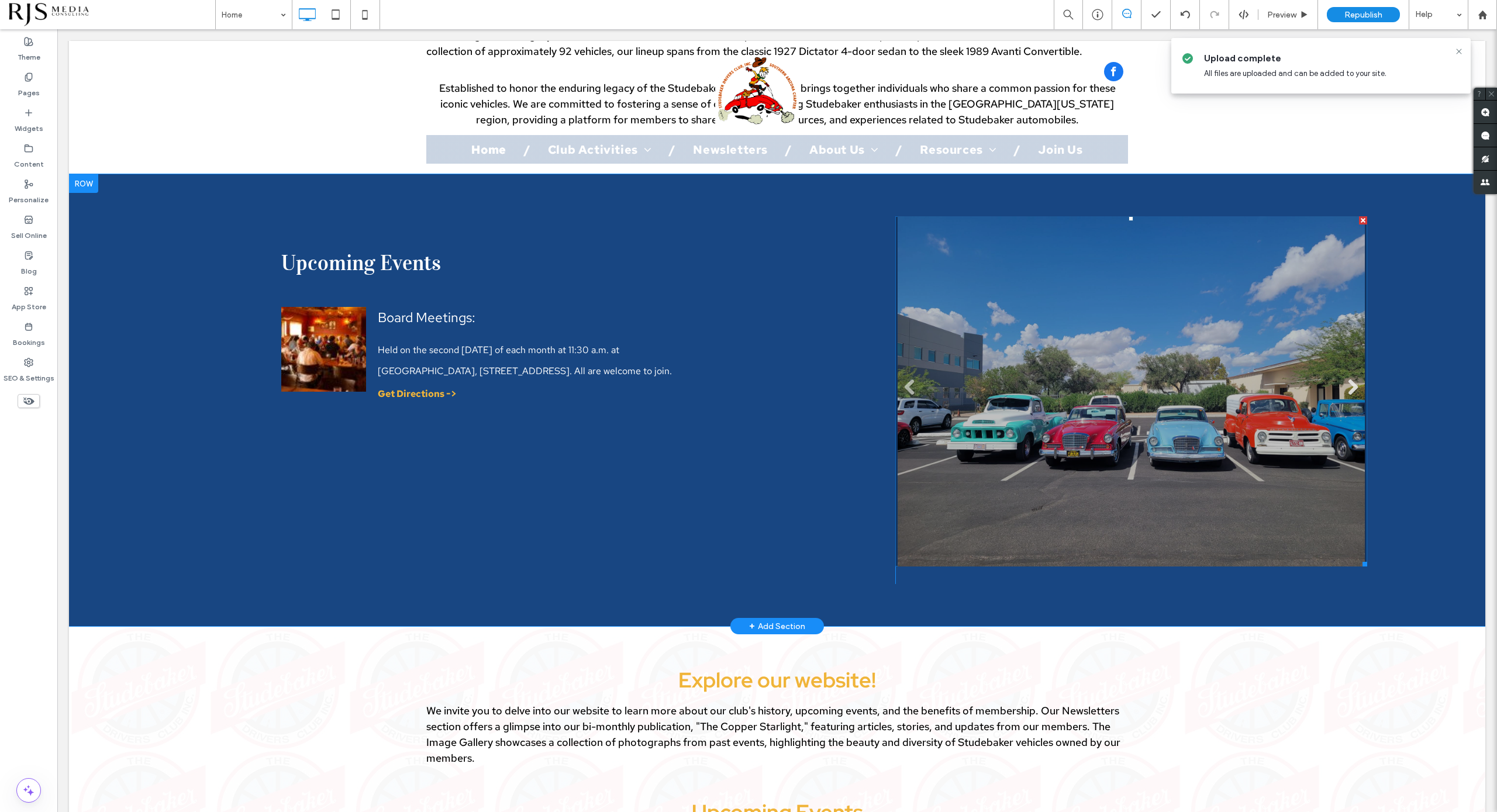
click at [1330, 378] on link "Next" at bounding box center [1352, 387] width 17 height 17
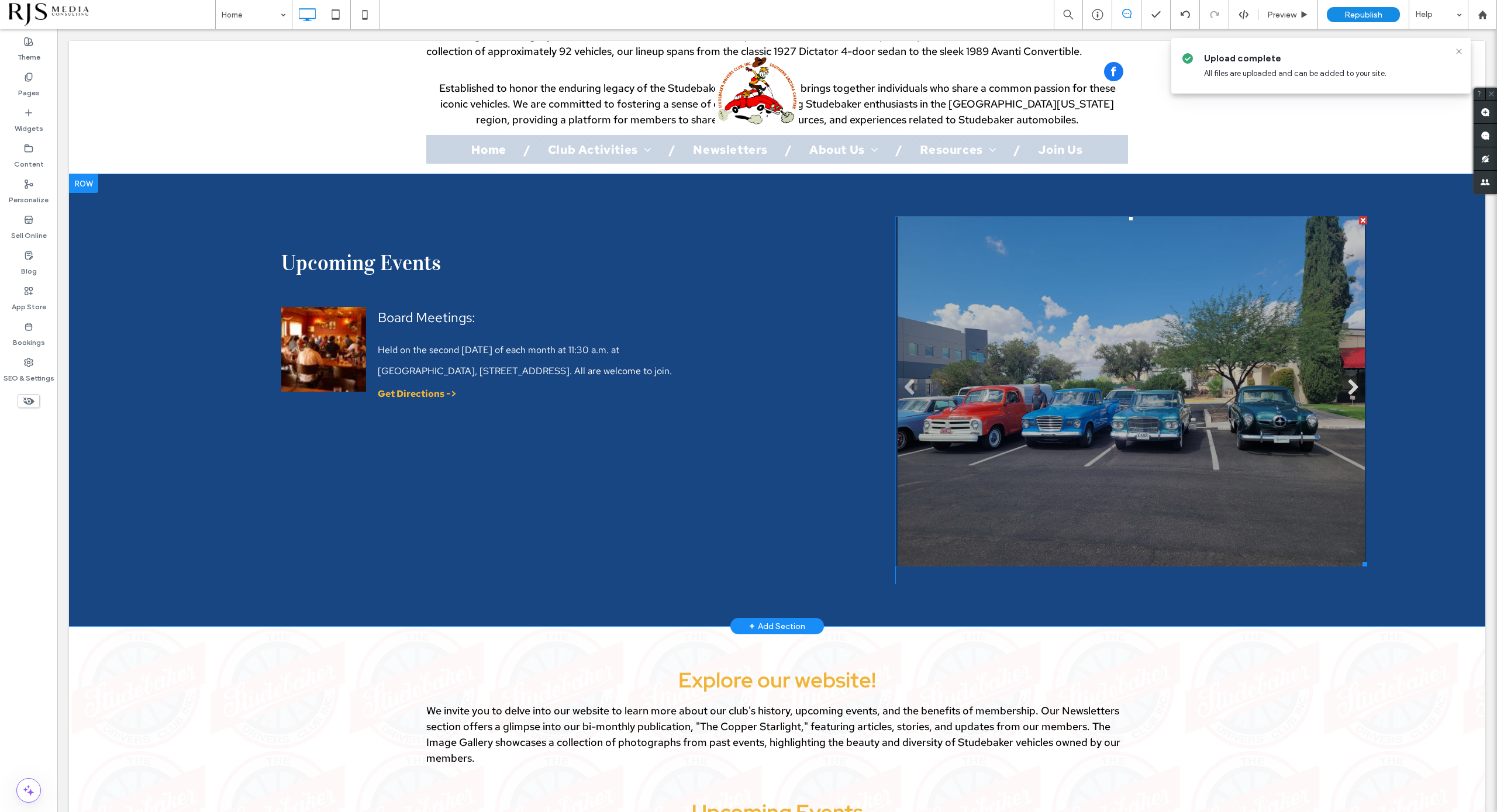
click at [1330, 378] on link "Next" at bounding box center [1352, 387] width 17 height 17
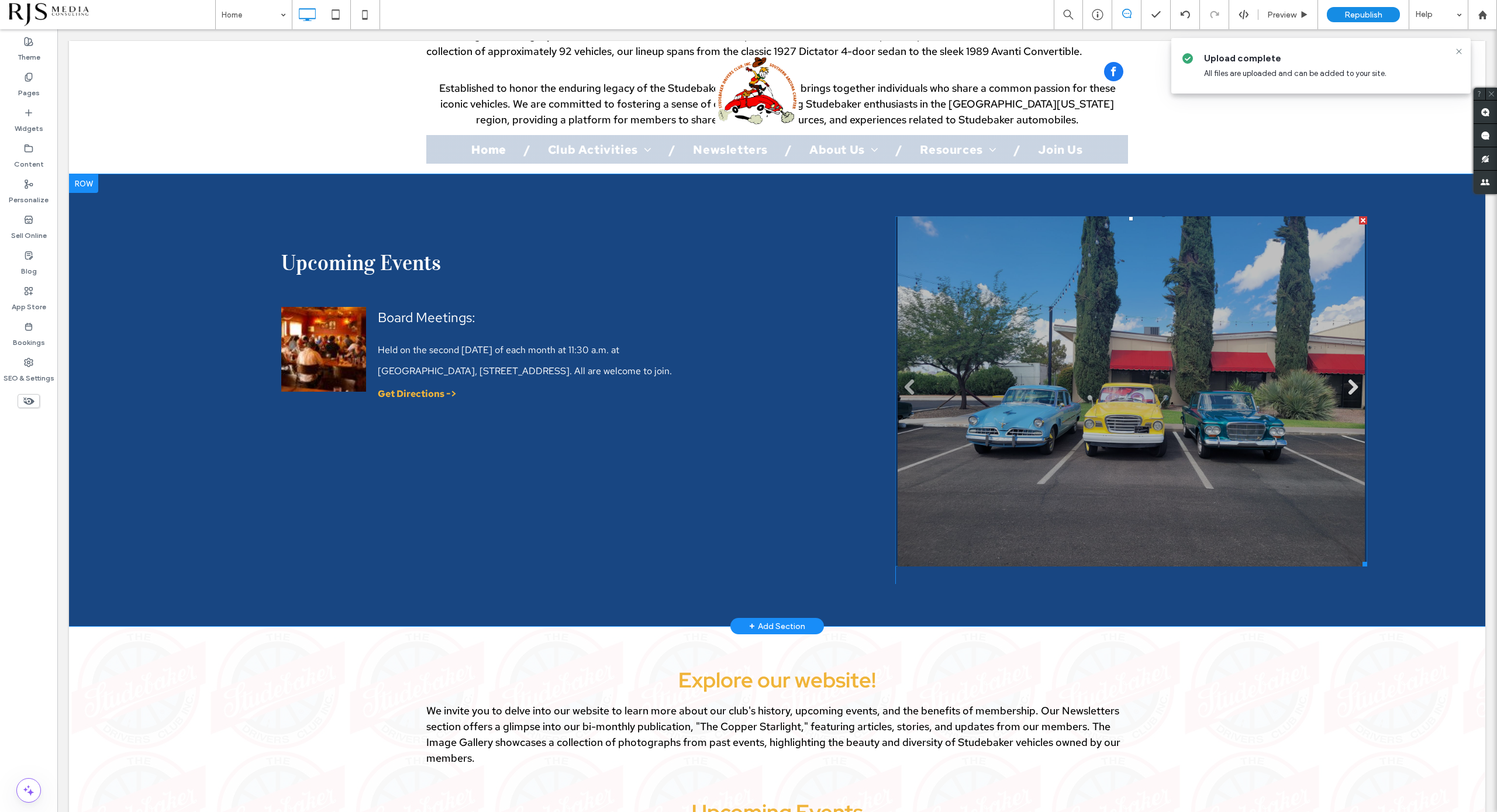
click at [1330, 378] on link "Next" at bounding box center [1352, 387] width 17 height 17
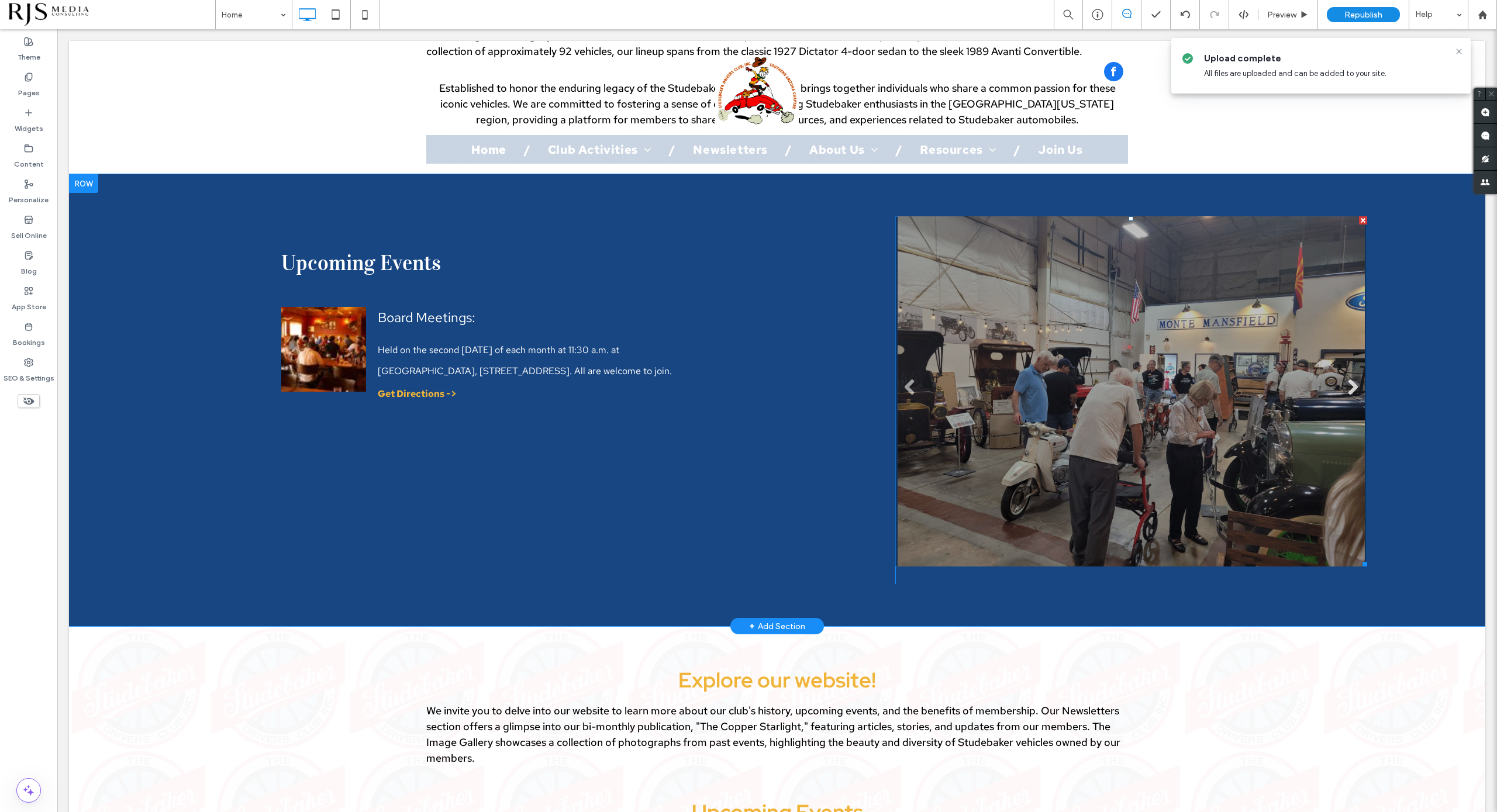
click at [1330, 378] on link "Next" at bounding box center [1352, 387] width 17 height 17
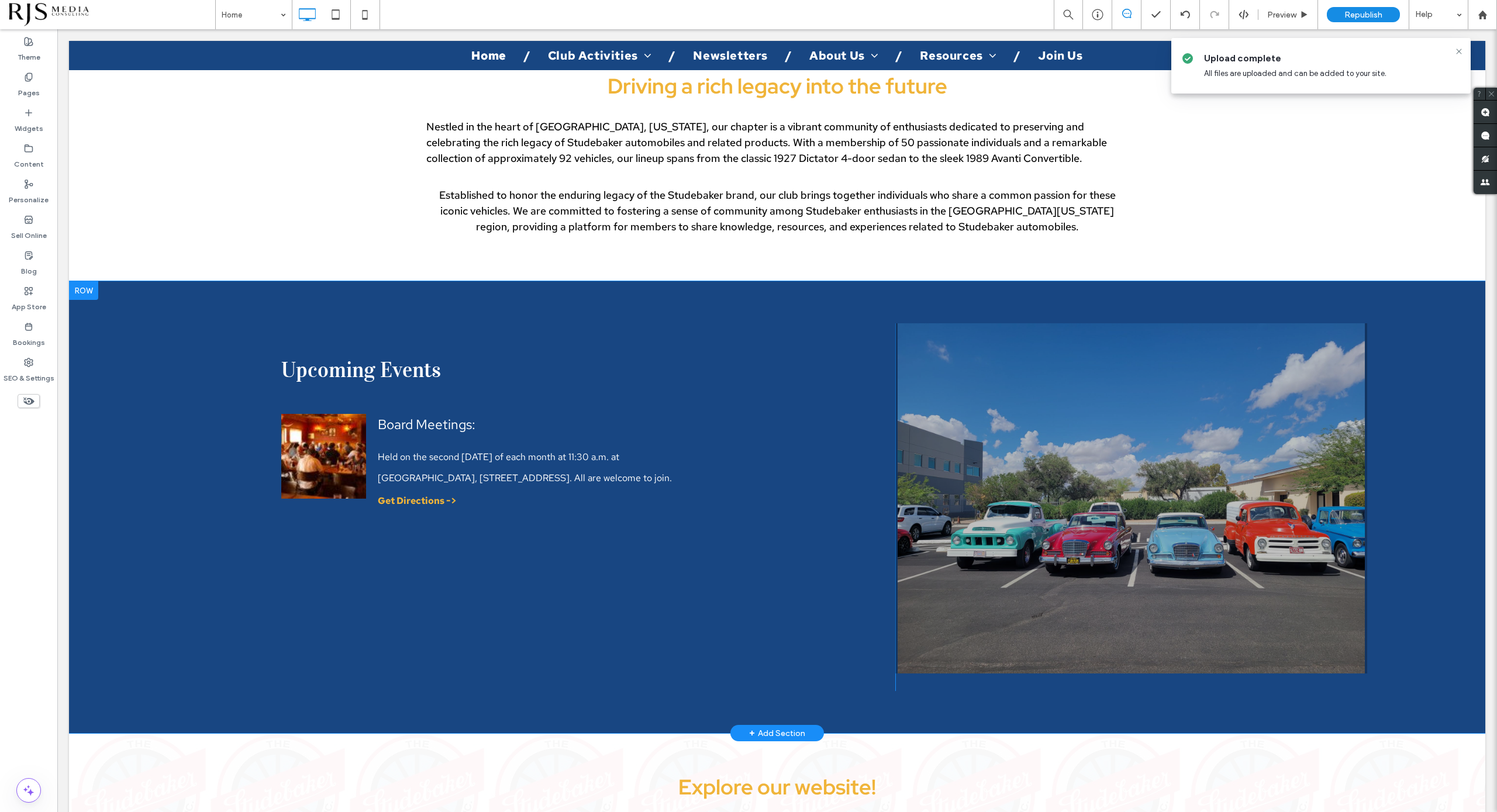
scroll to position [584, 0]
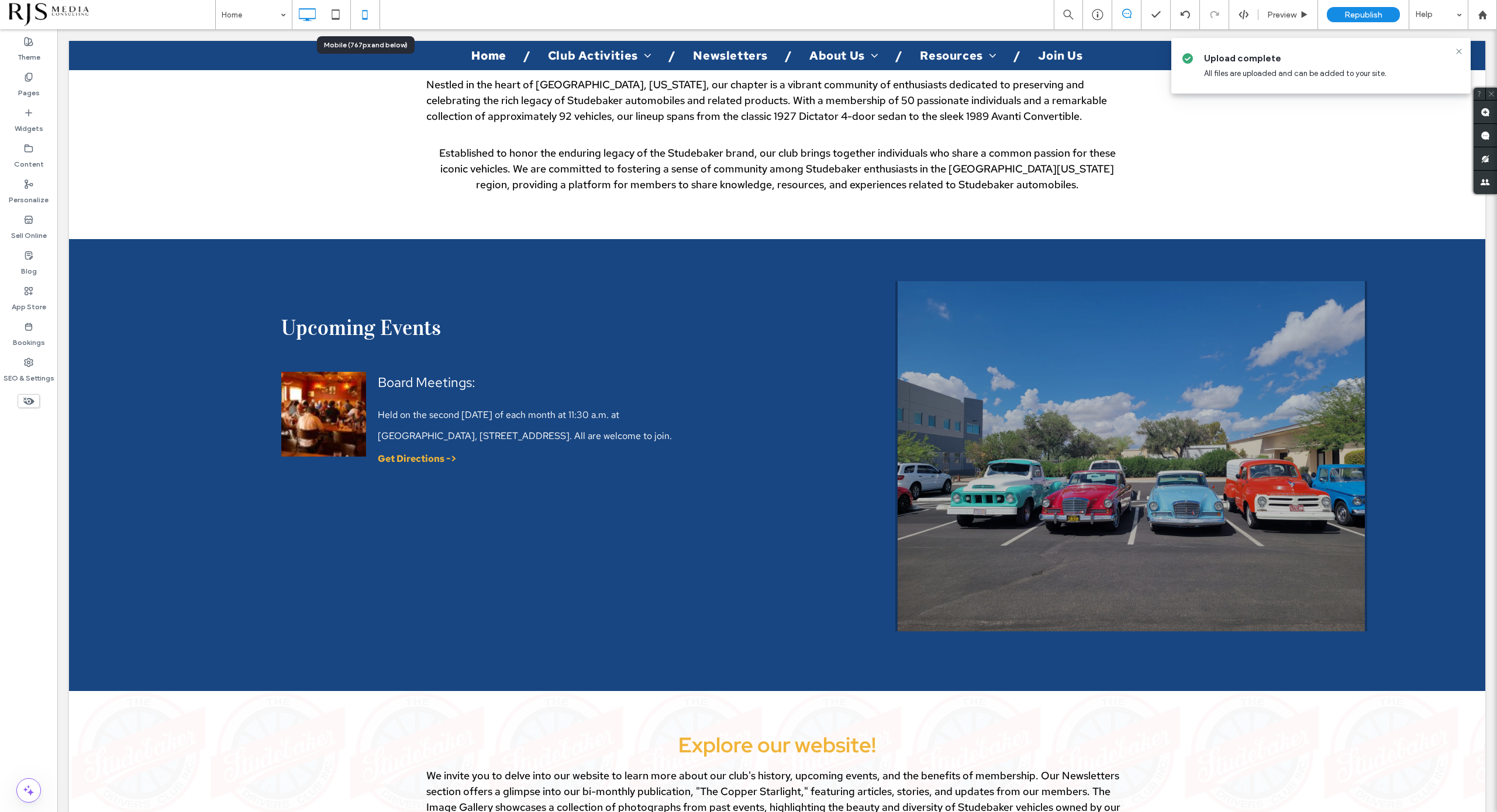
click at [368, 19] on icon at bounding box center [365, 15] width 24 height 24
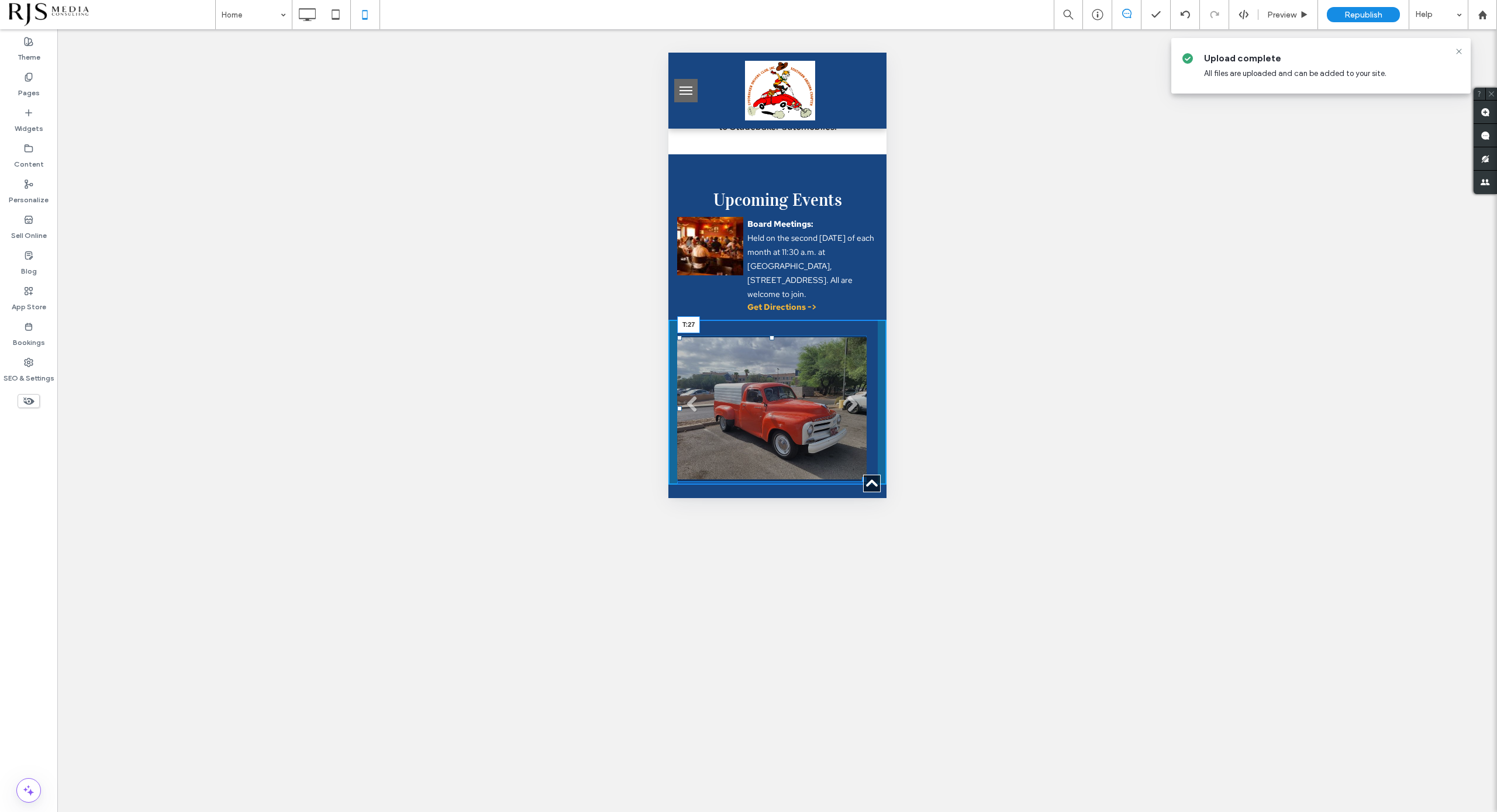
drag, startPoint x: 771, startPoint y: 311, endPoint x: 1440, endPoint y: 380, distance: 672.5
click at [771, 335] on div at bounding box center [771, 337] width 5 height 5
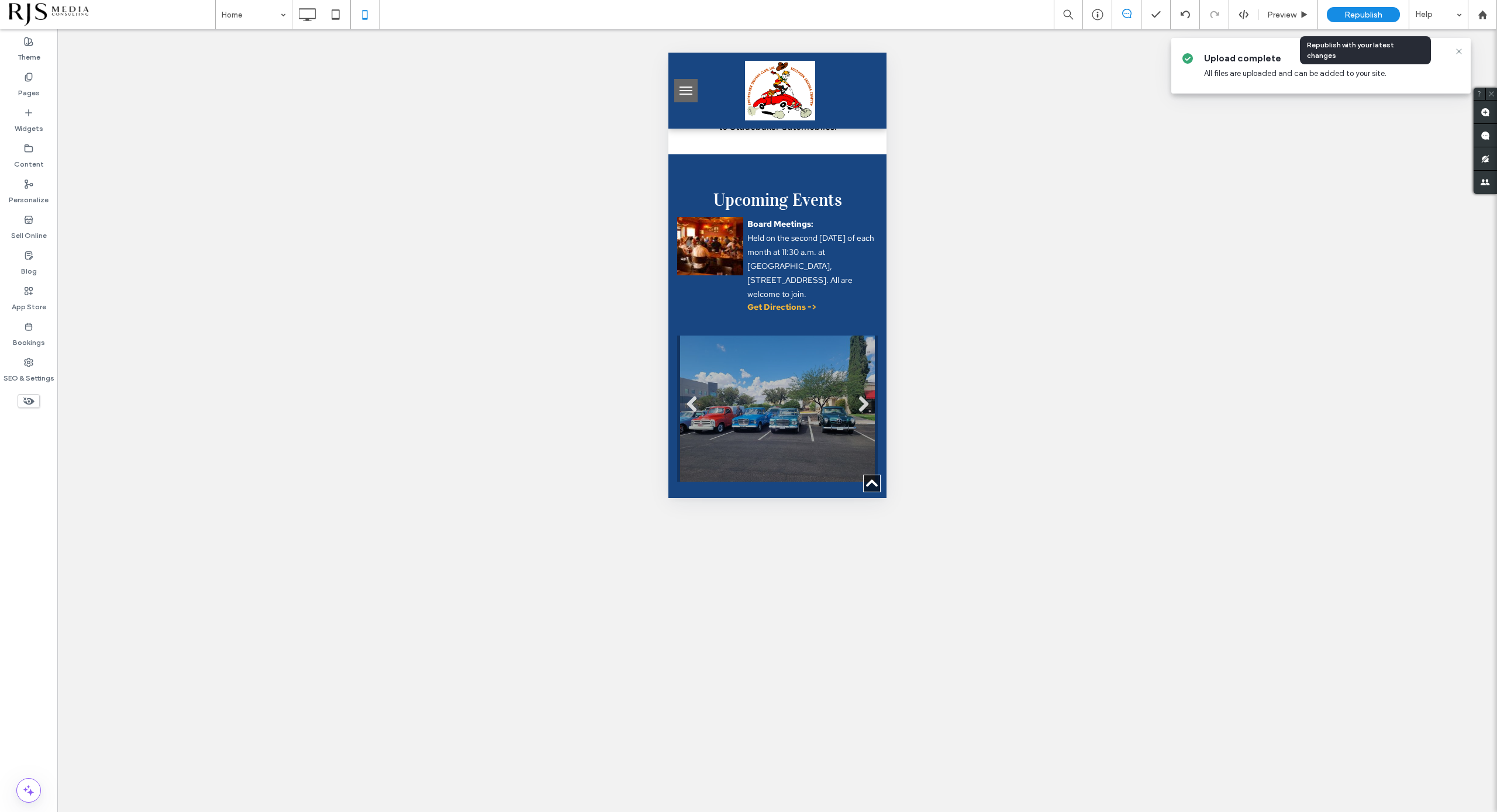
click at [1330, 17] on span "Republish" at bounding box center [1363, 15] width 38 height 10
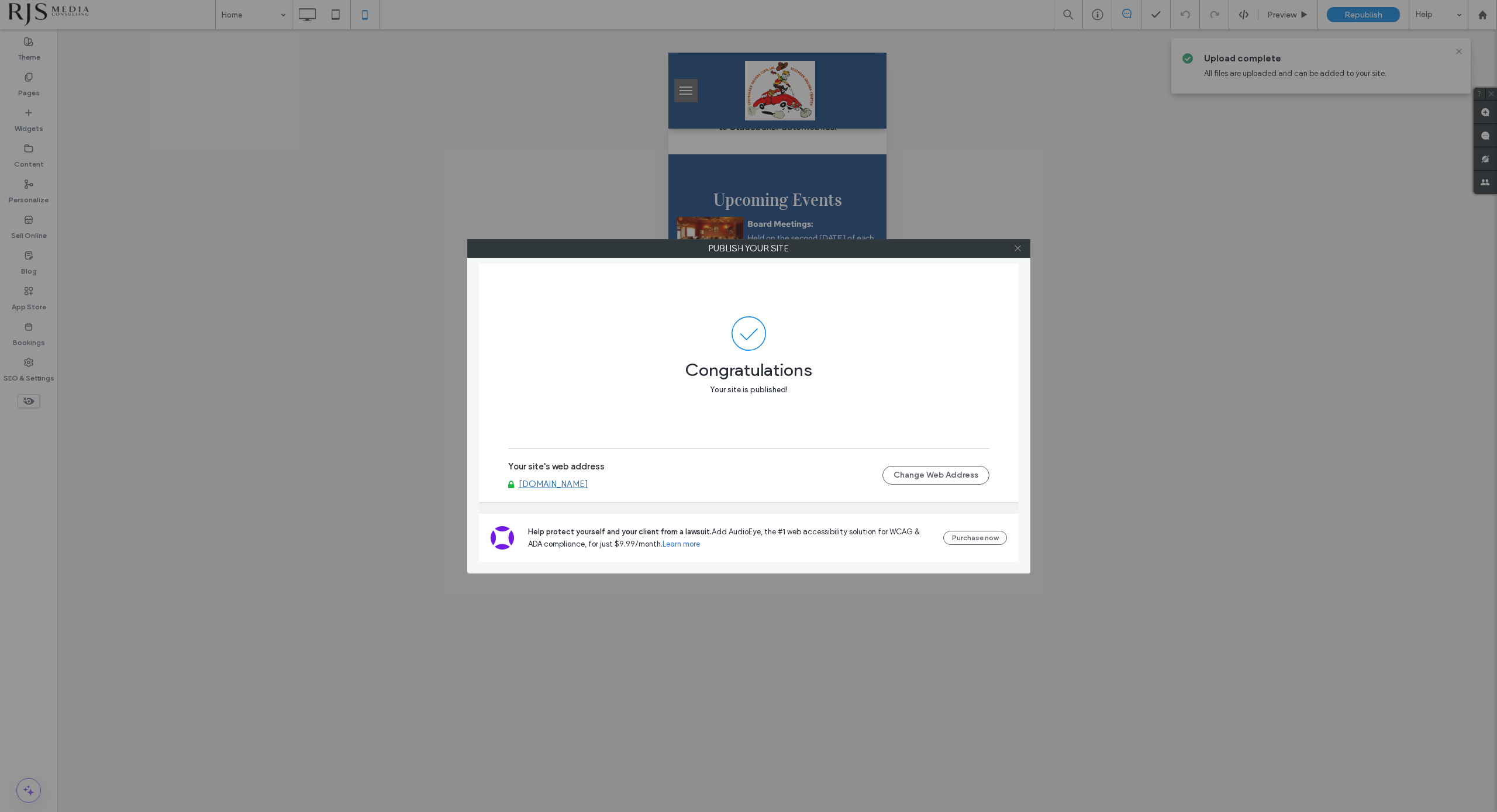
click at [1017, 242] on span at bounding box center [1018, 248] width 9 height 17
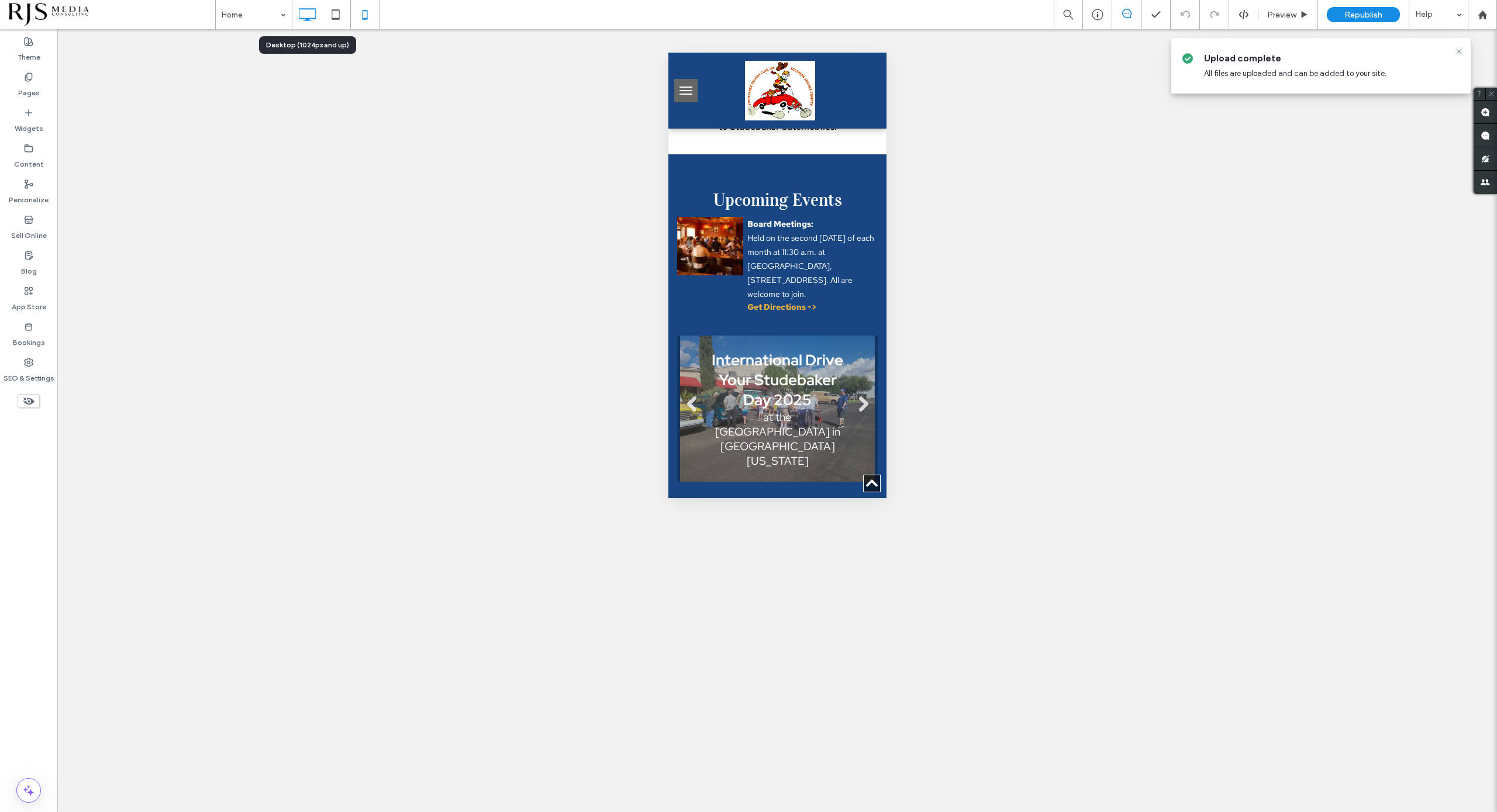
click at [303, 16] on icon at bounding box center [307, 15] width 24 height 24
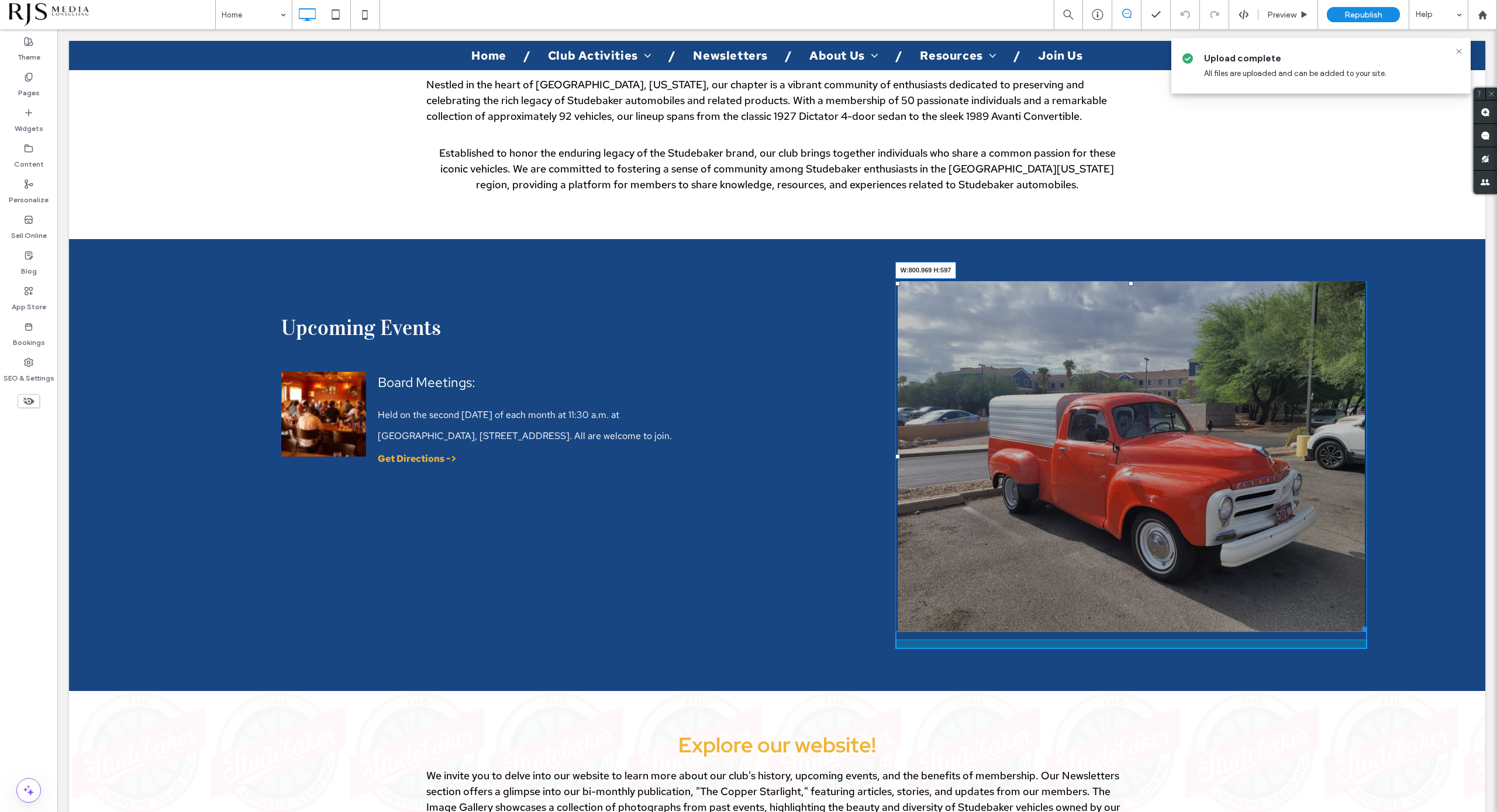
drag, startPoint x: 1353, startPoint y: 604, endPoint x: 1418, endPoint y: 632, distance: 70.8
click at [1330, 602] on div "Upcoming Events List of Services Board Meetings: Held on the second Monday of e…" at bounding box center [777, 465] width 1416 height 368
click at [1302, 630] on div at bounding box center [1131, 634] width 472 height 9
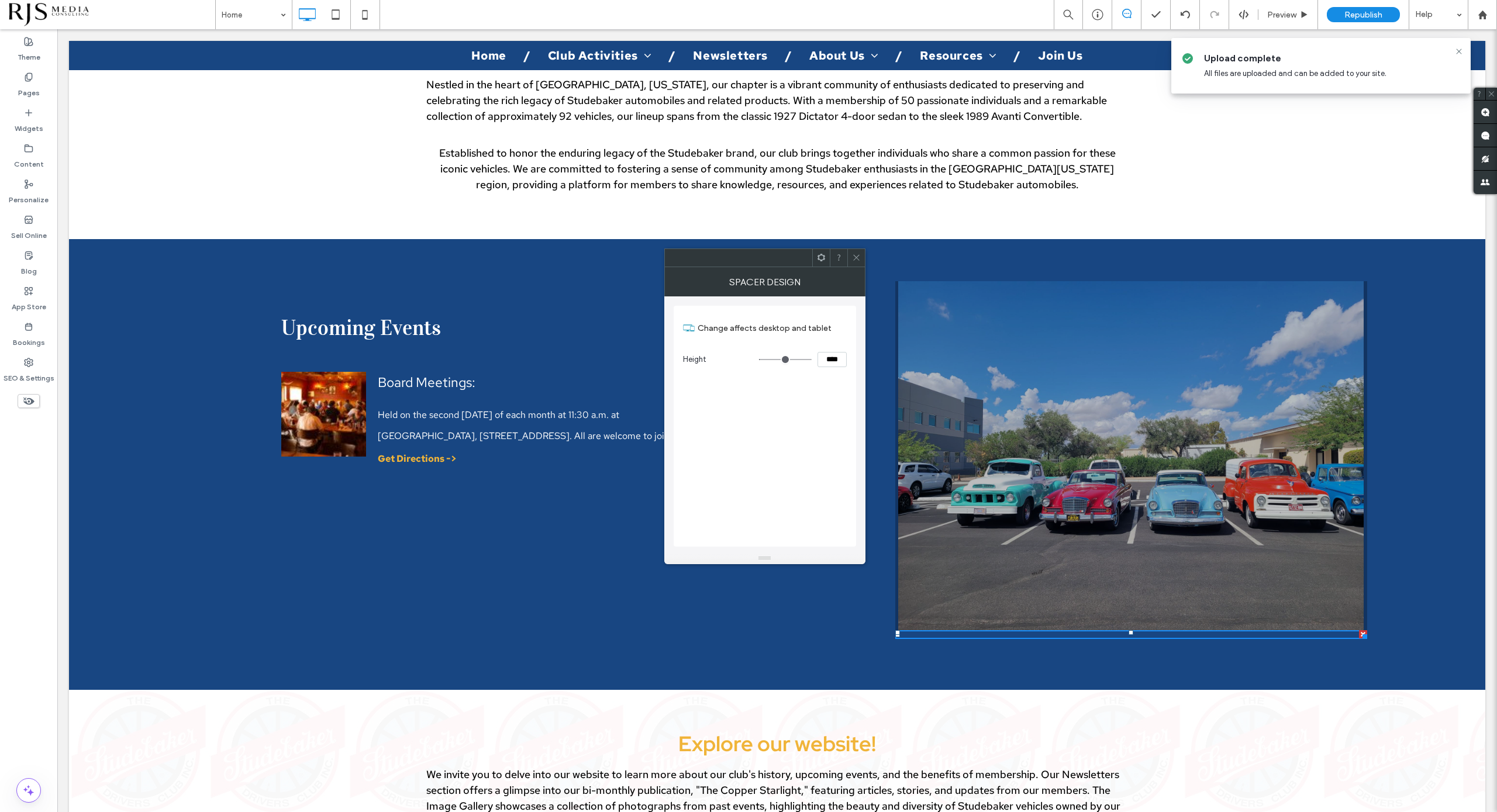
click at [819, 258] on use at bounding box center [821, 257] width 8 height 8
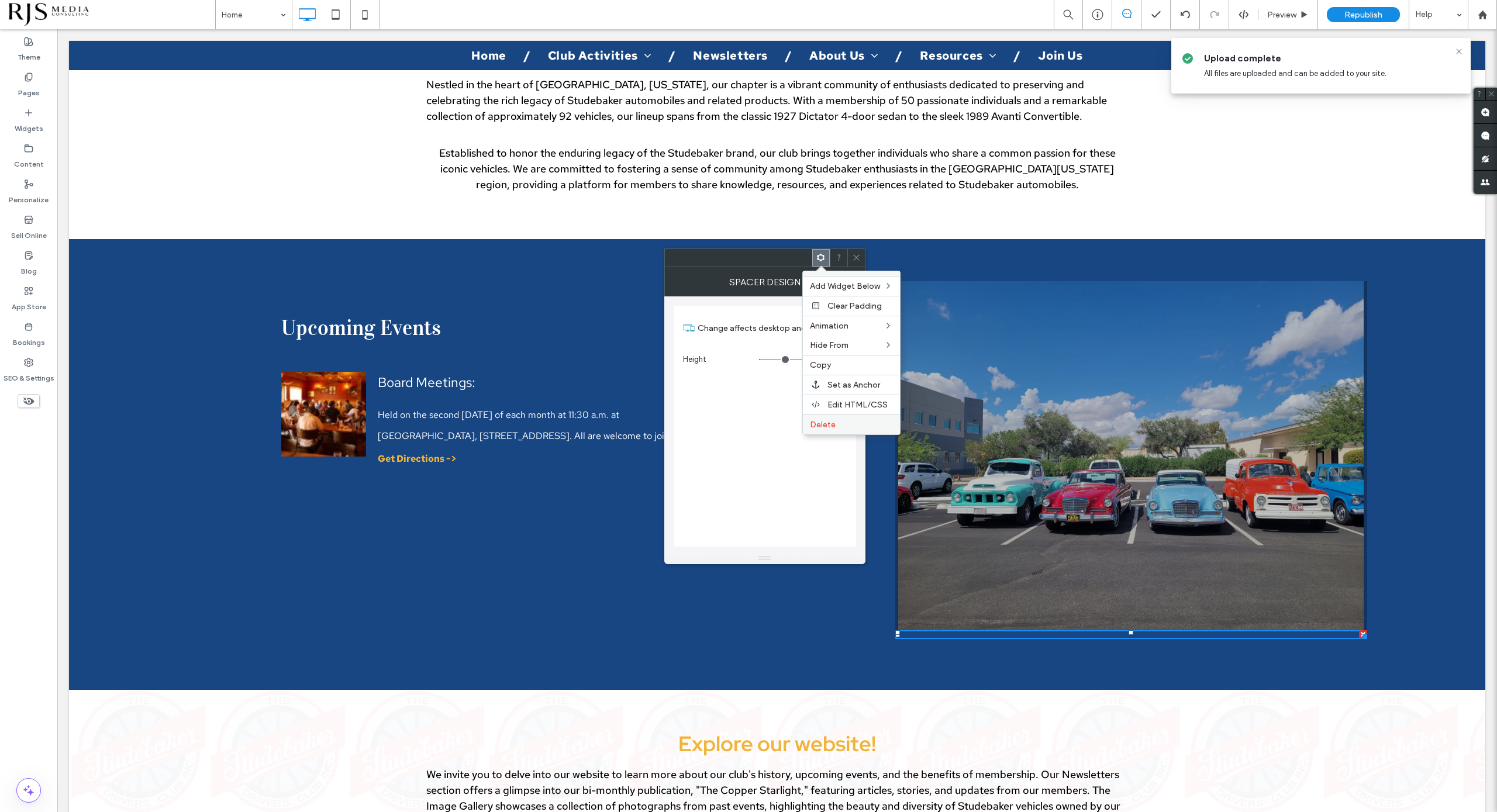
click at [827, 429] on div "Delete" at bounding box center [851, 424] width 97 height 20
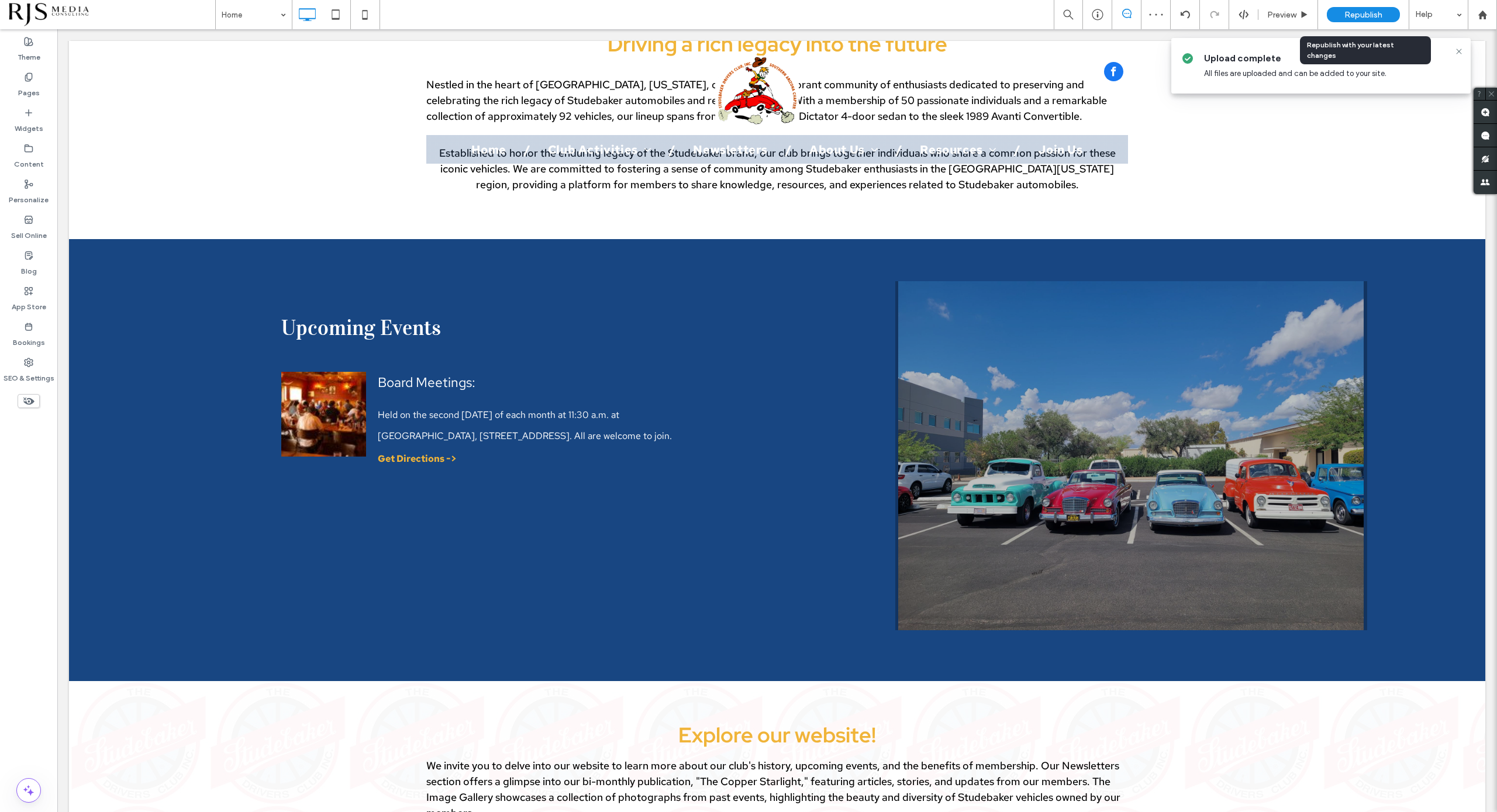
click at [1330, 14] on div "Republish" at bounding box center [1363, 15] width 73 height 15
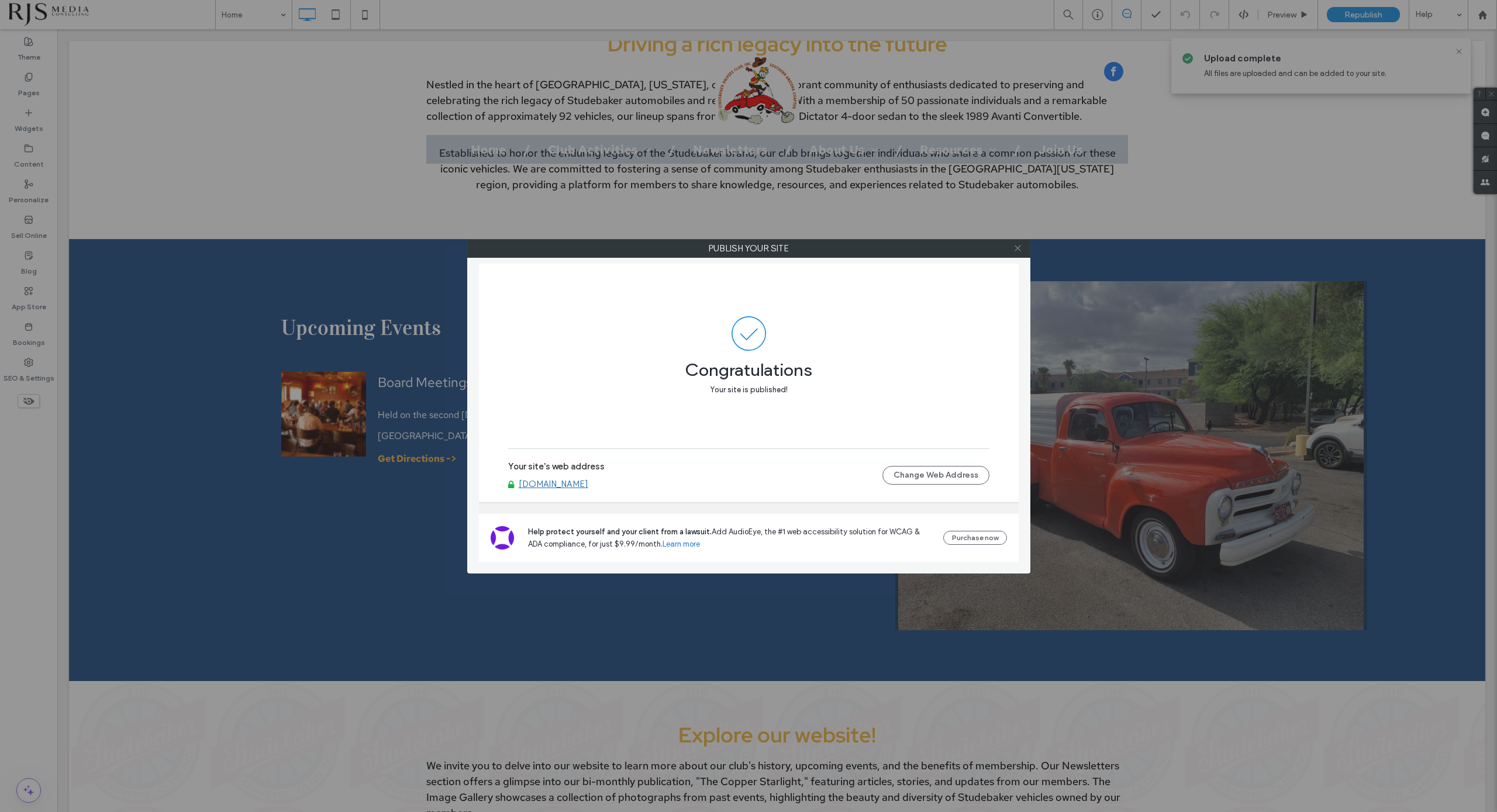
click at [1019, 246] on icon at bounding box center [1018, 248] width 9 height 9
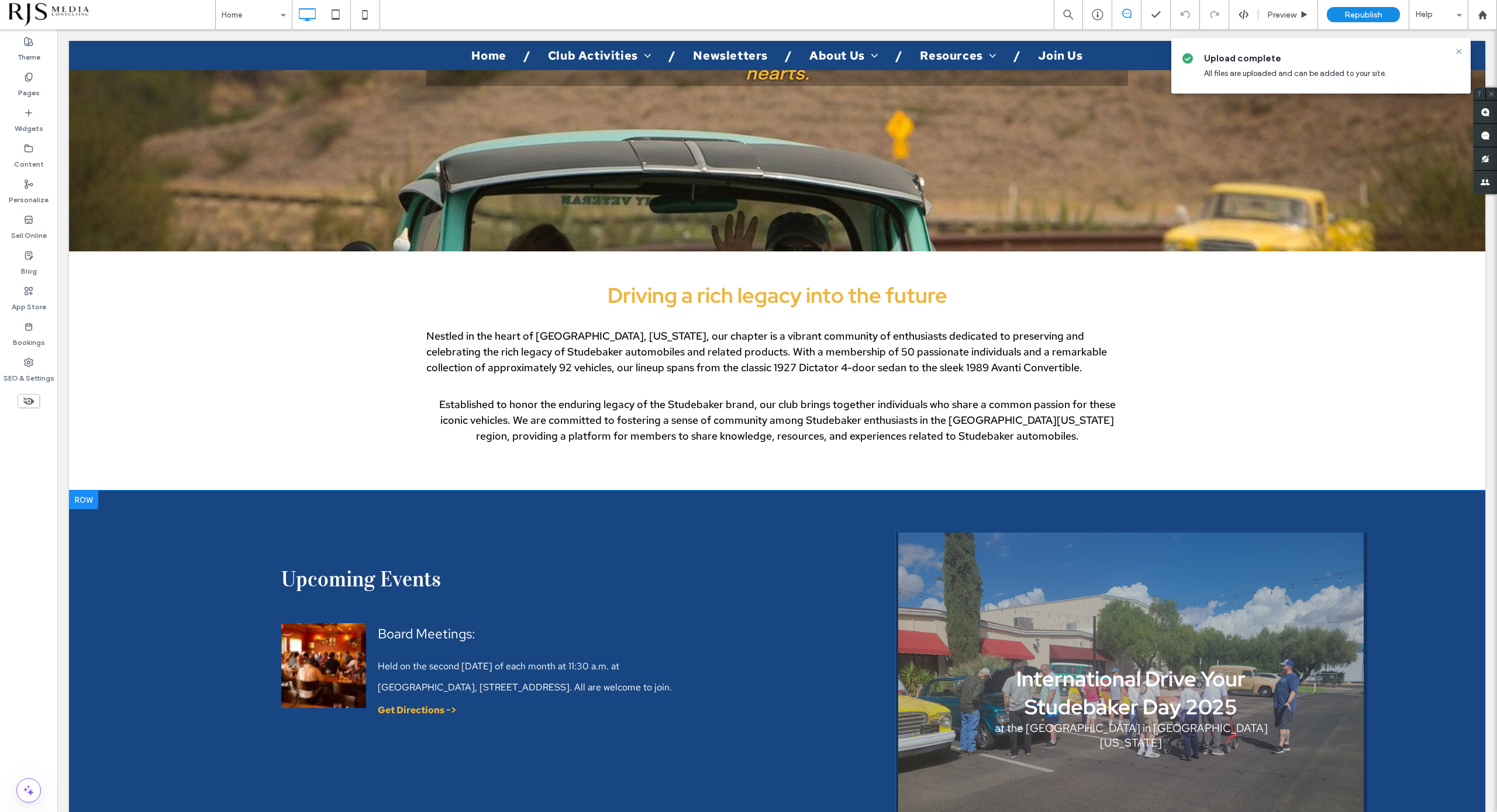
scroll to position [0, 0]
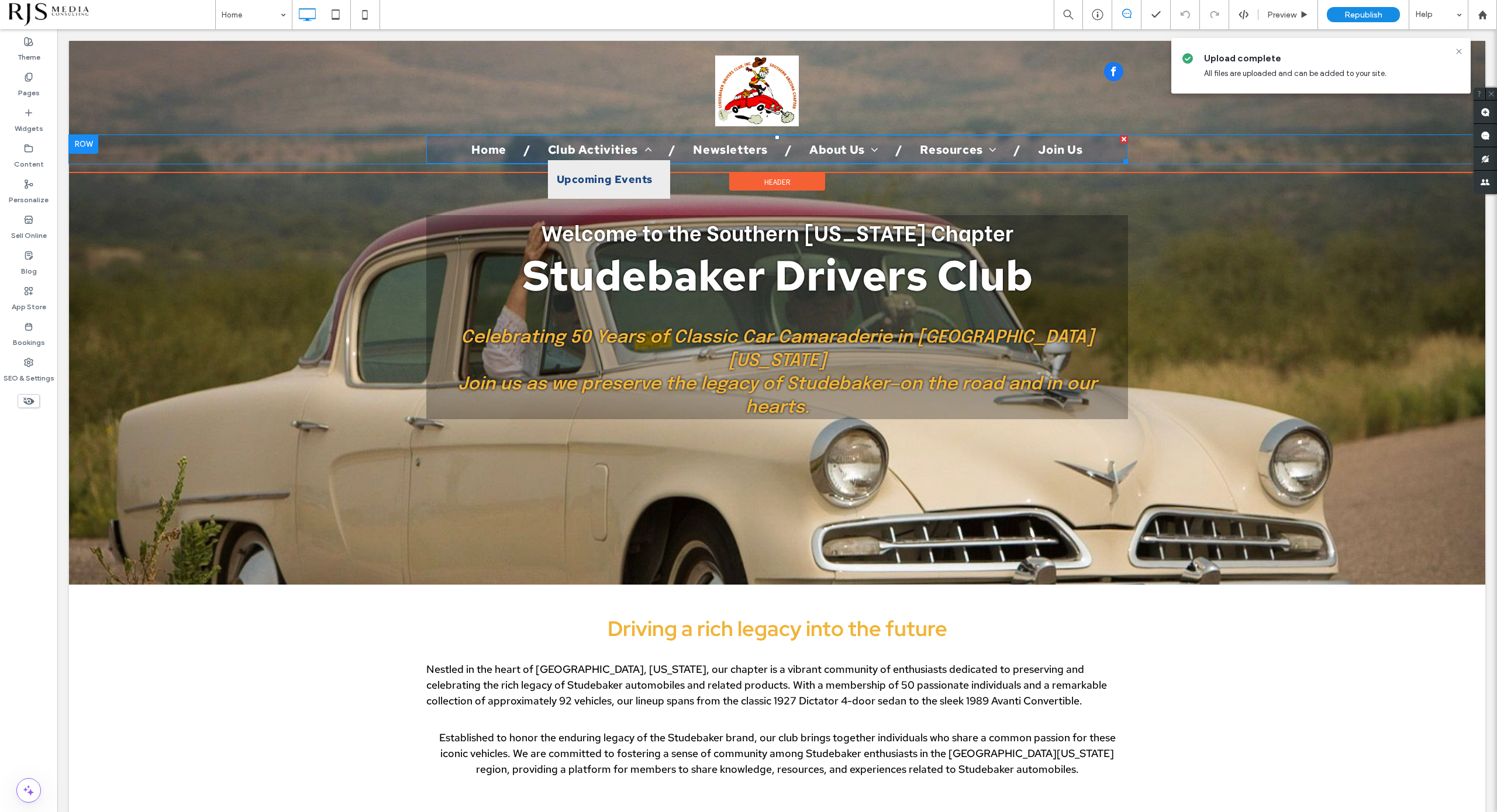
click at [585, 172] on span "Upcoming Events" at bounding box center [605, 179] width 96 height 21
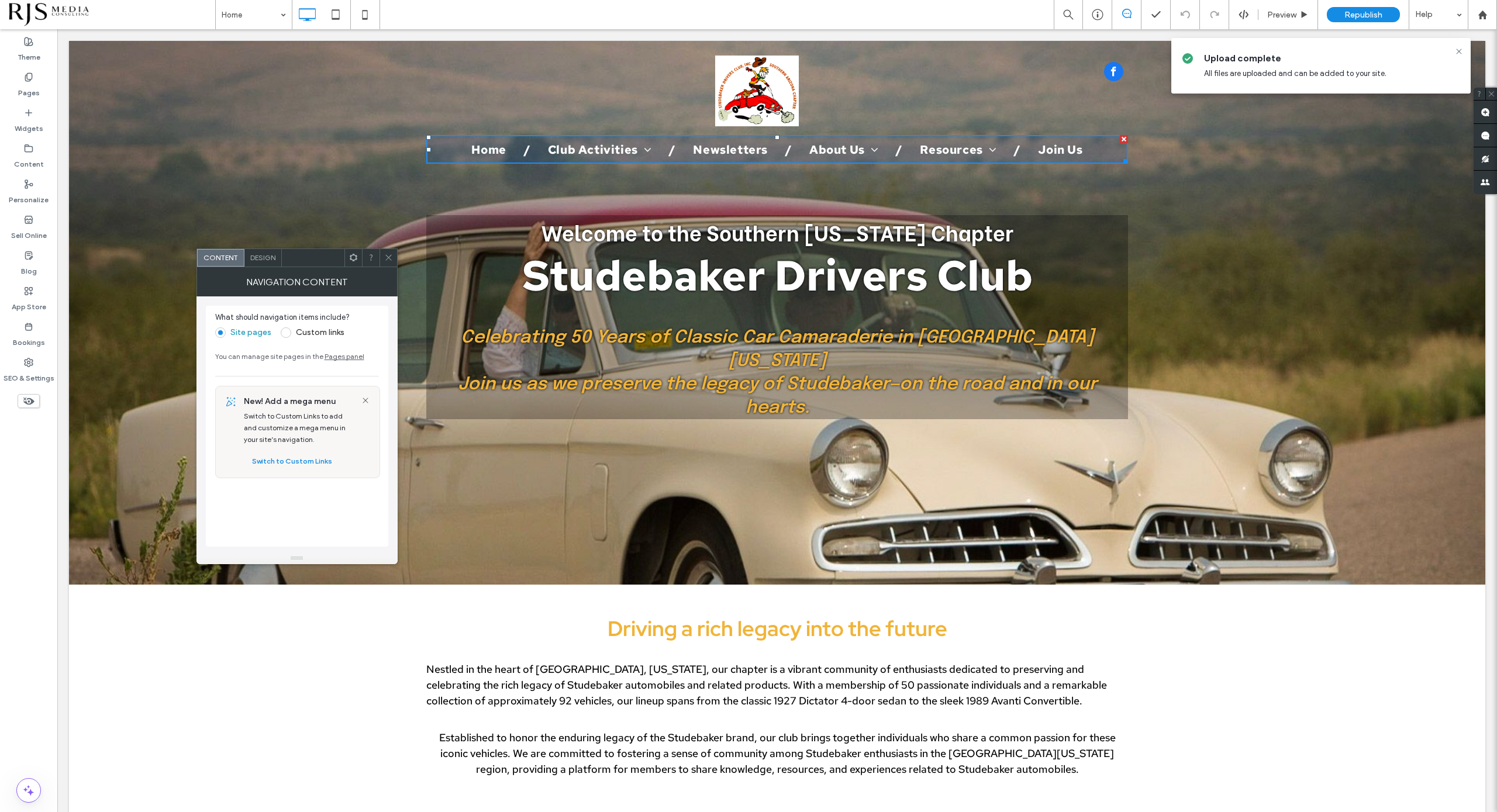
click at [387, 259] on use at bounding box center [388, 257] width 6 height 6
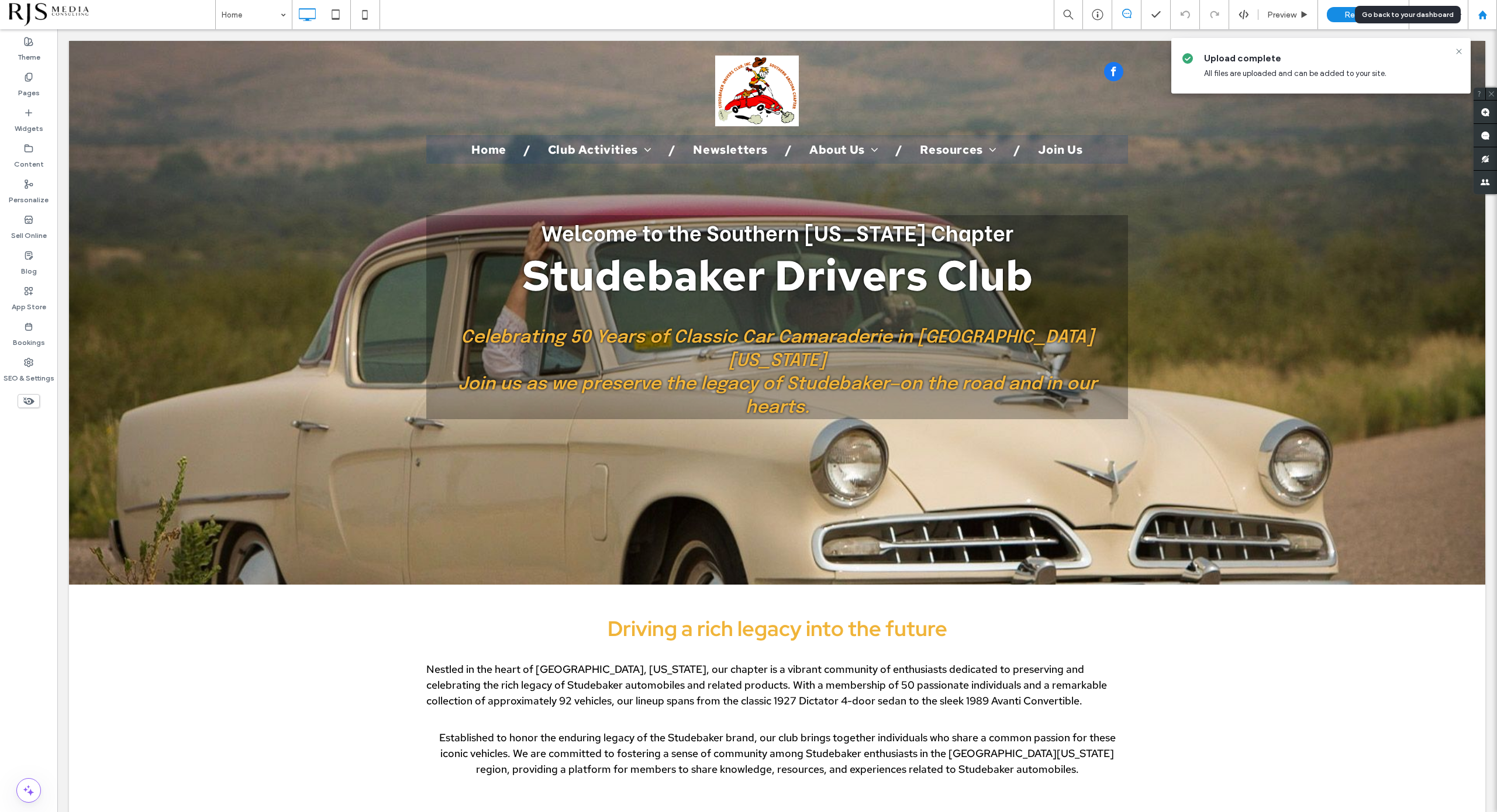
click at [1330, 10] on icon at bounding box center [1482, 15] width 10 height 10
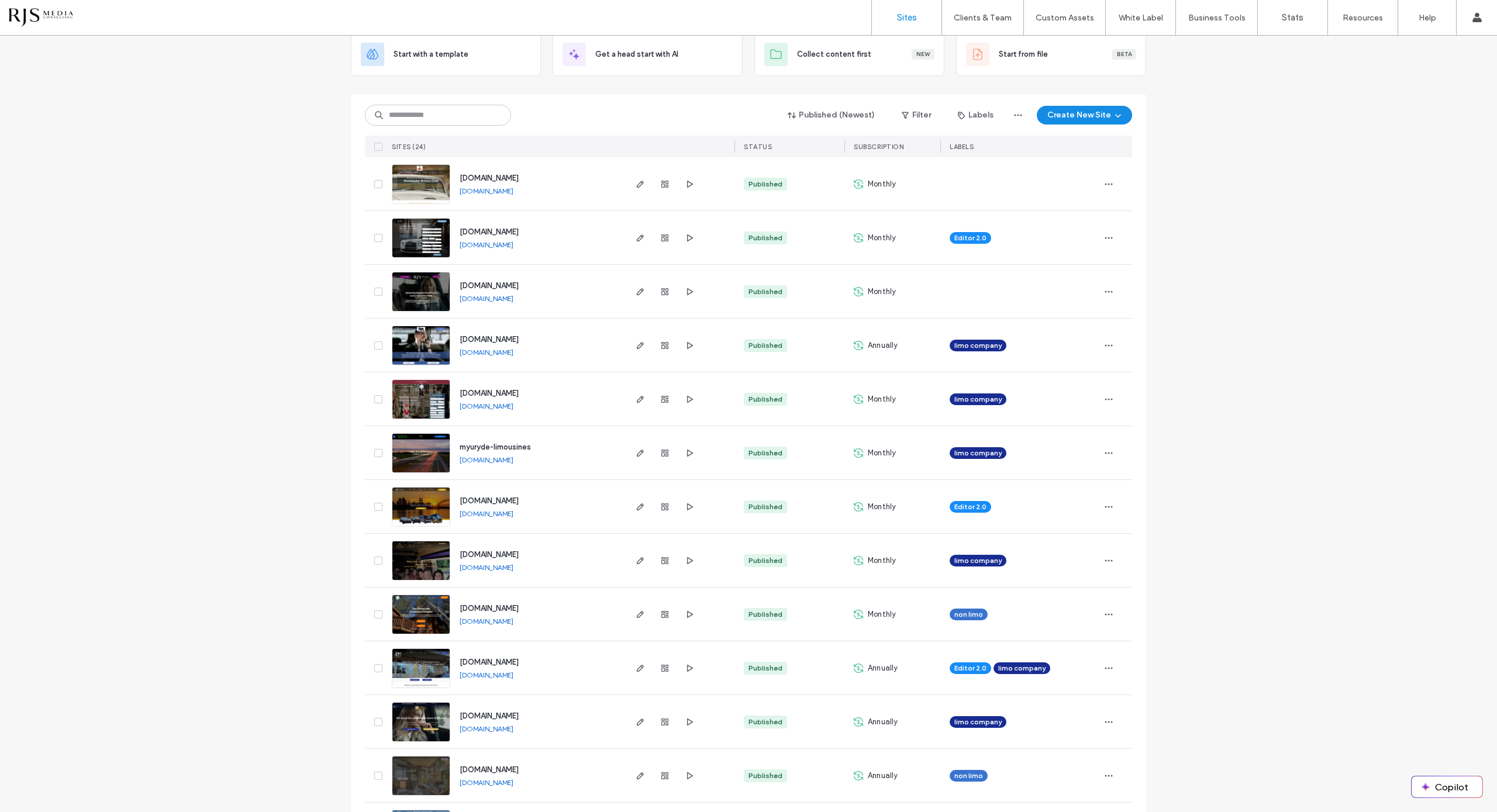
scroll to position [146, 0]
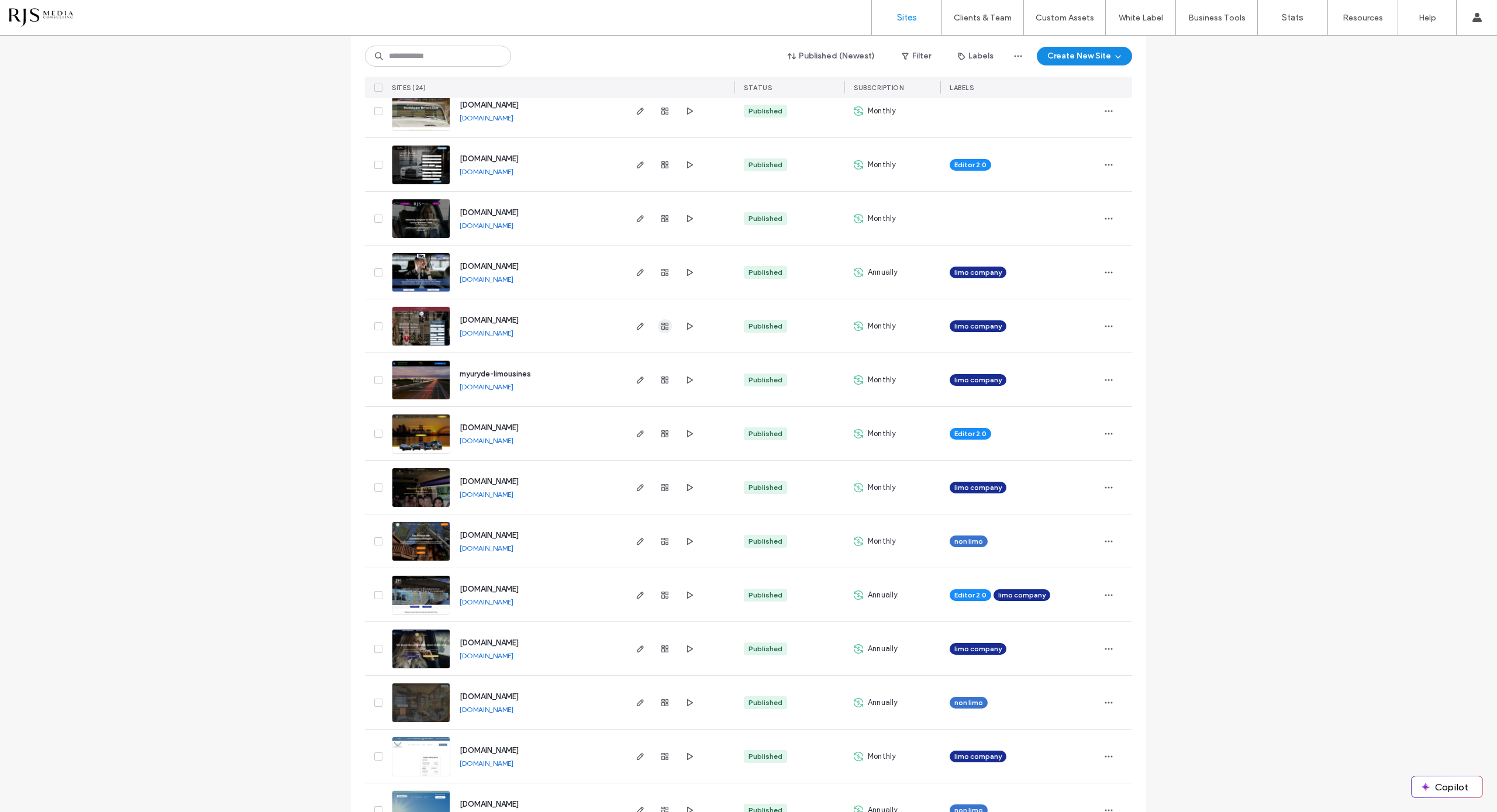
click at [665, 328] on span "button" at bounding box center [664, 326] width 14 height 14
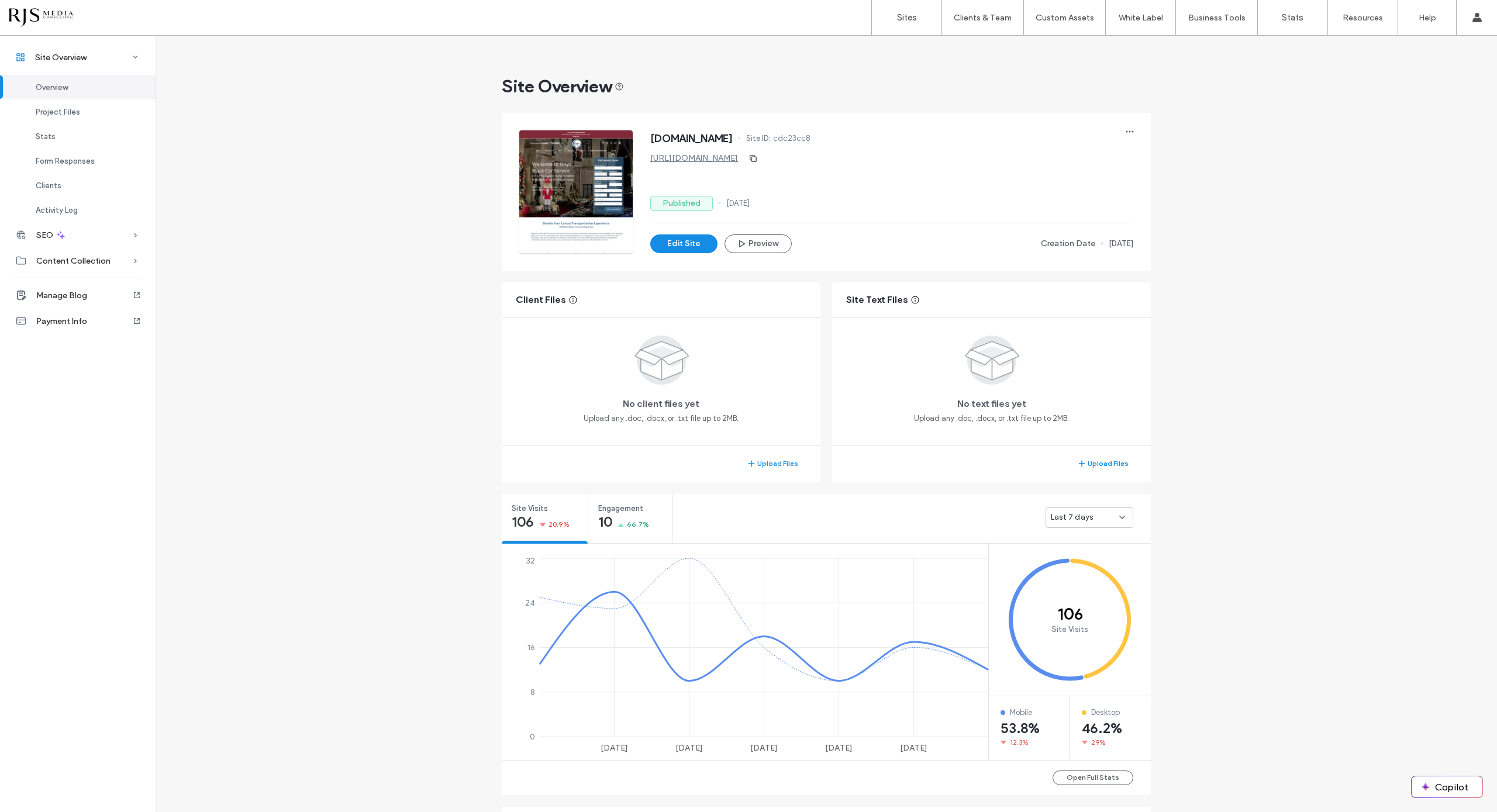
click at [70, 80] on div "Overview" at bounding box center [78, 87] width 156 height 24
click at [892, 15] on link "Sites" at bounding box center [907, 17] width 69 height 35
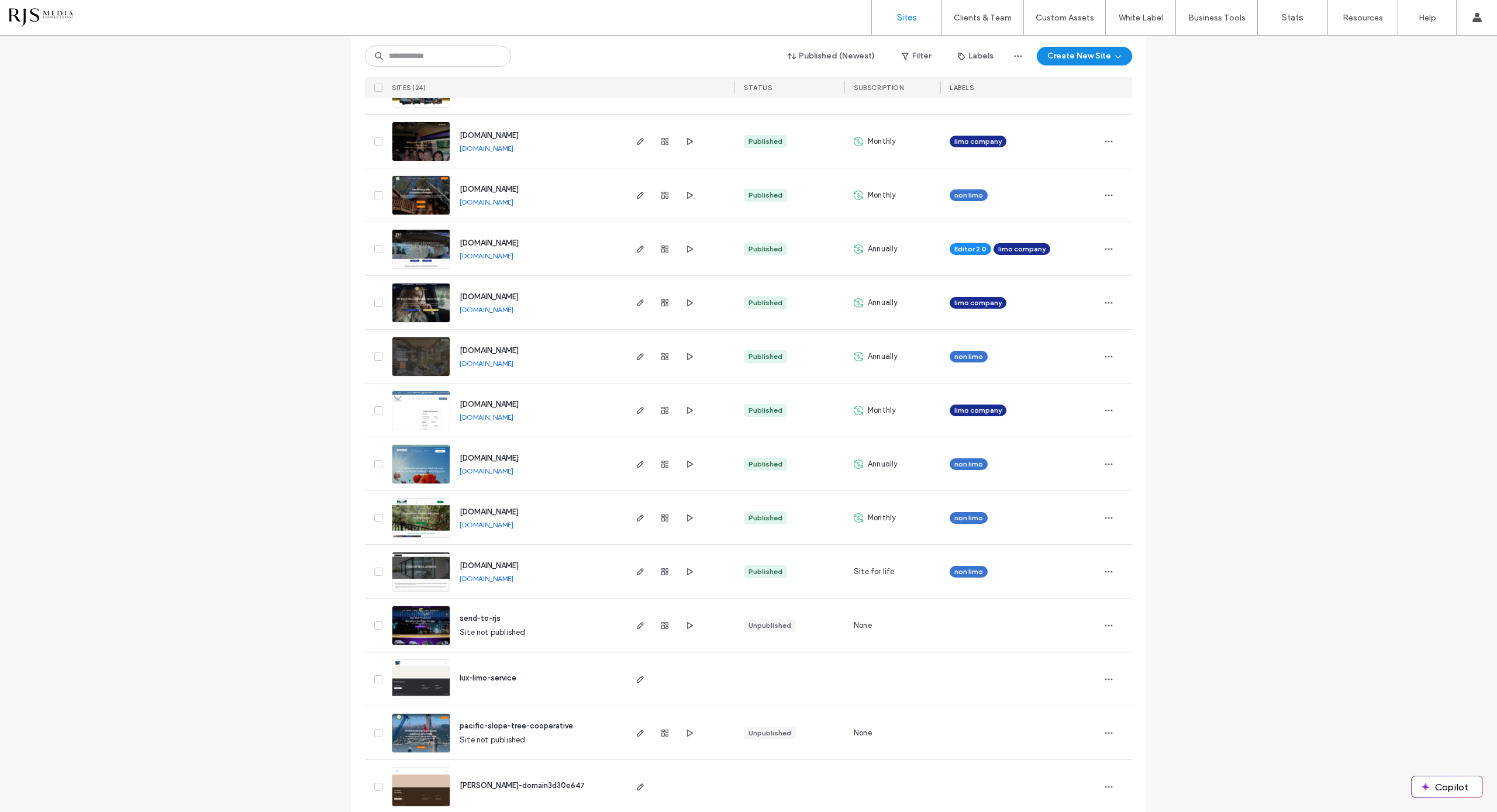
scroll to position [504, 0]
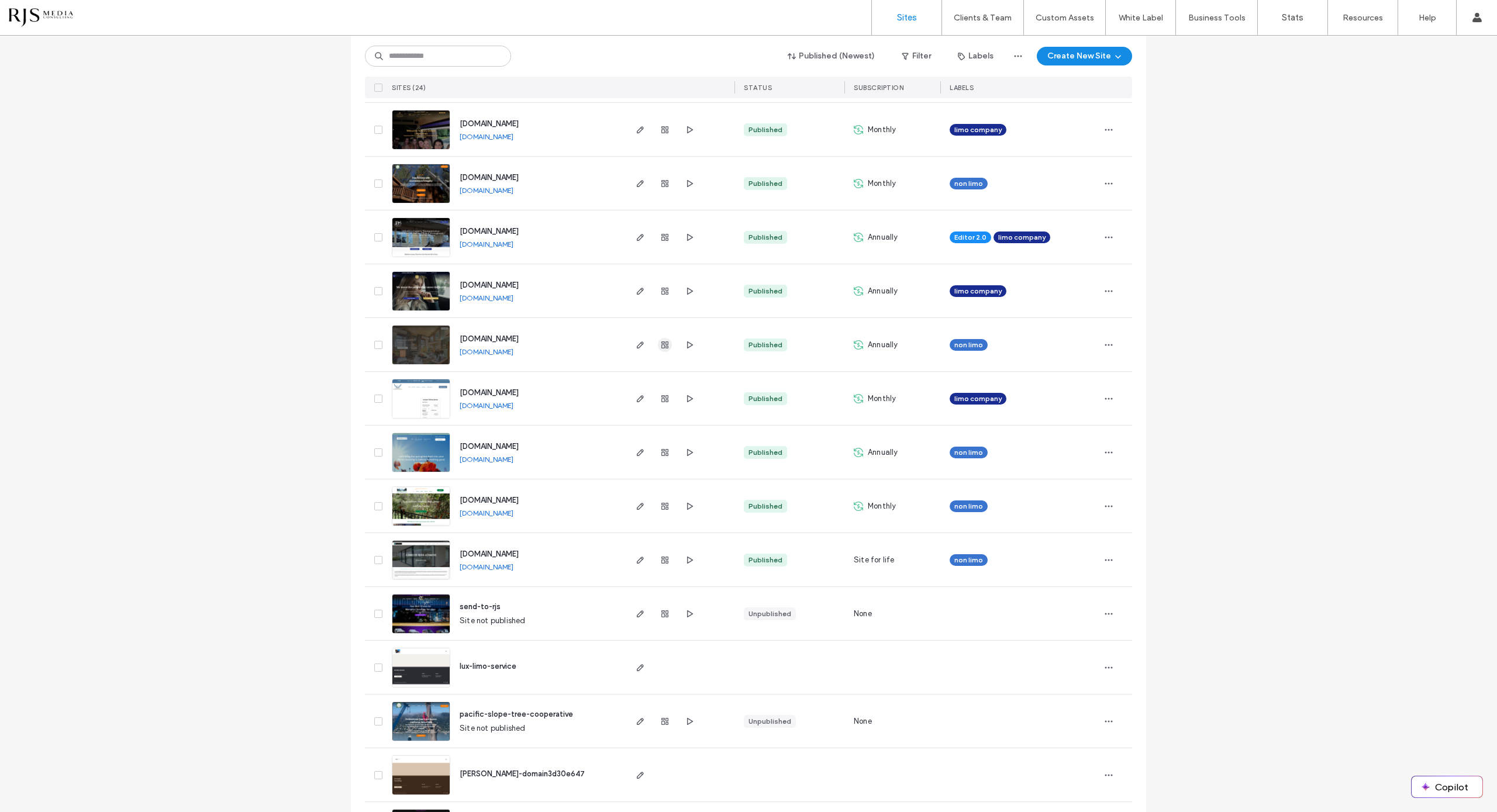
click at [662, 345] on use "button" at bounding box center [665, 345] width 7 height 7
